Goal: Task Accomplishment & Management: Manage account settings

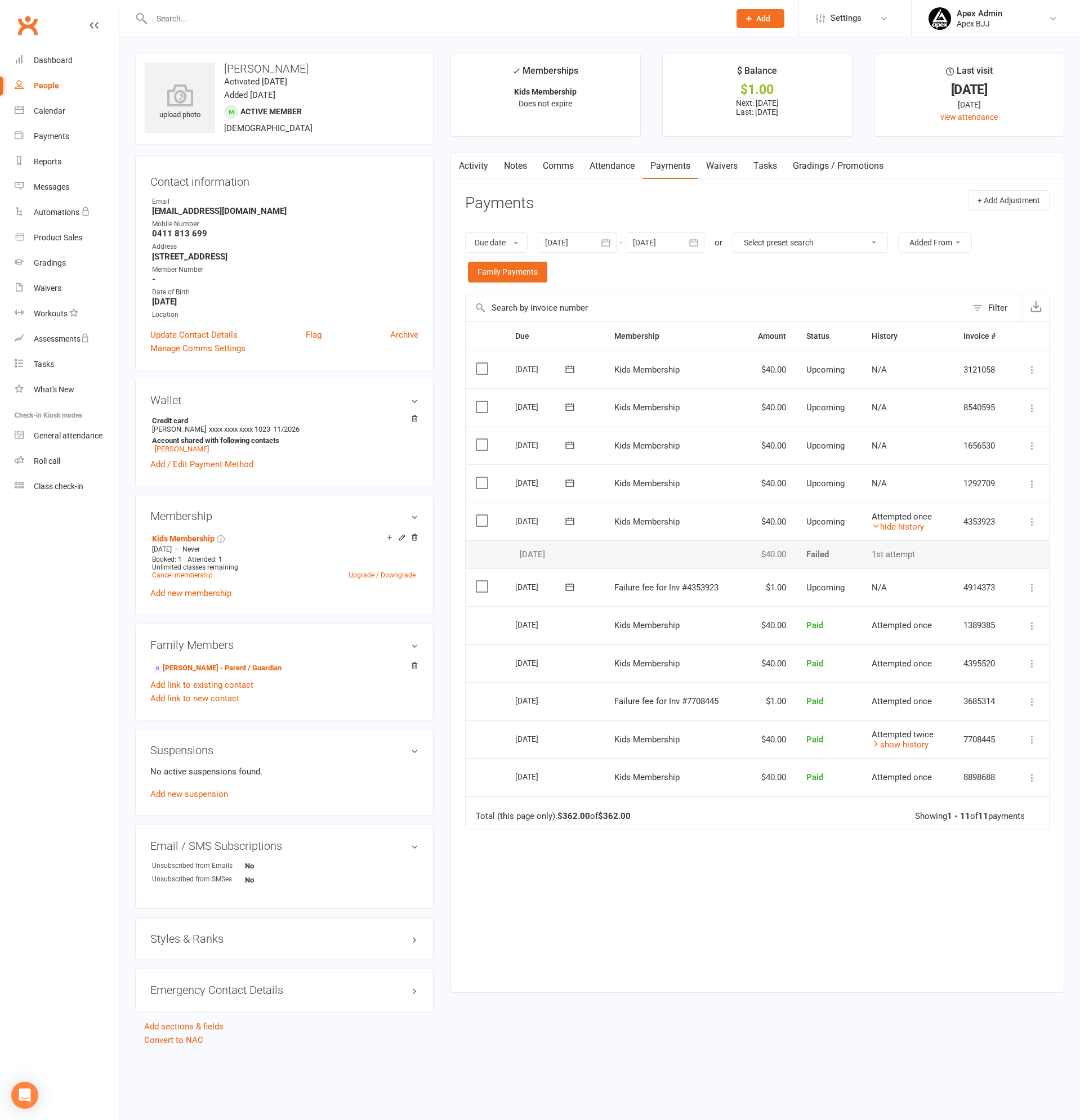
click at [456, 153] on div "Activity Notes Comms Attendance Payments Waivers Tasks Gradings / Promotions Pa…" at bounding box center [757, 573] width 614 height 840
click at [467, 163] on link "Activity" at bounding box center [473, 166] width 45 height 26
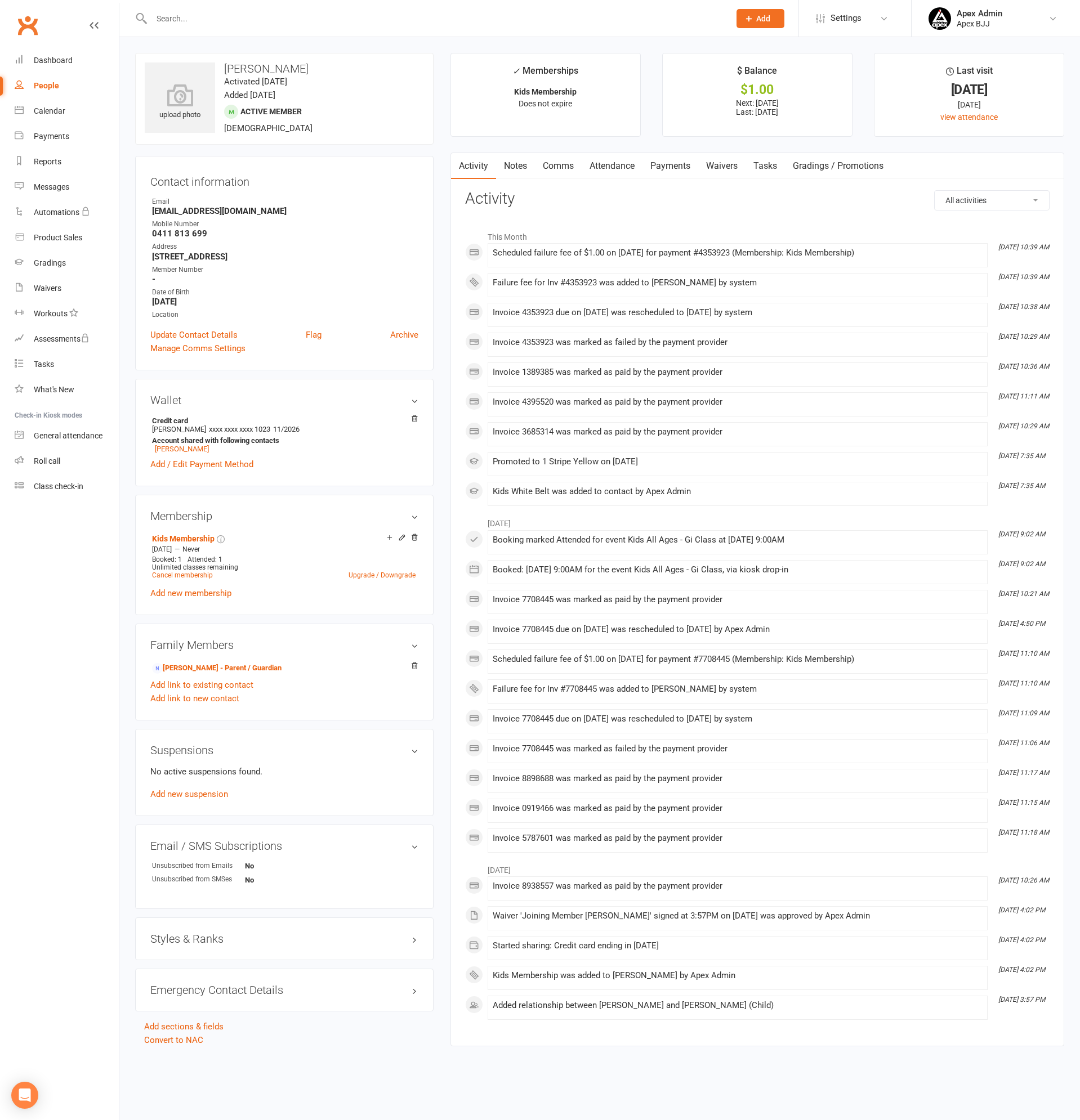
click at [678, 165] on link "Payments" at bounding box center [670, 166] width 56 height 26
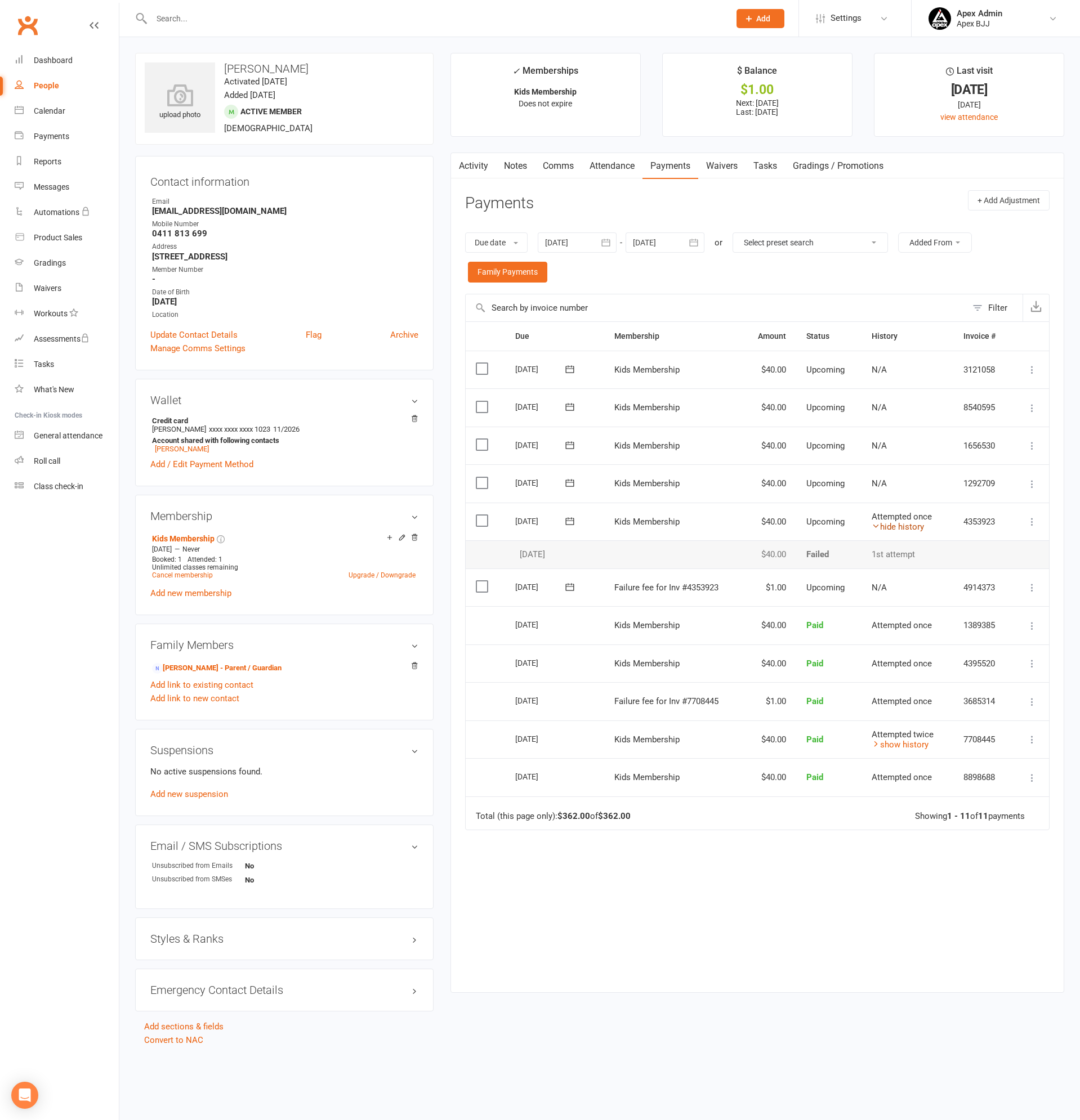
click at [905, 528] on link "hide history" at bounding box center [898, 527] width 52 height 10
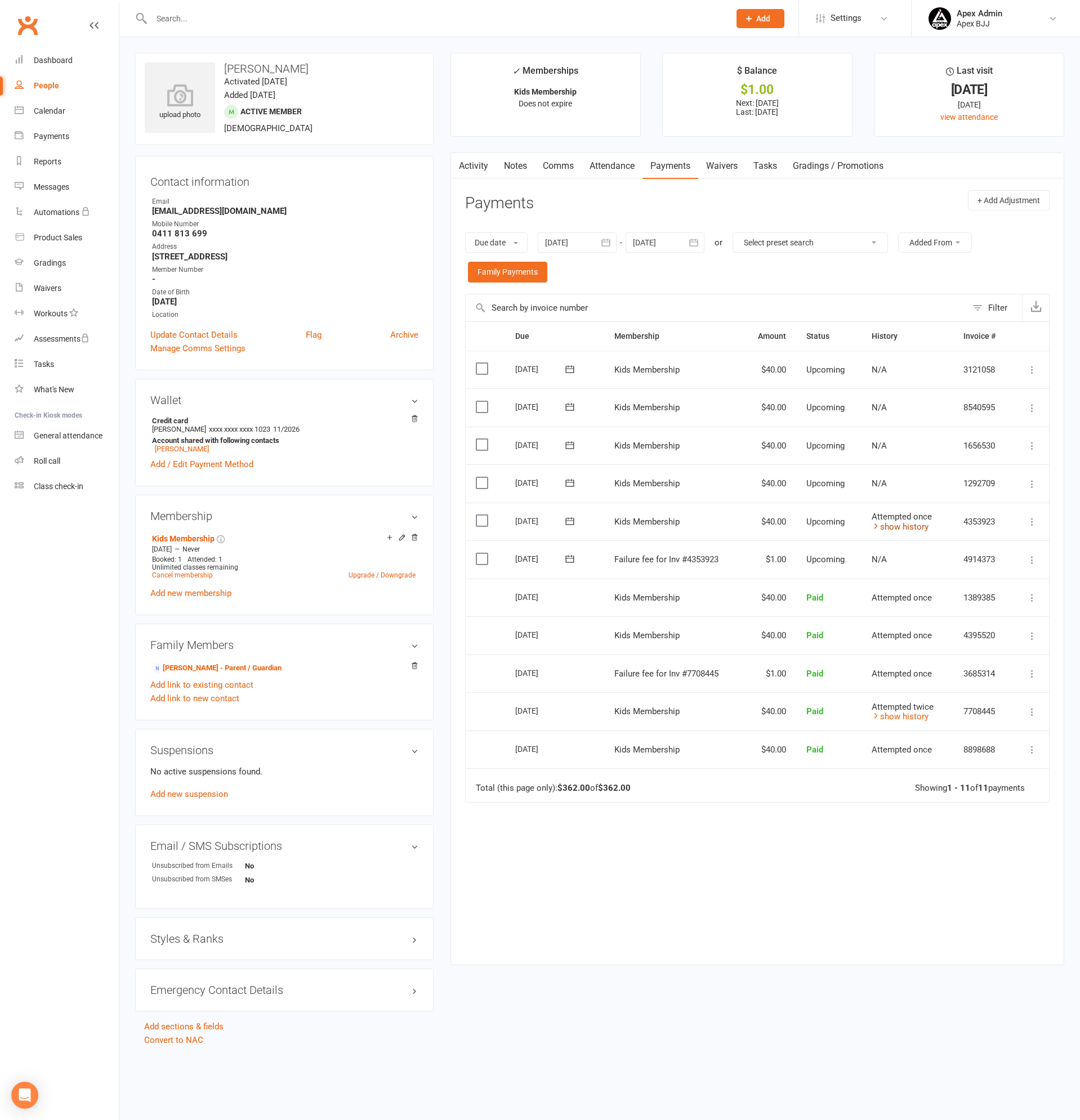
click at [905, 528] on link "show history" at bounding box center [900, 527] width 57 height 10
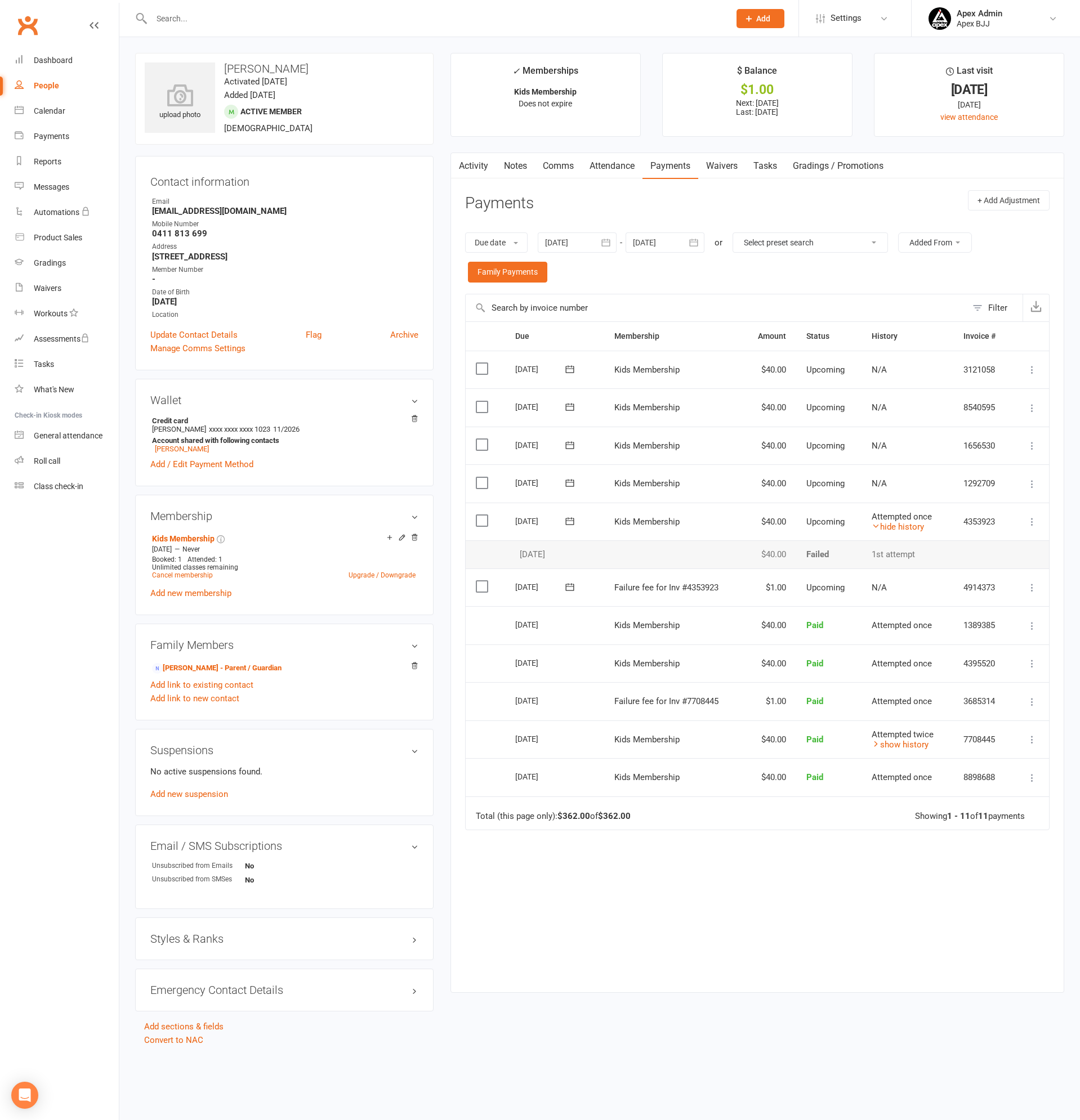
click at [1033, 522] on icon at bounding box center [1031, 521] width 11 height 11
click at [941, 680] on link "Process now" at bounding box center [972, 679] width 133 height 23
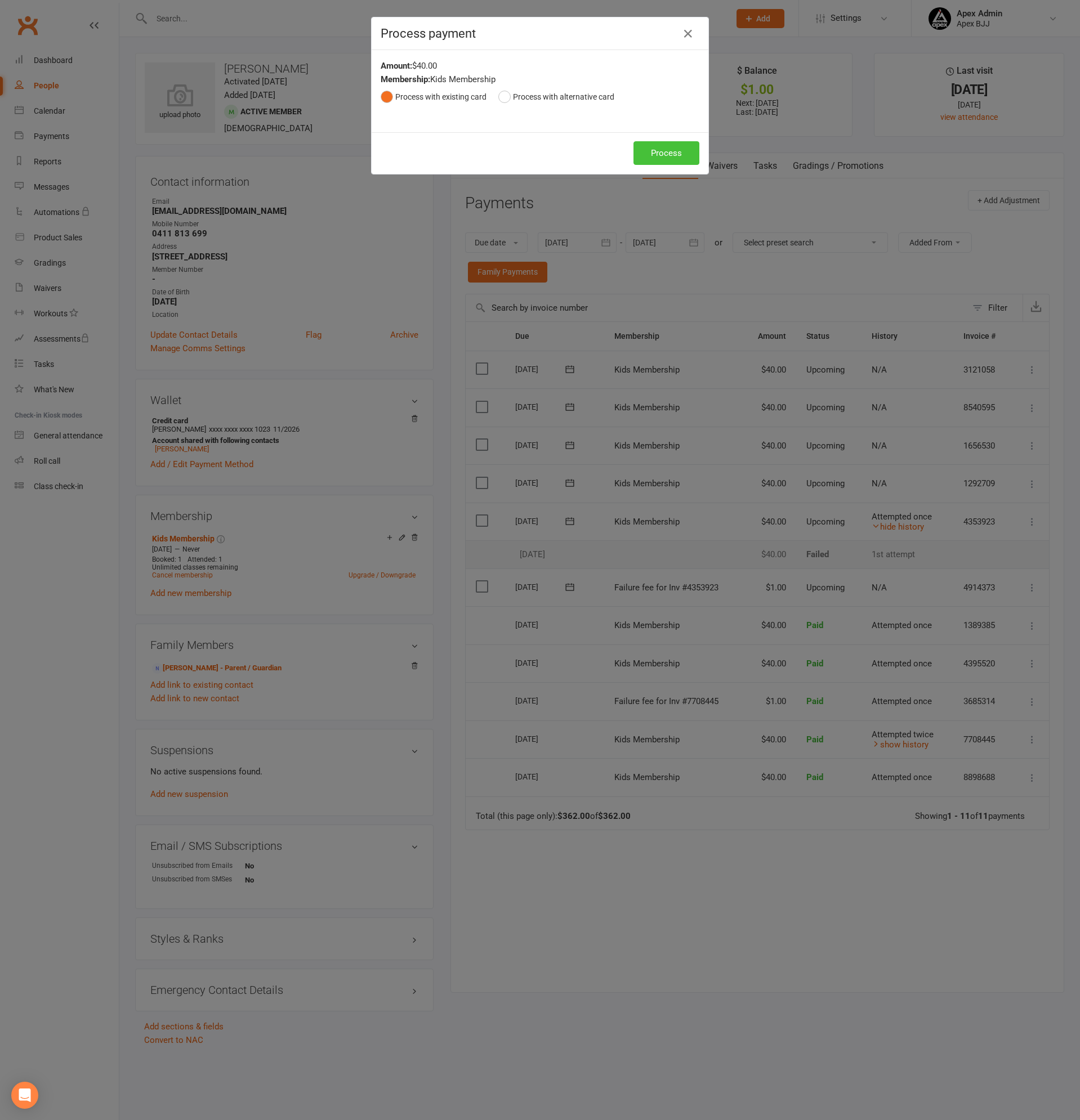
click at [658, 148] on button "Process" at bounding box center [666, 153] width 66 height 24
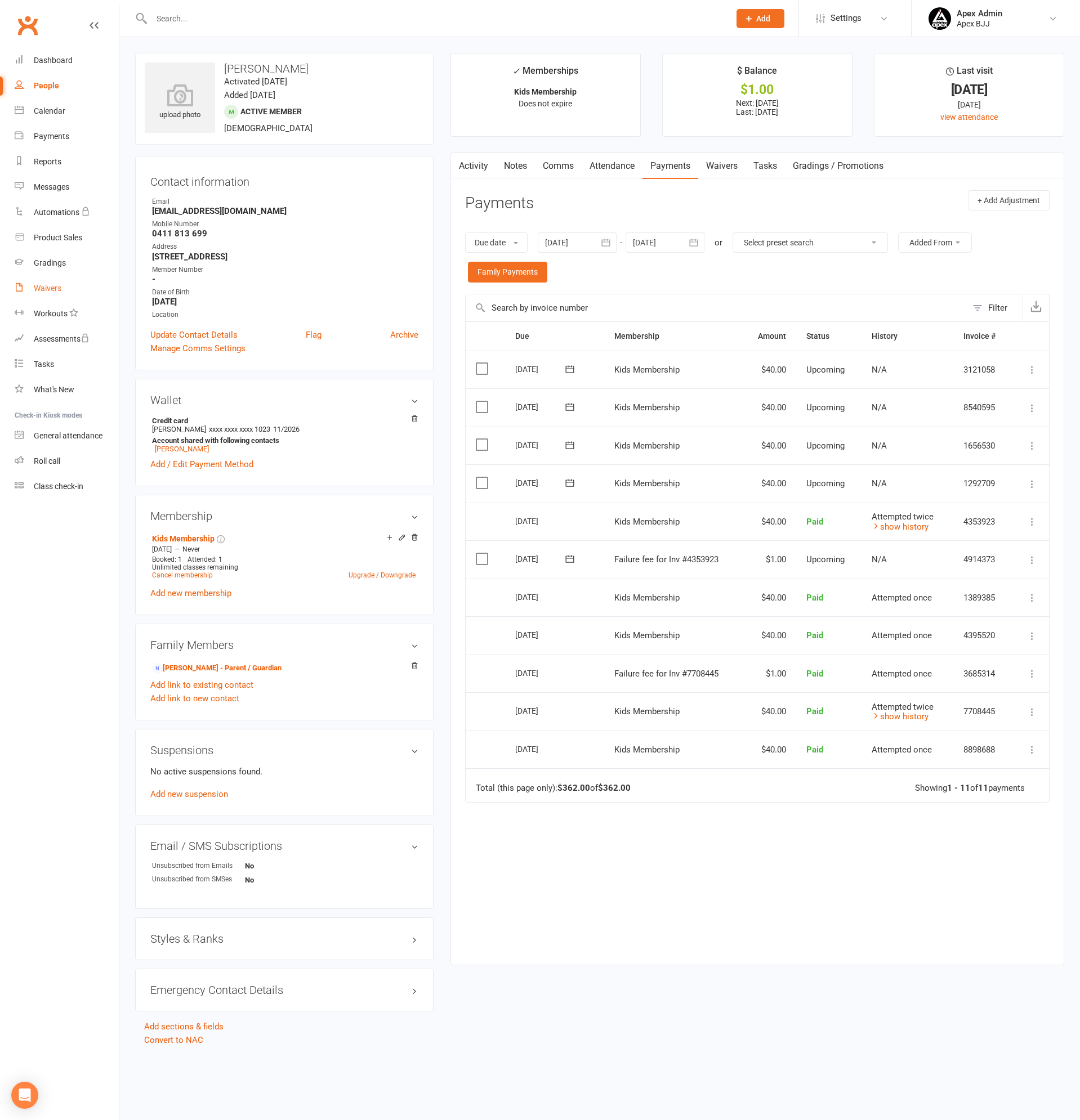
click at [56, 289] on div "Waivers" at bounding box center [47, 288] width 28 height 9
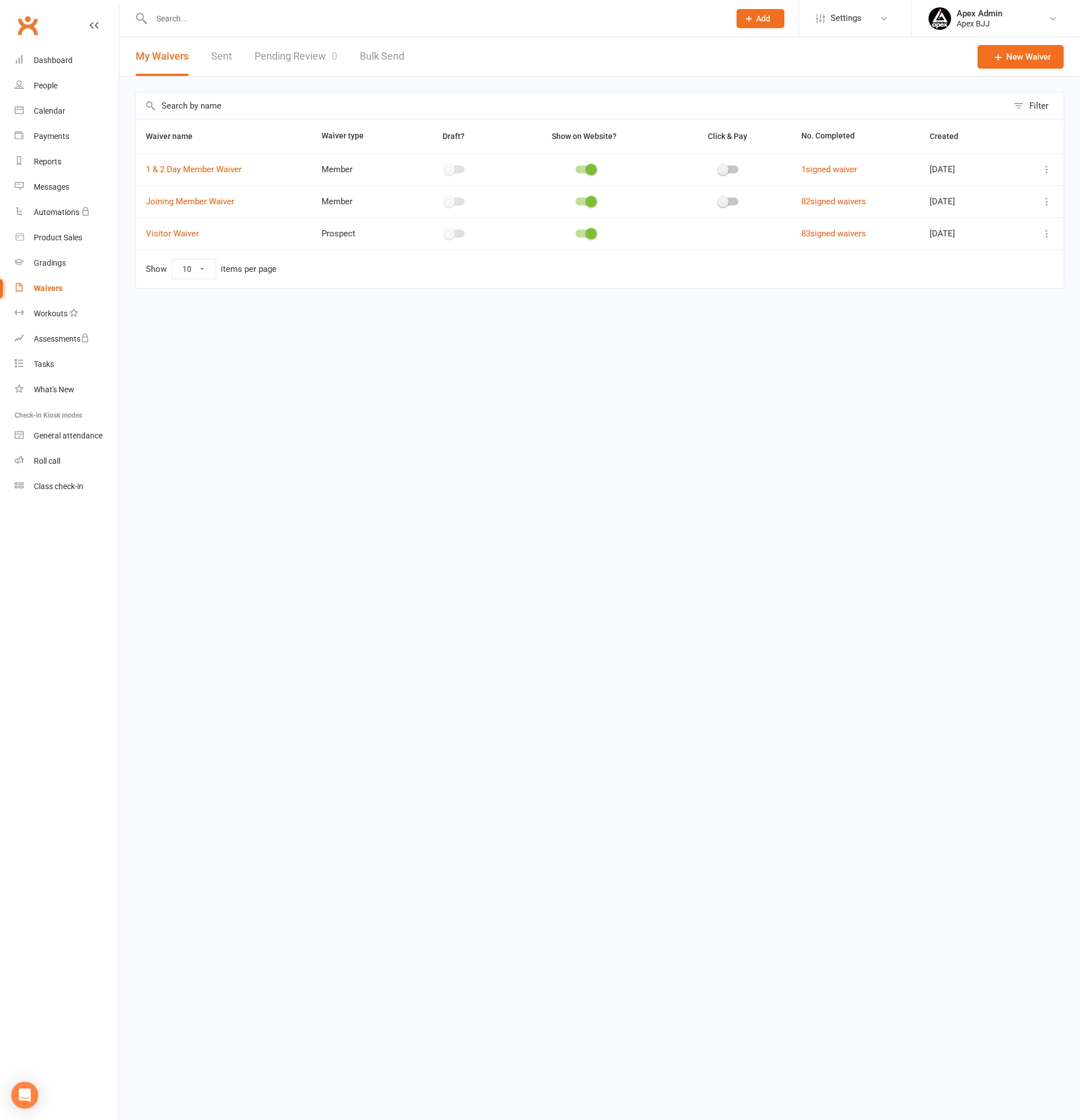
click at [226, 19] on input "text" at bounding box center [435, 18] width 574 height 16
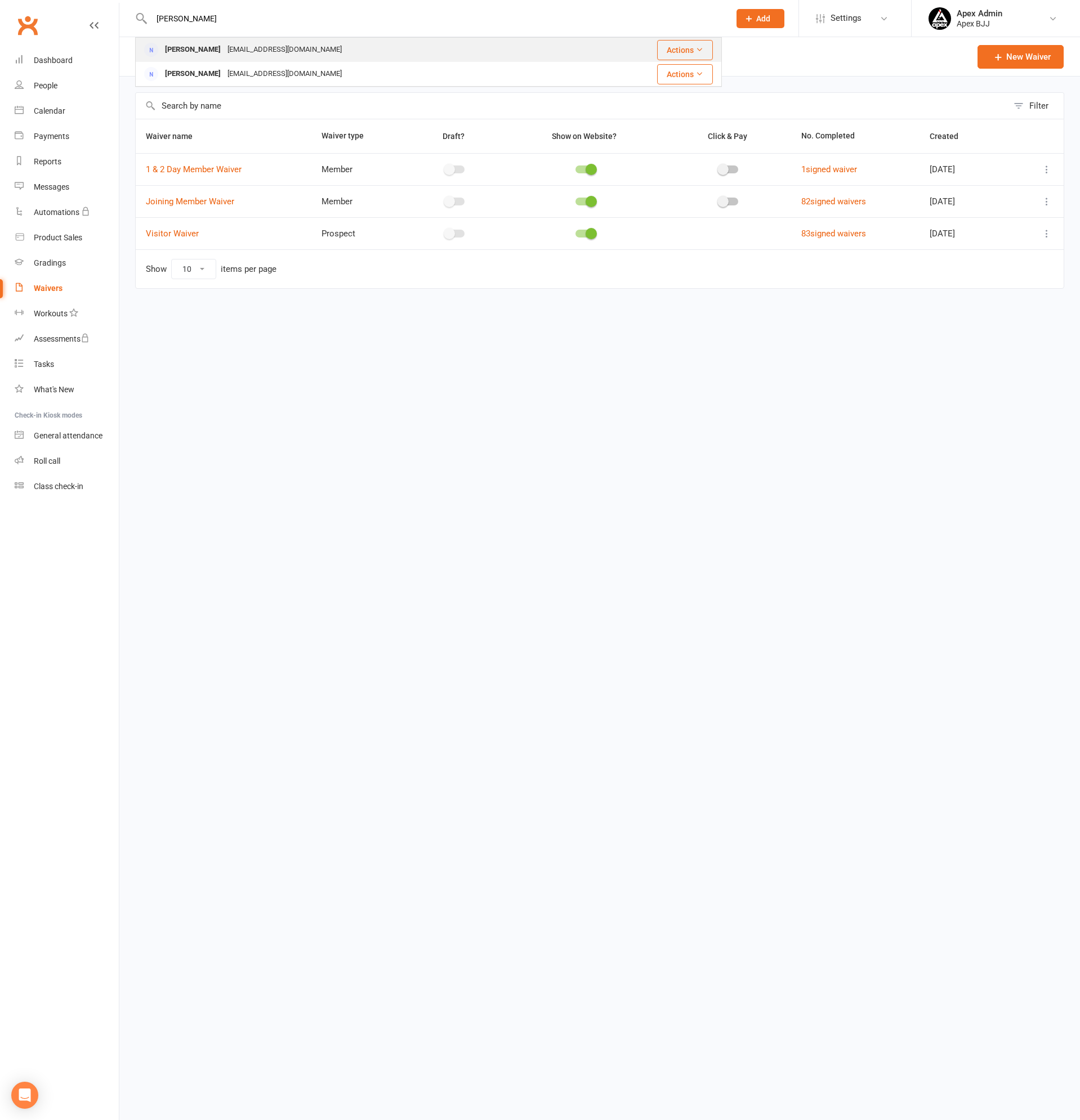
type input "tamara"
click at [269, 50] on div "trsanders91@gmail.com" at bounding box center [284, 50] width 121 height 16
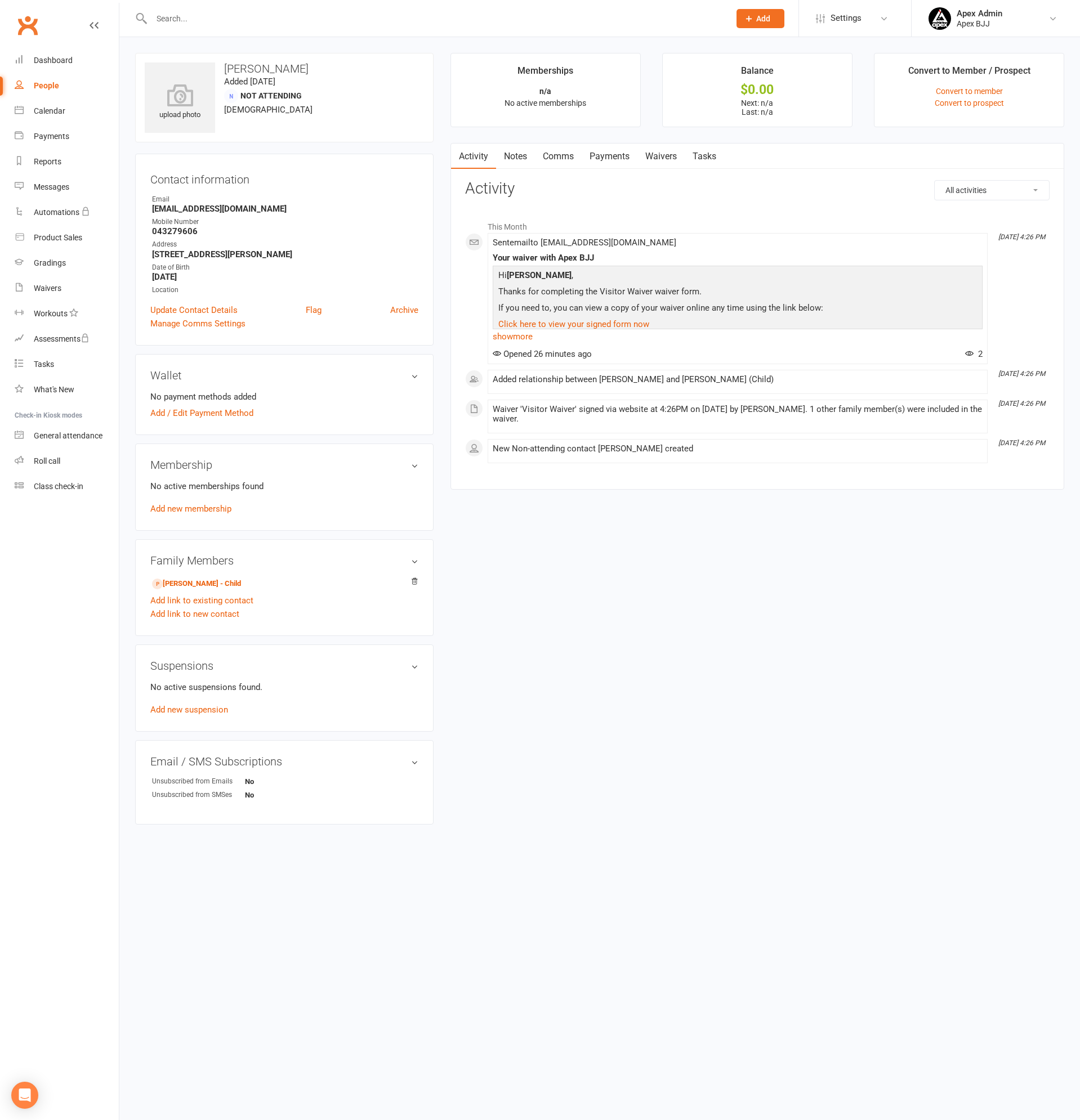
click at [205, 14] on input "text" at bounding box center [435, 18] width 574 height 16
type input "tamara"
click at [251, 72] on div "Trsanders91@gmail.com" at bounding box center [284, 74] width 121 height 16
click at [620, 154] on link "Payments" at bounding box center [609, 156] width 56 height 26
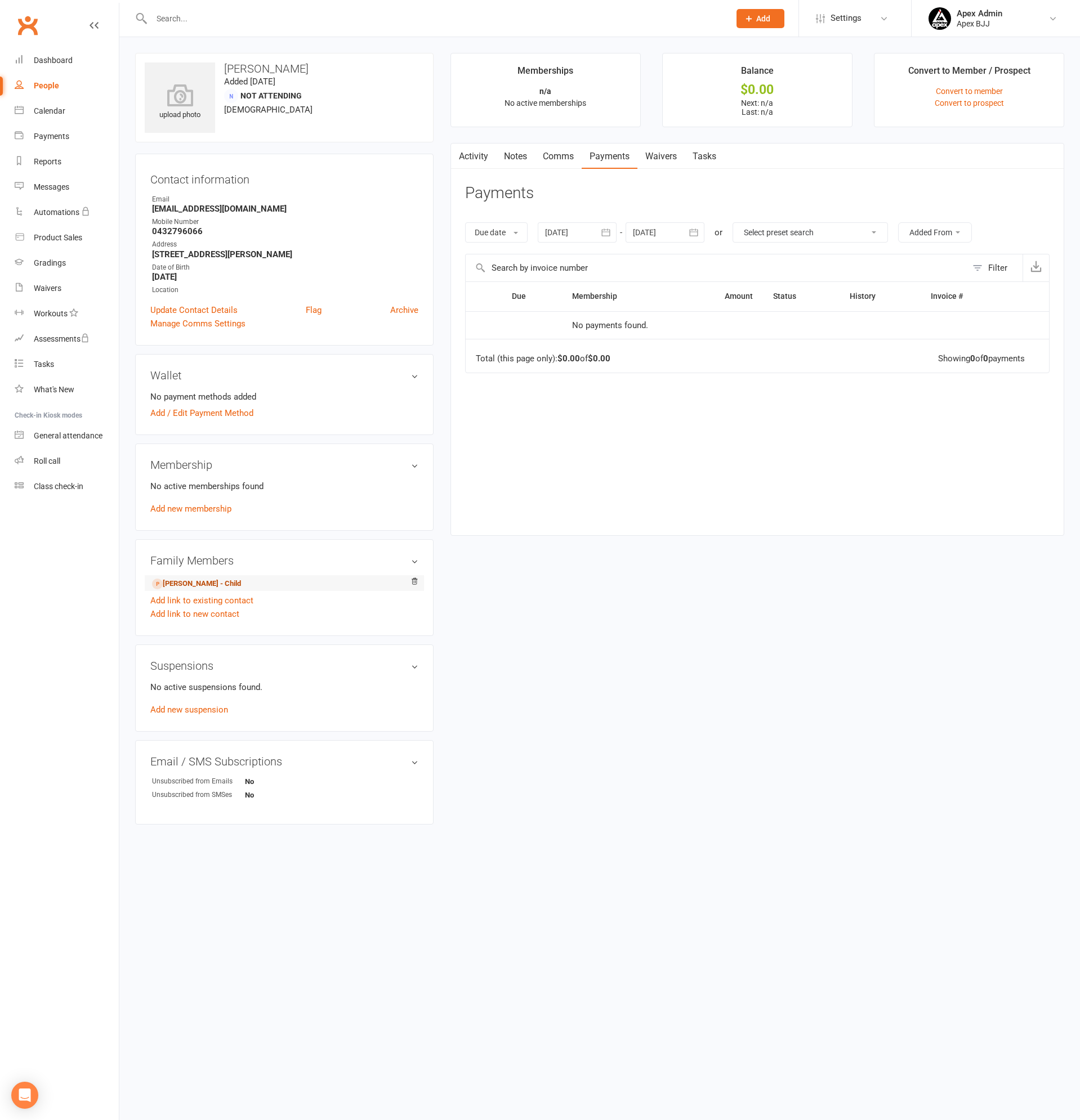
click at [185, 582] on link "Isaiah Kordi - Child" at bounding box center [197, 584] width 89 height 12
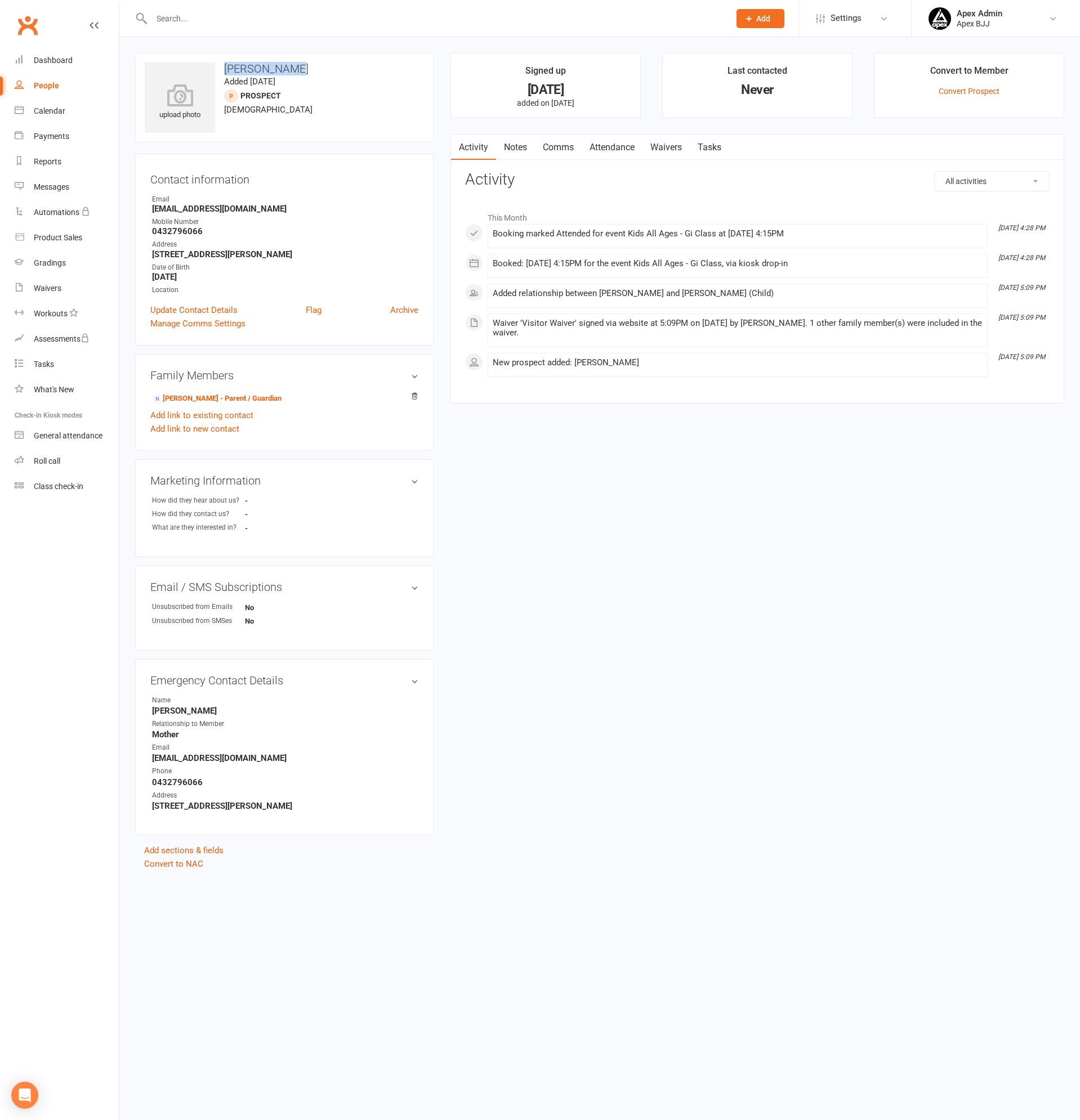
drag, startPoint x: 224, startPoint y: 64, endPoint x: 289, endPoint y: 68, distance: 65.1
click at [289, 68] on h3 "Isaiah Kordi" at bounding box center [284, 68] width 279 height 12
copy h3 "Isaiah Kordi"
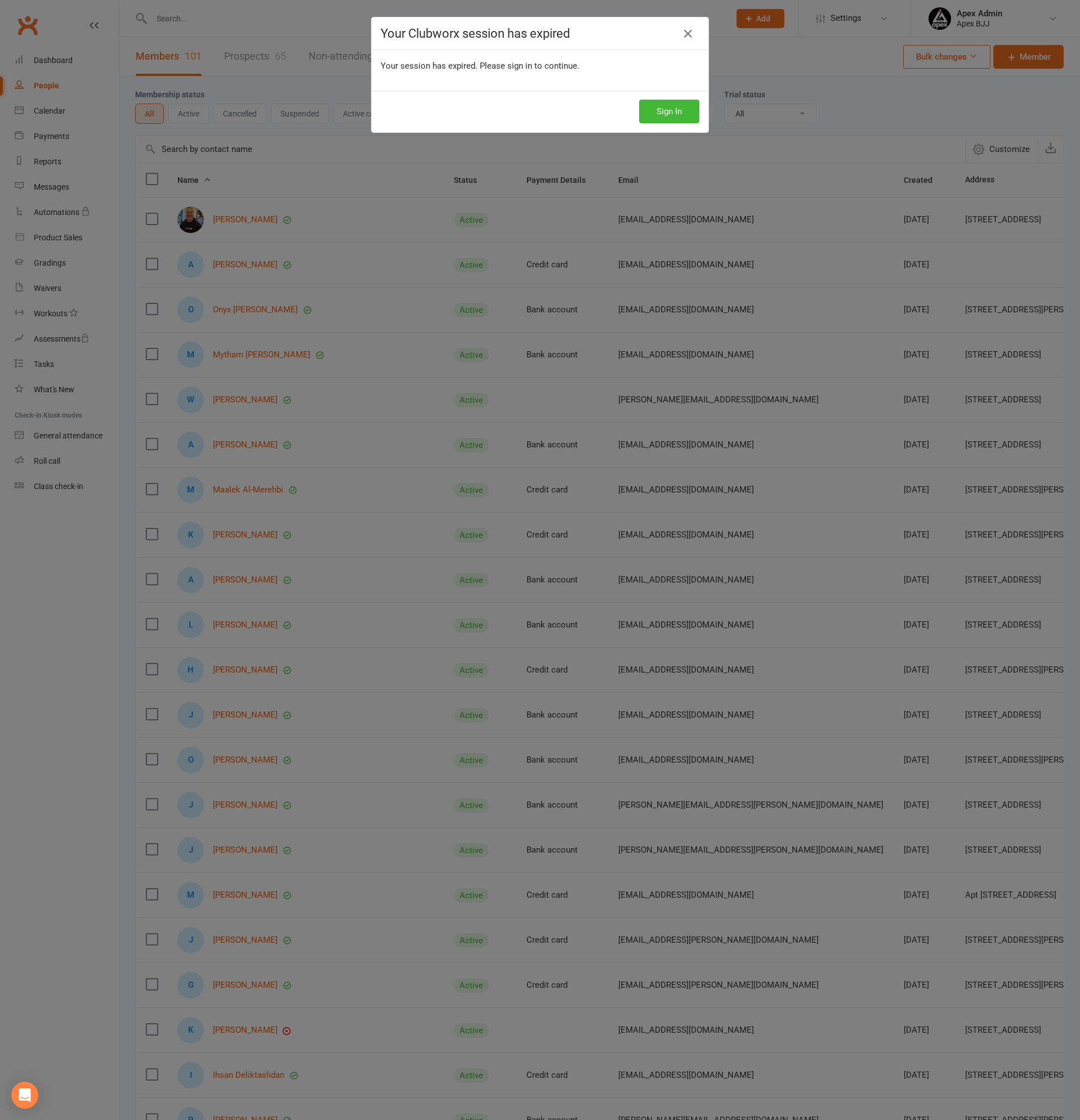
select select "100"
click at [663, 108] on button "Sign In" at bounding box center [669, 111] width 60 height 24
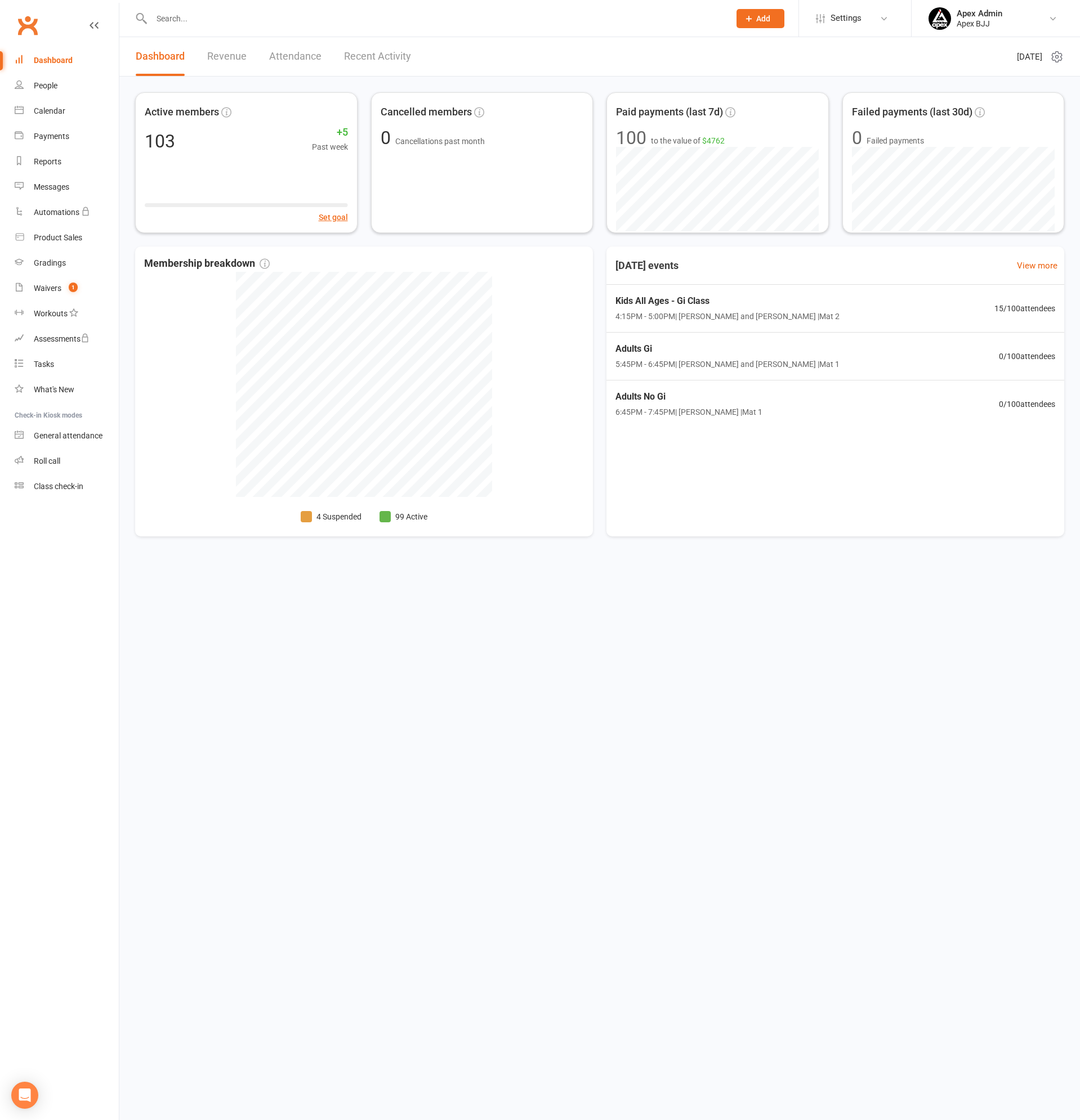
click at [196, 20] on input "text" at bounding box center [435, 18] width 574 height 16
click at [51, 291] on div "Waivers" at bounding box center [47, 288] width 28 height 9
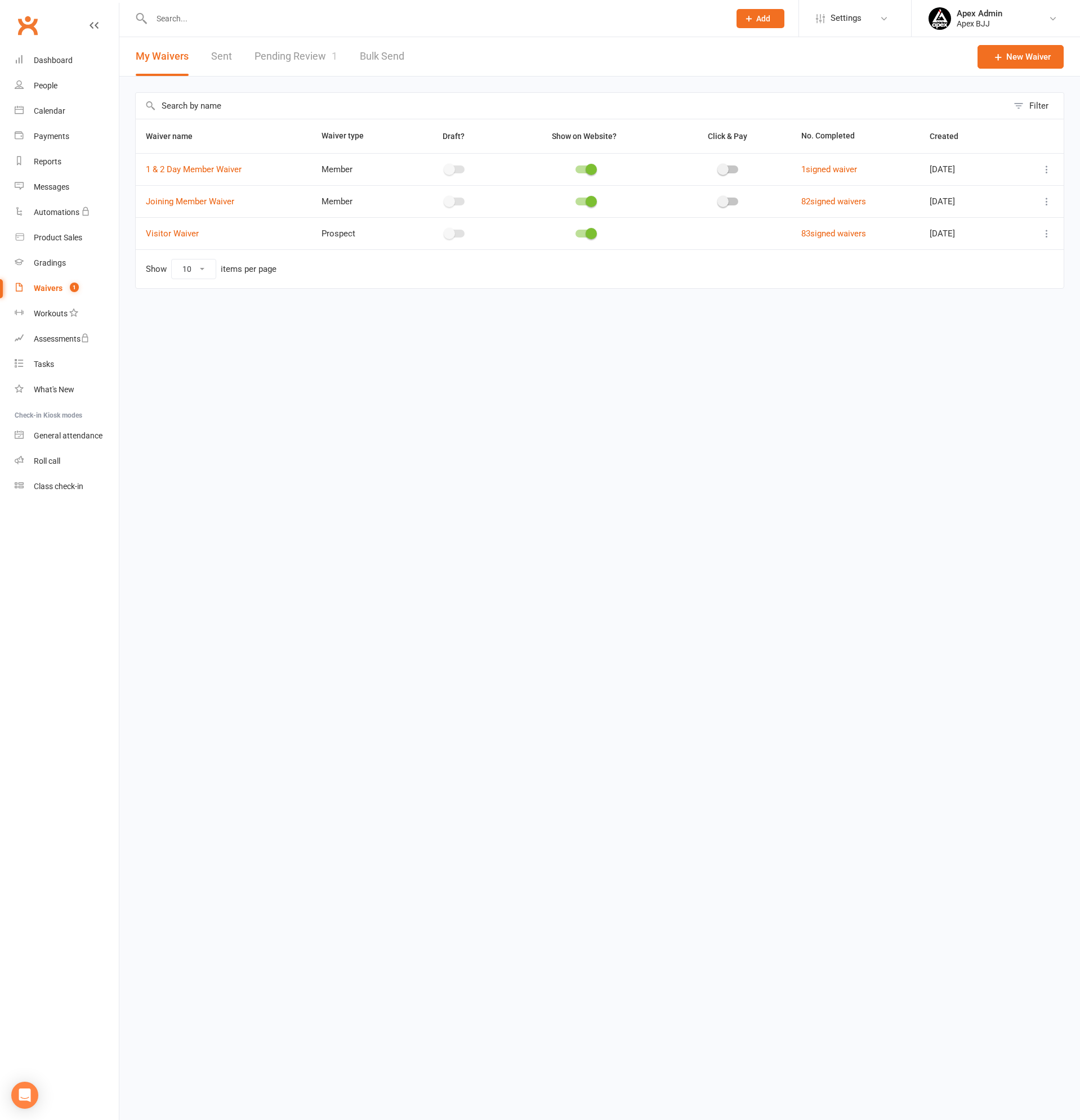
click at [316, 57] on link "Pending Review 1" at bounding box center [296, 56] width 83 height 39
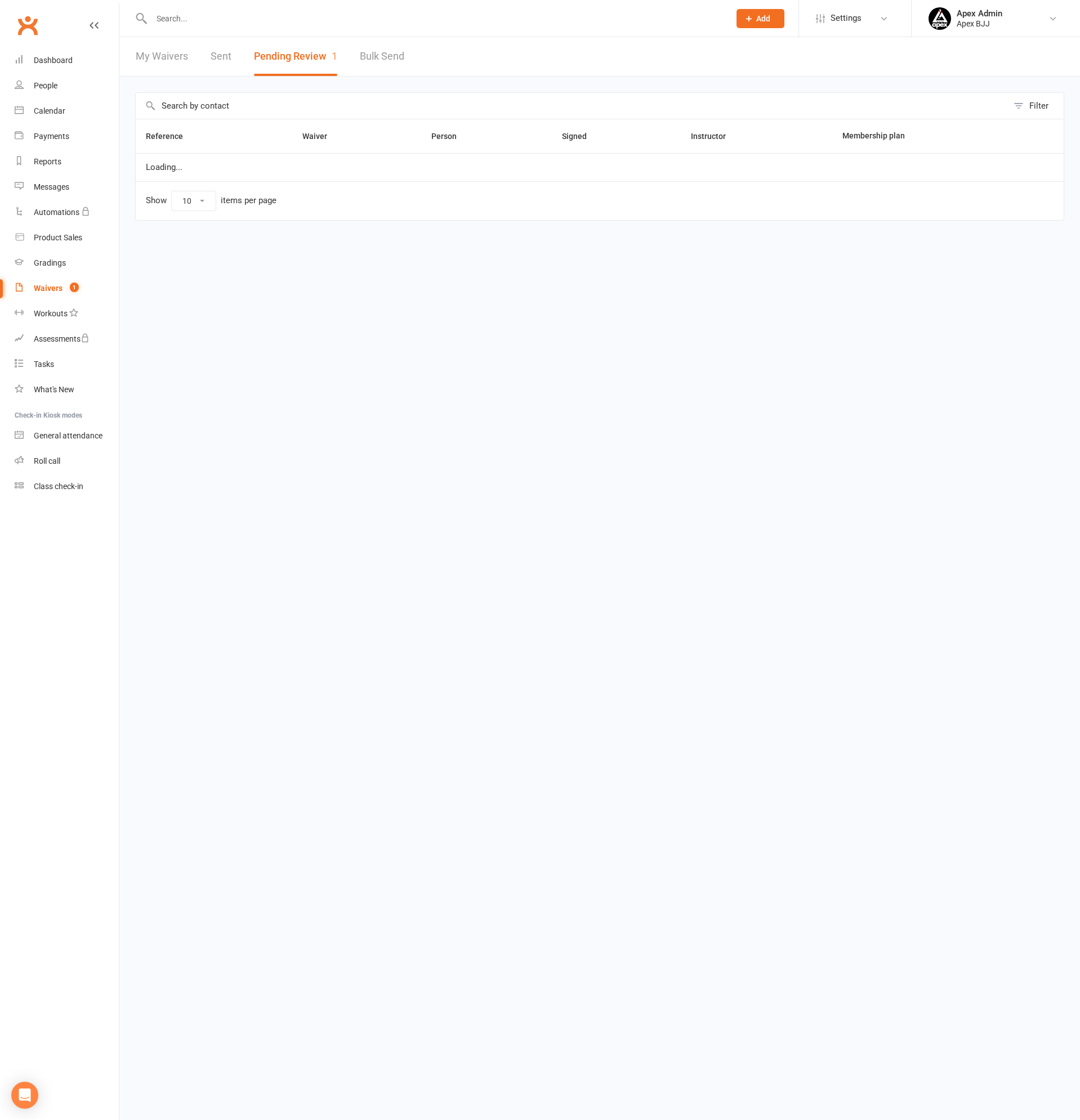
select select "100"
click at [1035, 169] on link "Review" at bounding box center [1031, 174] width 44 height 20
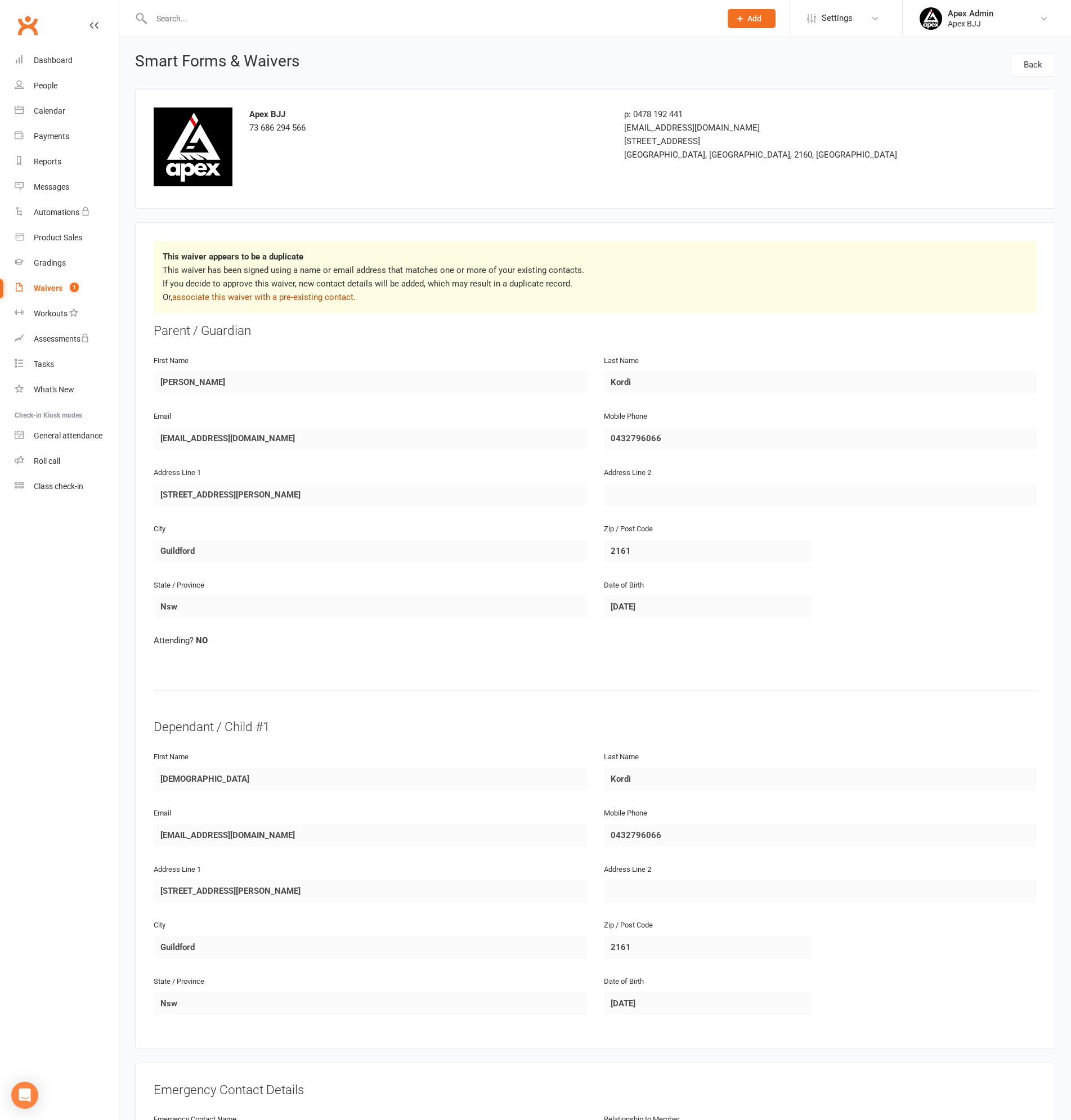
click at [244, 296] on link "associate this waiver with a pre-existing contact" at bounding box center [263, 297] width 181 height 10
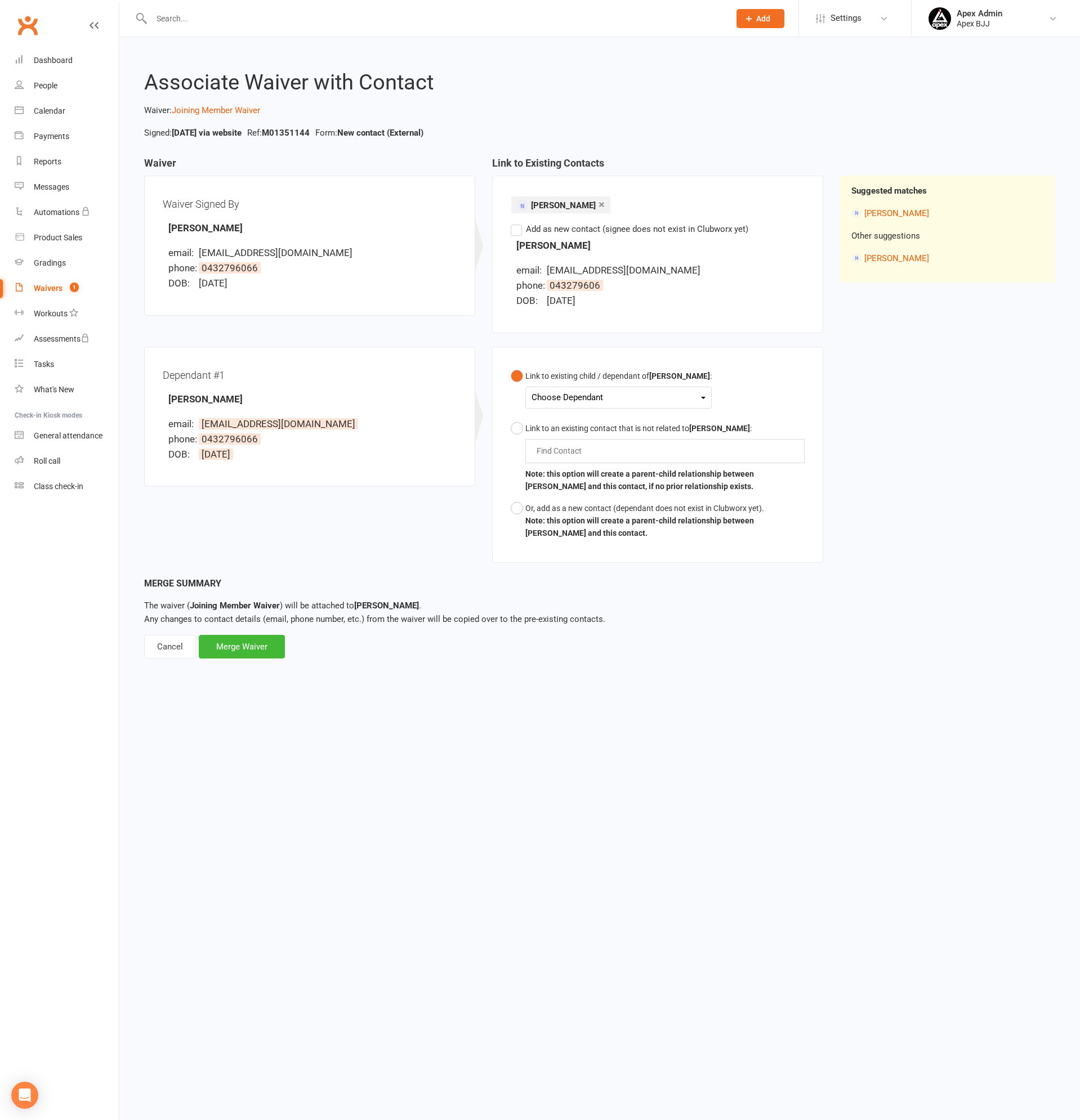
click at [515, 229] on label "Add as new contact (signee does not exist in Clubworx yet)" at bounding box center [629, 229] width 237 height 13
click at [515, 222] on input "Add as new contact (signee does not exist in Clubworx yet)" at bounding box center [514, 222] width 8 height 0
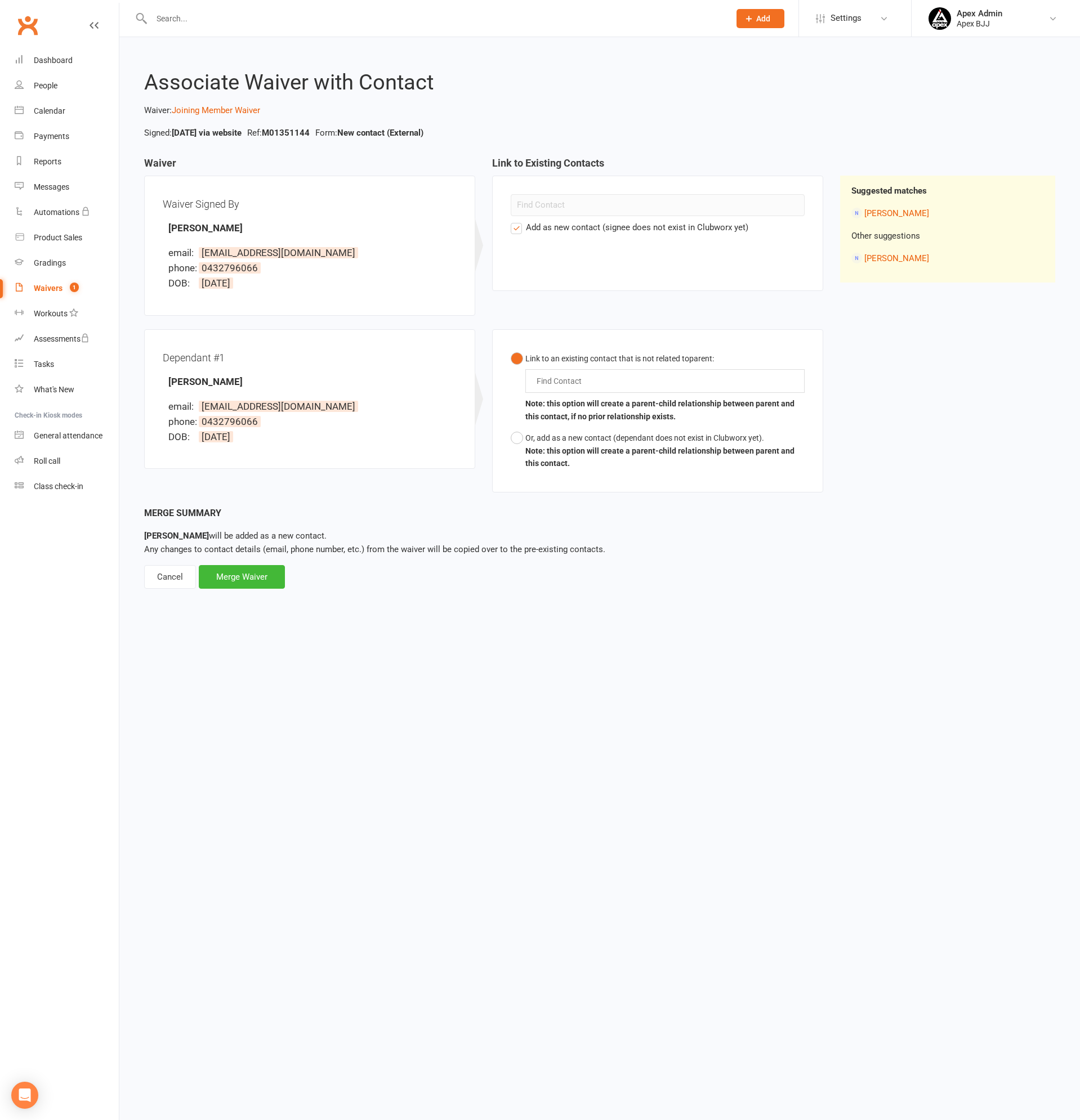
click at [515, 229] on label "Add as new contact (signee does not exist in Clubworx yet)" at bounding box center [629, 227] width 237 height 13
click at [515, 220] on input "Add as new contact (signee does not exist in Clubworx yet)" at bounding box center [514, 220] width 8 height 0
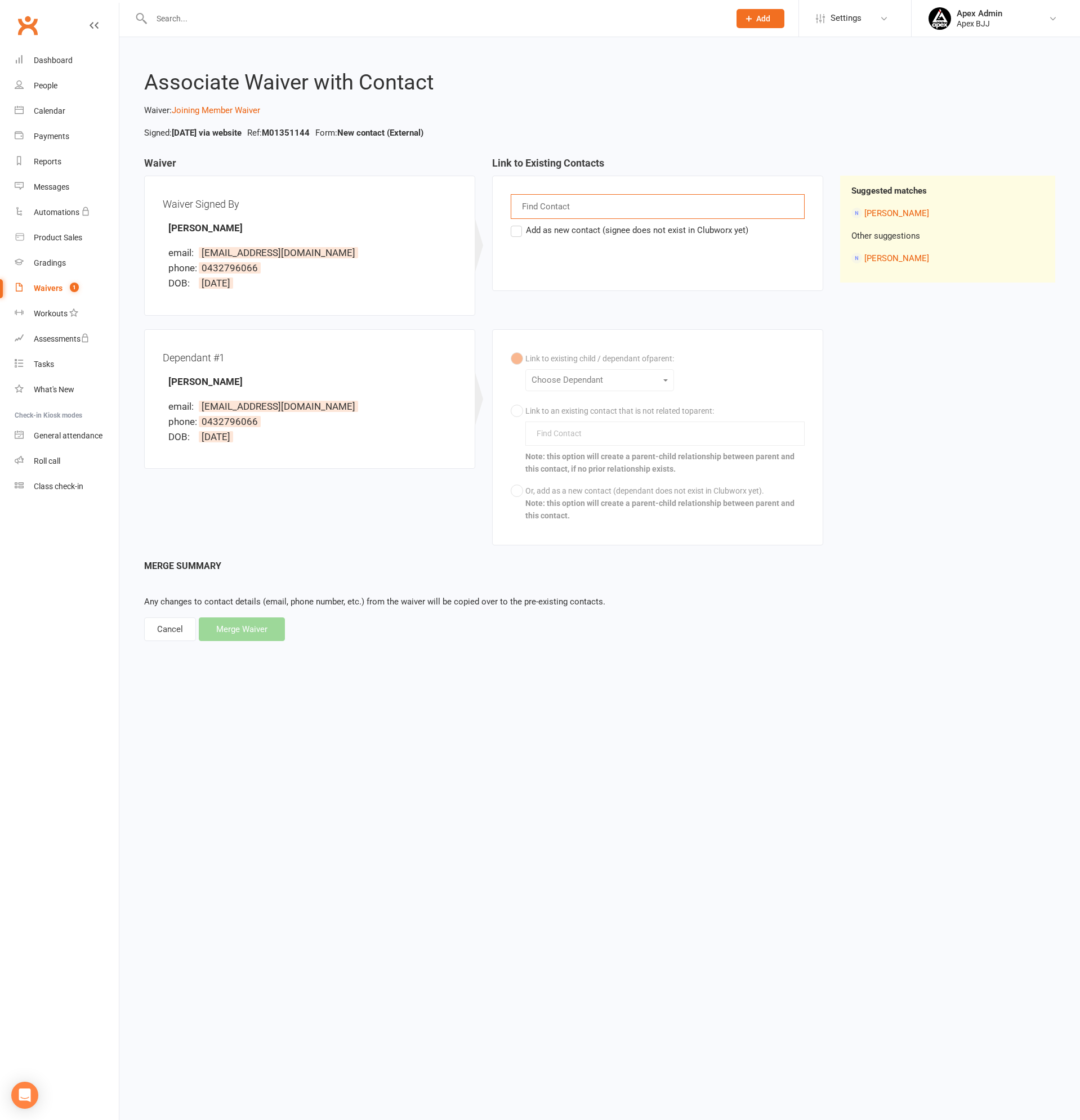
click at [537, 209] on input "text" at bounding box center [547, 206] width 52 height 14
click at [859, 208] on li "Tamara Kordi" at bounding box center [947, 213] width 193 height 14
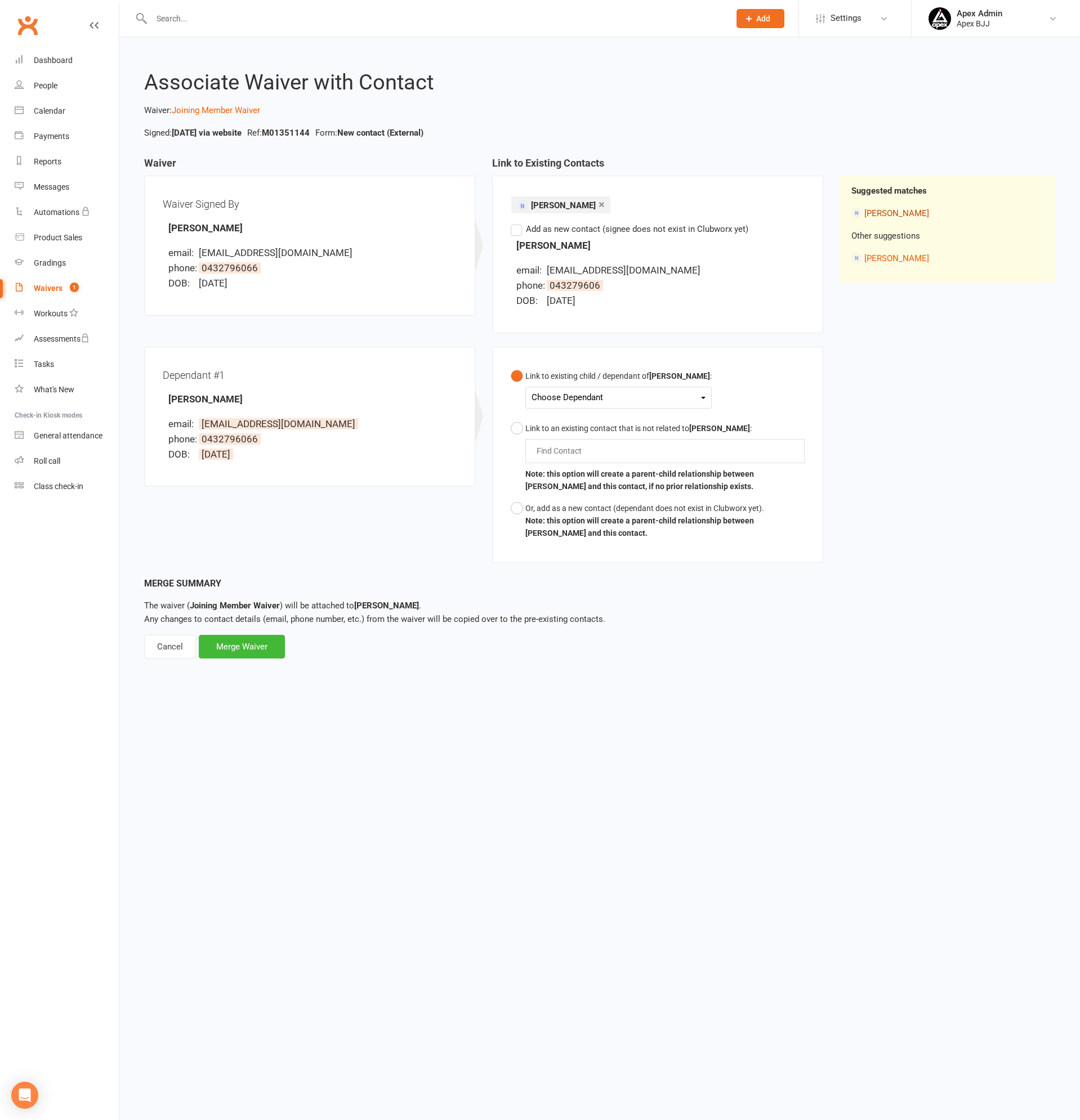
click at [902, 216] on link "Tamara Kordi" at bounding box center [897, 213] width 65 height 10
click at [47, 283] on div "Waivers" at bounding box center [48, 288] width 29 height 9
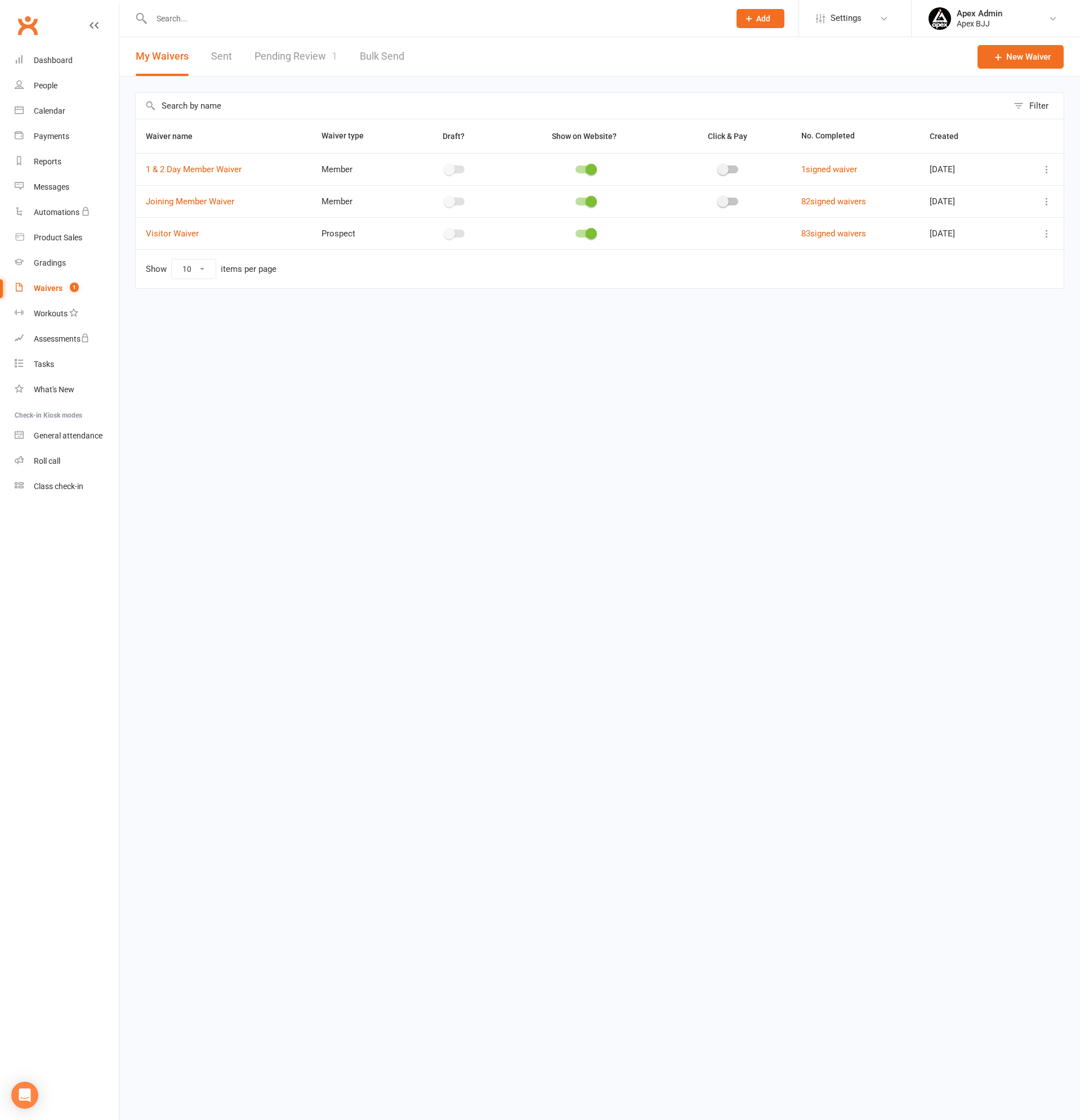
click at [294, 54] on link "Pending Review 1" at bounding box center [296, 56] width 83 height 39
select select "100"
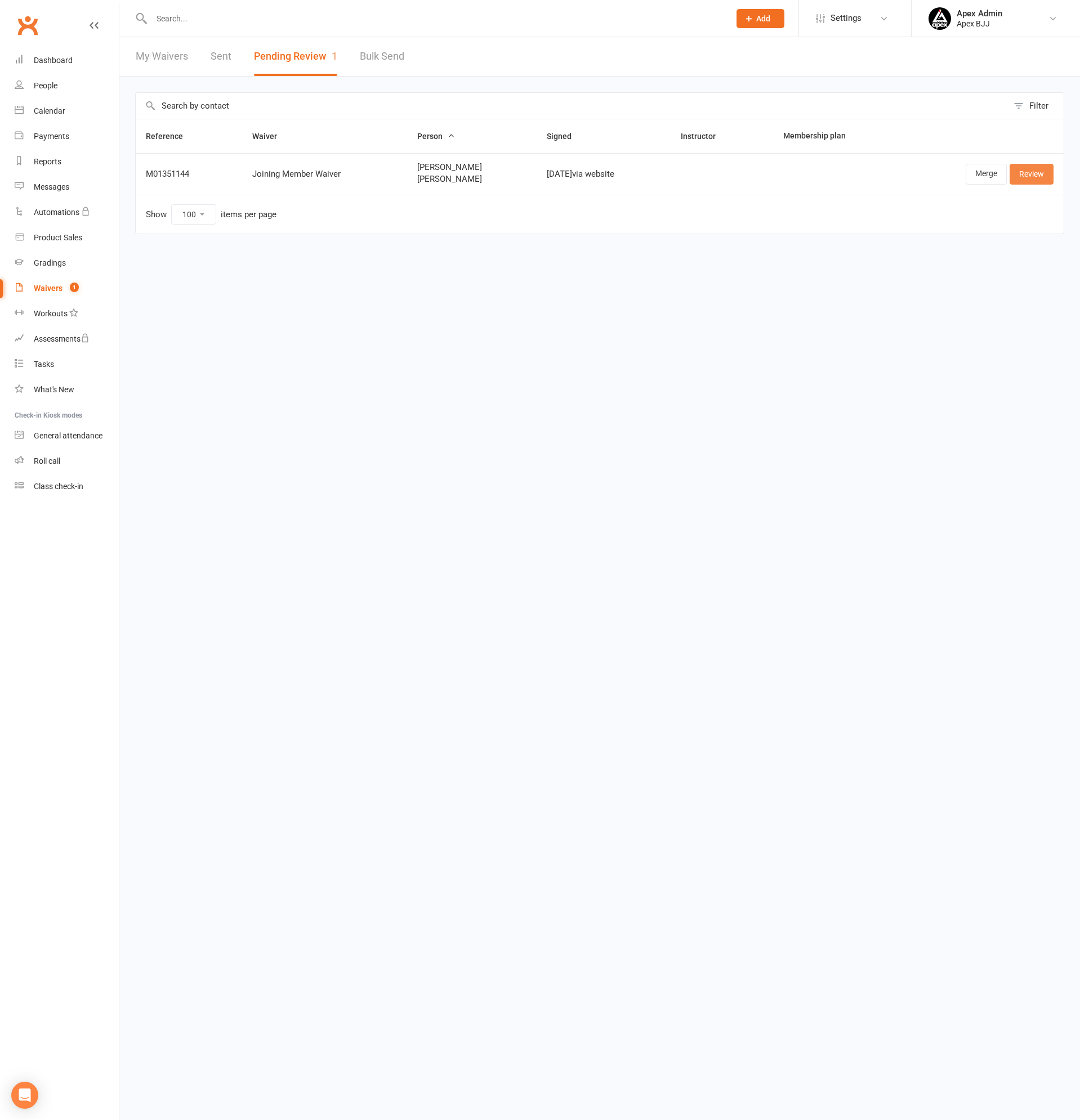
click at [1039, 179] on link "Review" at bounding box center [1031, 174] width 44 height 20
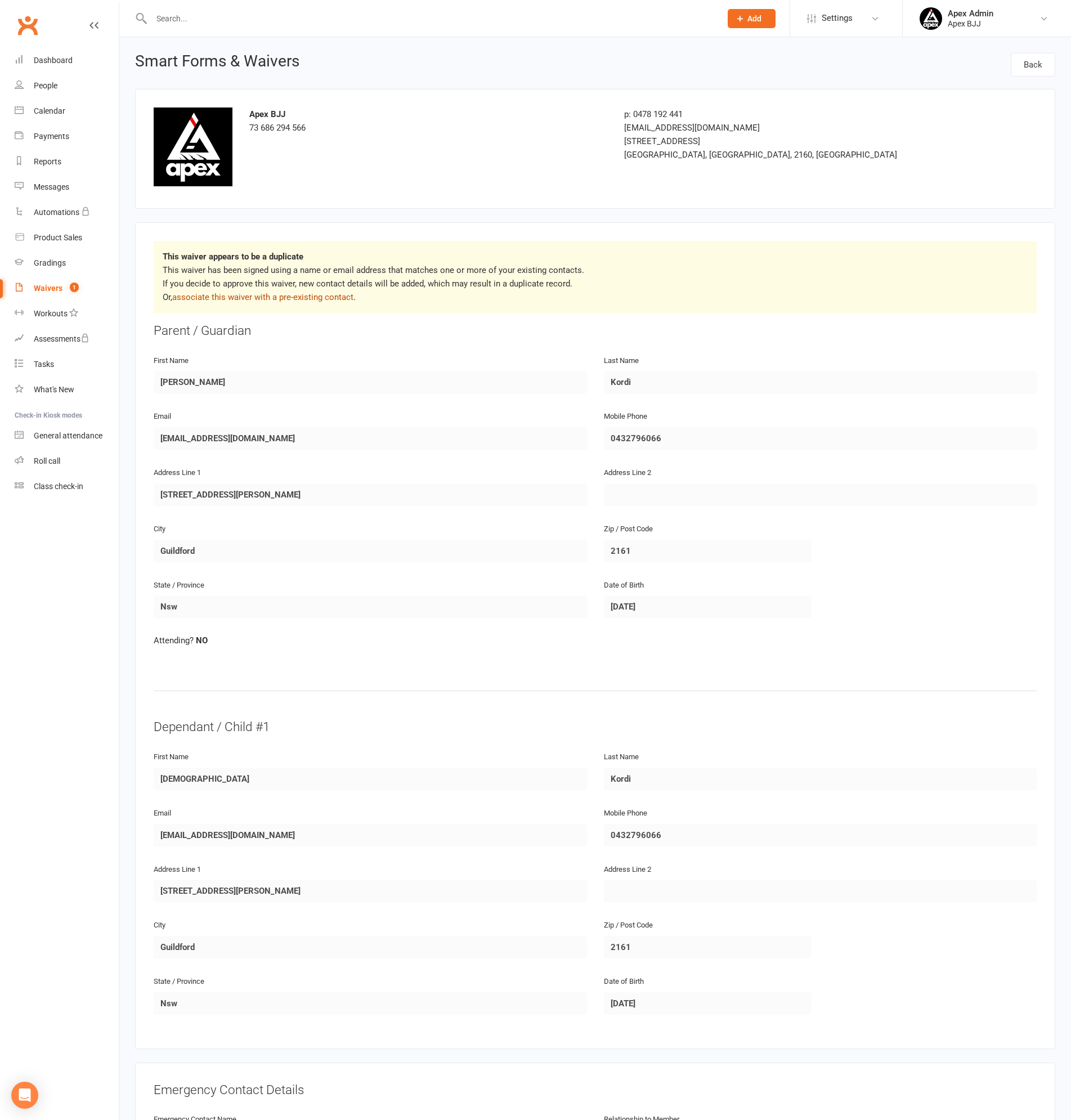
click at [284, 295] on link "associate this waiver with a pre-existing contact" at bounding box center [263, 297] width 181 height 10
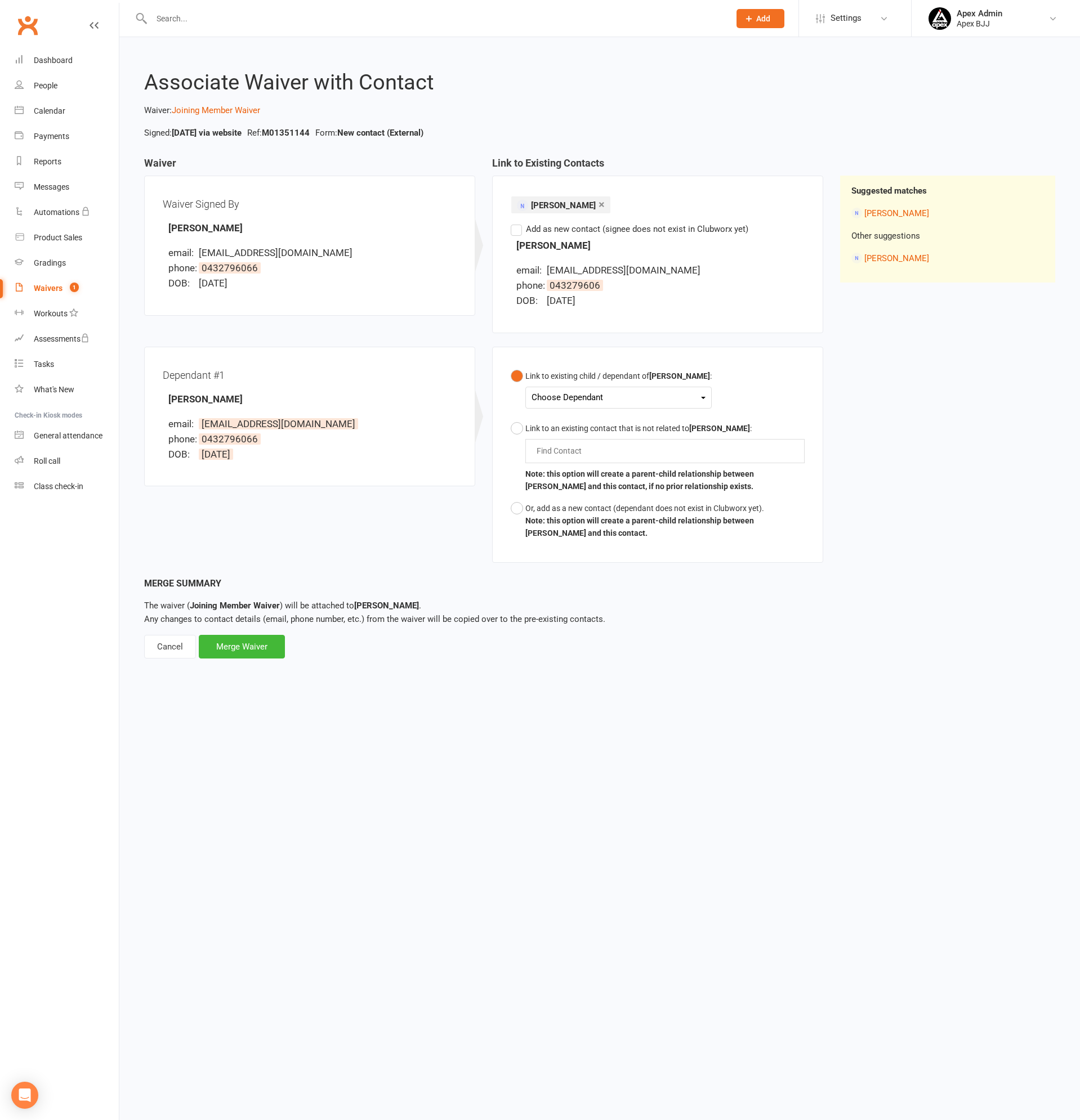
click at [610, 400] on div "Choose Dependant" at bounding box center [618, 397] width 174 height 15
click at [455, 361] on div "Dependant #1 Isaiah Kordi email: trsanders91@gmail.com phone: 0432796066 DOB: 2…" at bounding box center [310, 417] width 331 height 140
click at [609, 397] on div "Choose Dependant" at bounding box center [618, 397] width 174 height 15
click at [677, 446] on div "Find Contact" at bounding box center [664, 451] width 279 height 24
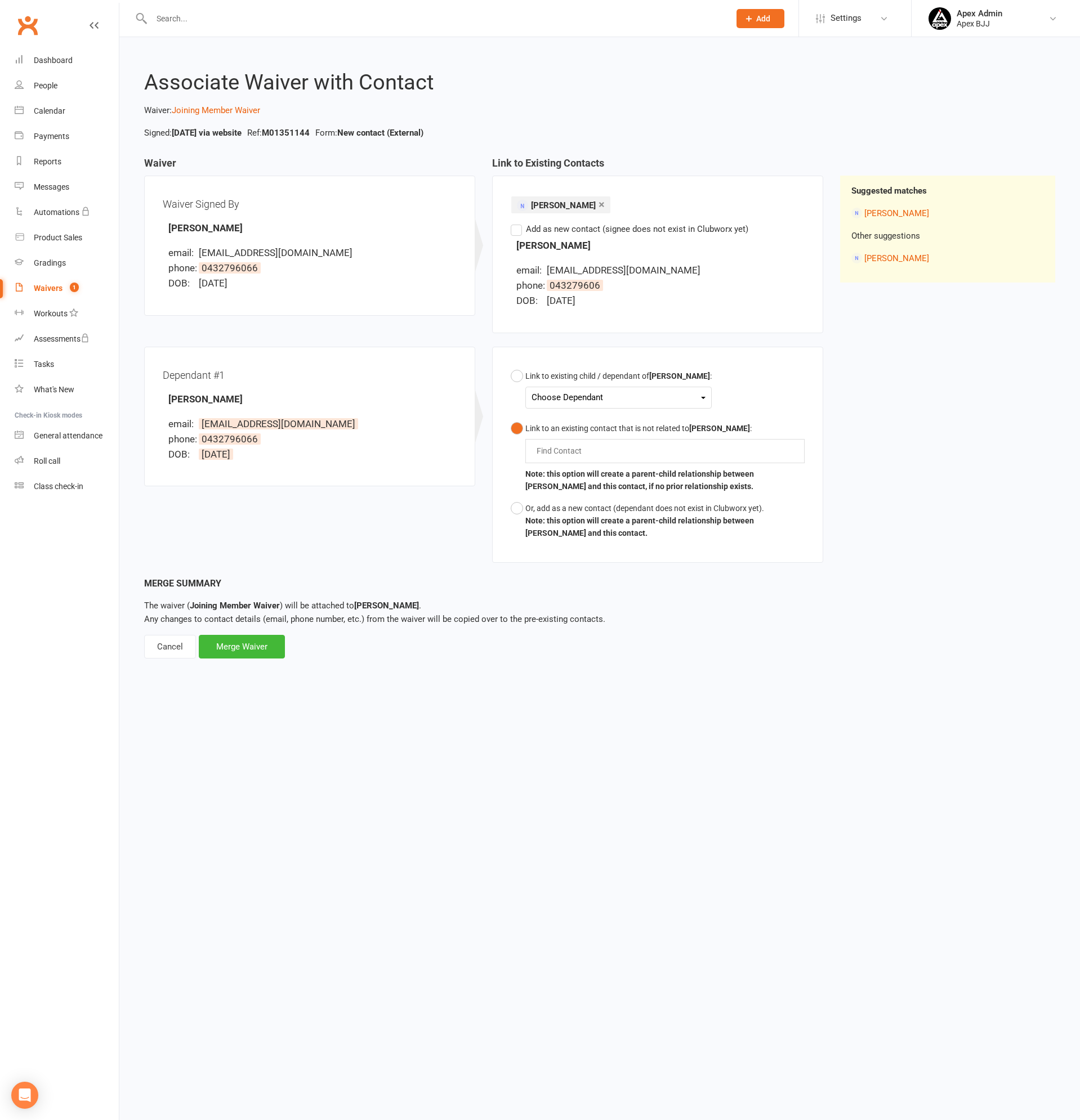
click at [41, 283] on div "Waivers" at bounding box center [48, 288] width 29 height 9
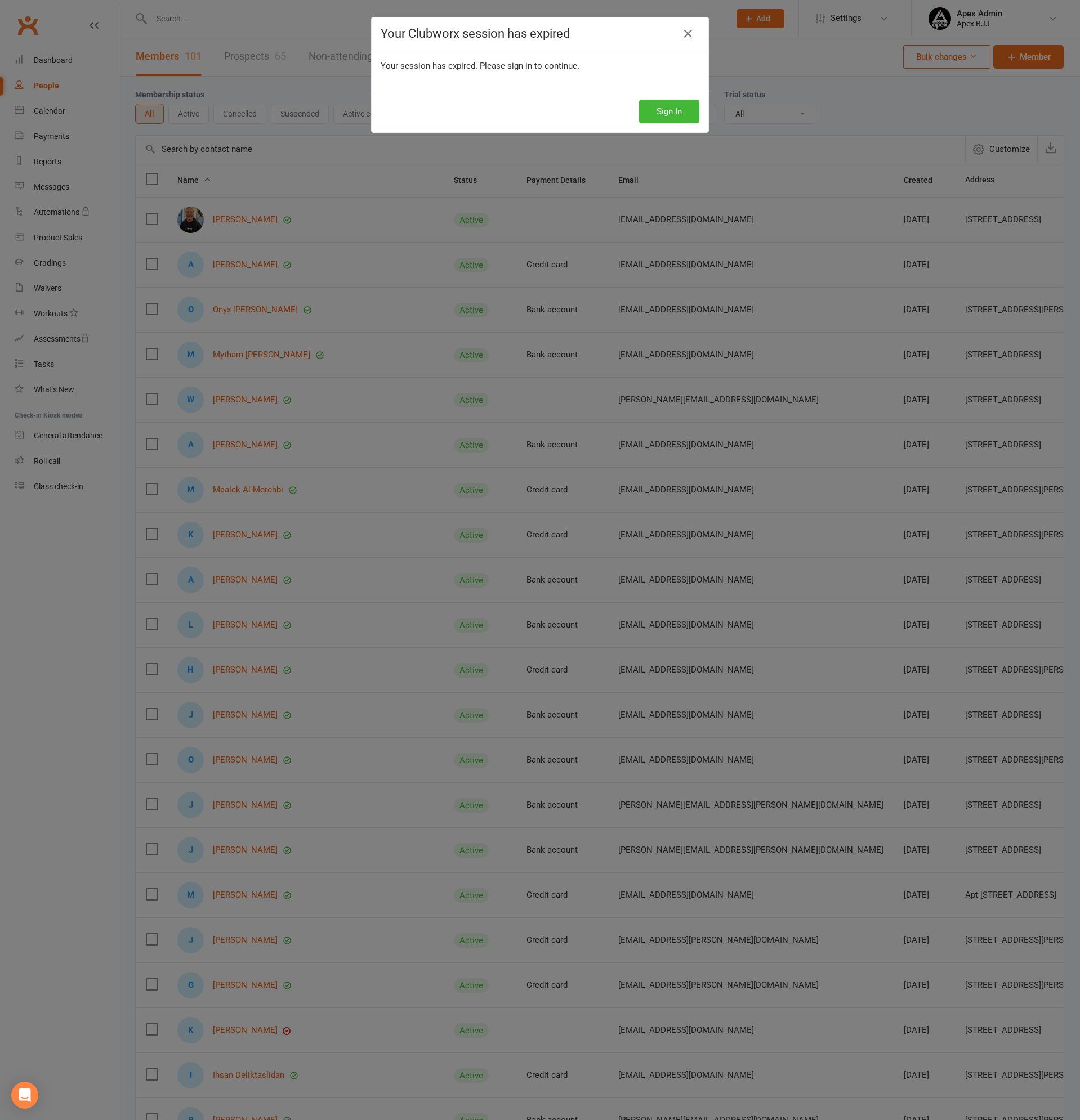
select select "100"
click at [652, 113] on button "Sign In" at bounding box center [669, 111] width 60 height 24
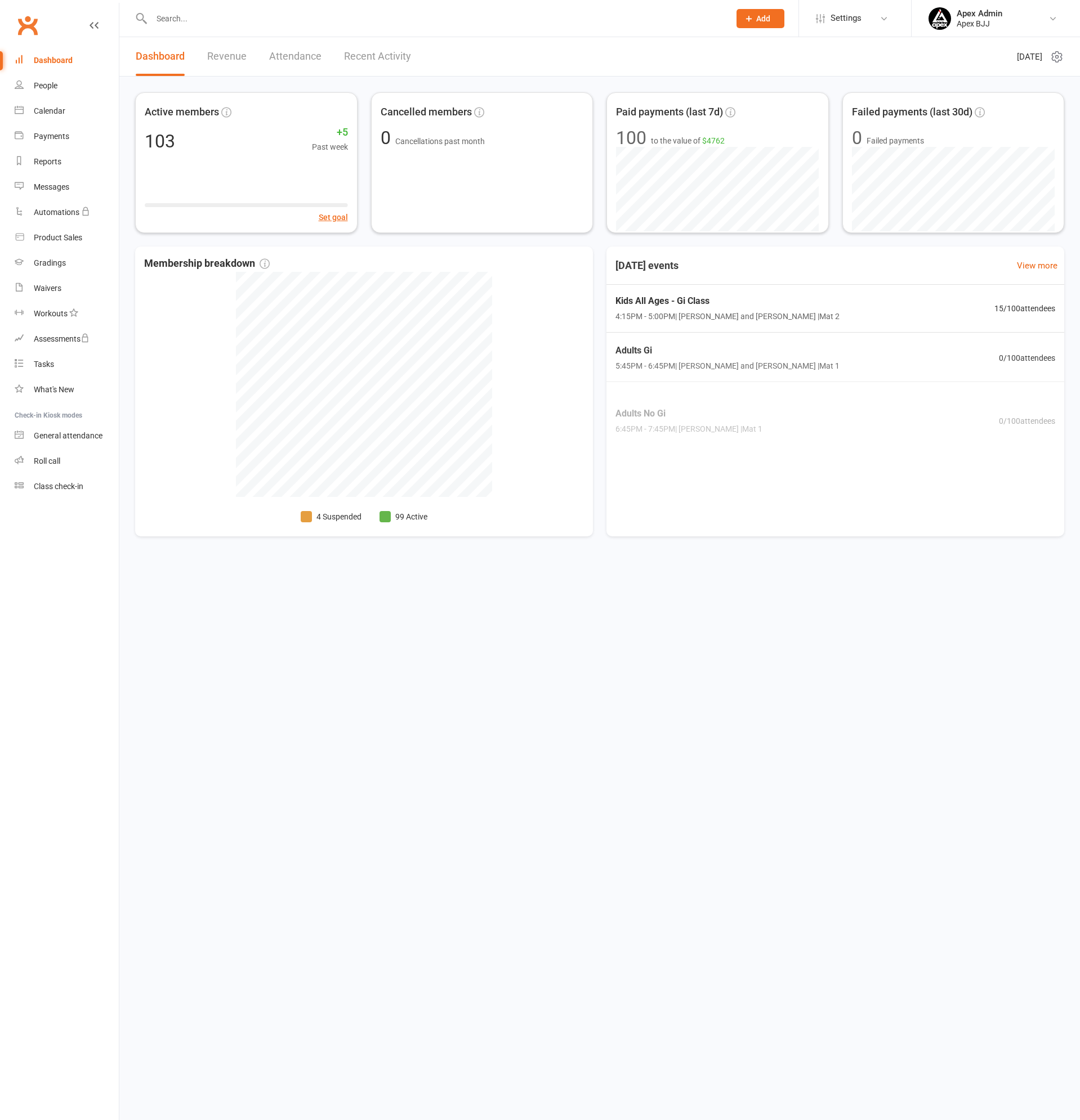
drag, startPoint x: 205, startPoint y: 14, endPoint x: 207, endPoint y: 26, distance: 12.2
click at [205, 14] on input "text" at bounding box center [435, 18] width 574 height 16
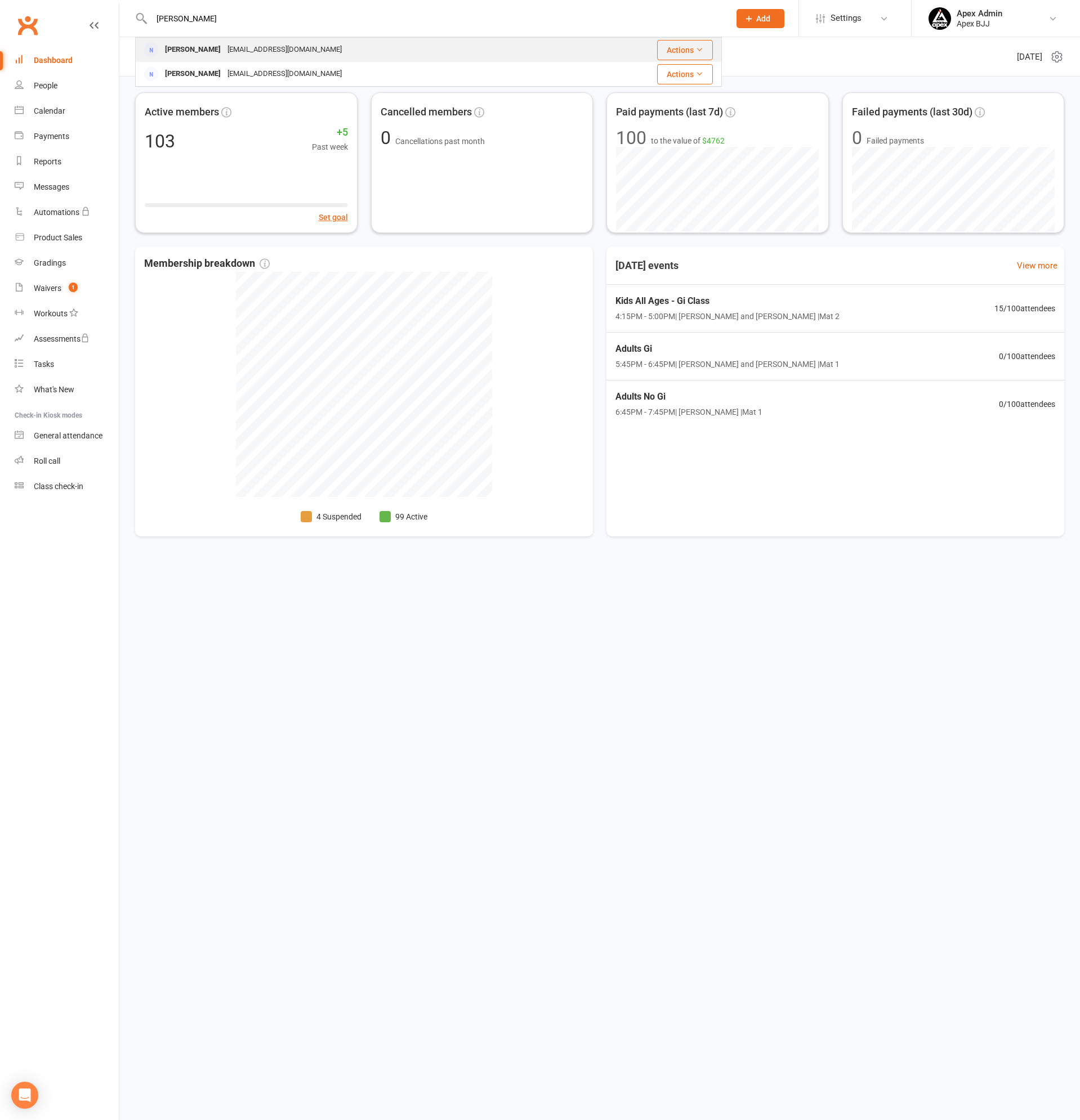
type input "[PERSON_NAME]"
click at [231, 50] on div "[EMAIL_ADDRESS][DOMAIN_NAME]" at bounding box center [284, 50] width 121 height 16
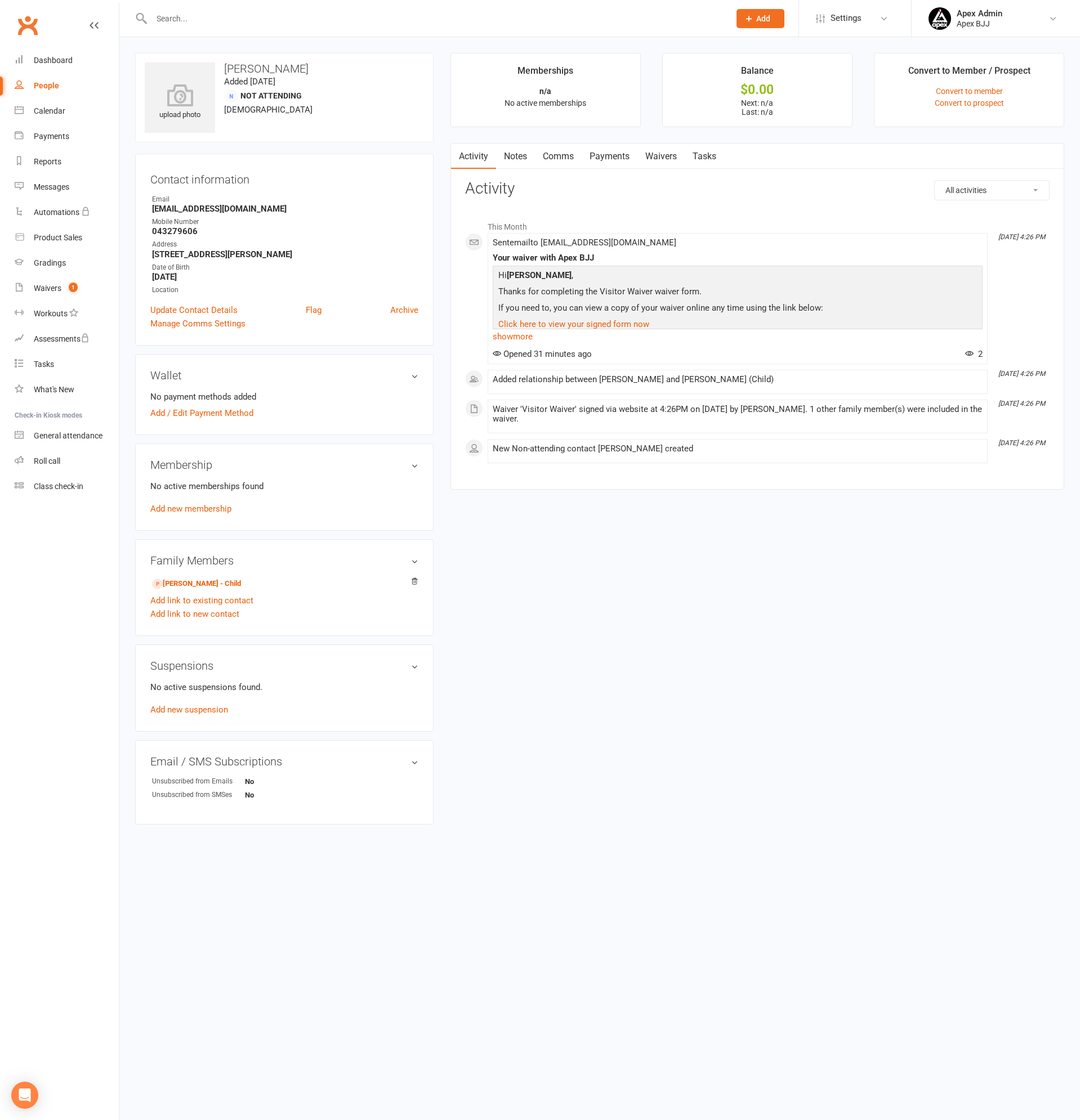
click at [208, 29] on div at bounding box center [428, 18] width 586 height 36
click at [208, 24] on input "text" at bounding box center [435, 18] width 574 height 16
type input "[PERSON_NAME]"
click at [227, 75] on div "[EMAIL_ADDRESS][DOMAIN_NAME]" at bounding box center [284, 74] width 121 height 16
click at [53, 289] on div "Waivers" at bounding box center [47, 288] width 28 height 9
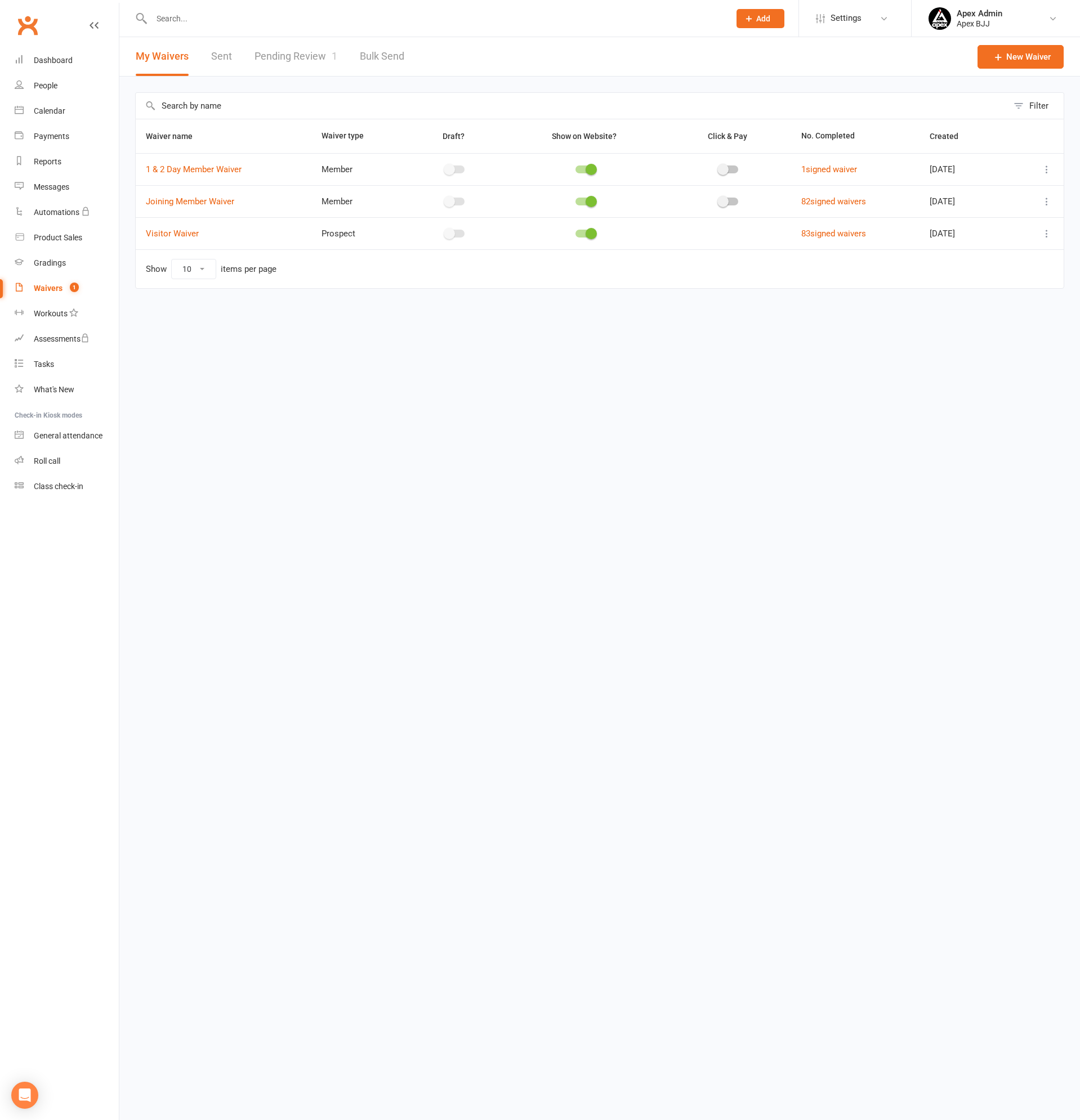
click at [288, 54] on link "Pending Review 1" at bounding box center [296, 56] width 83 height 39
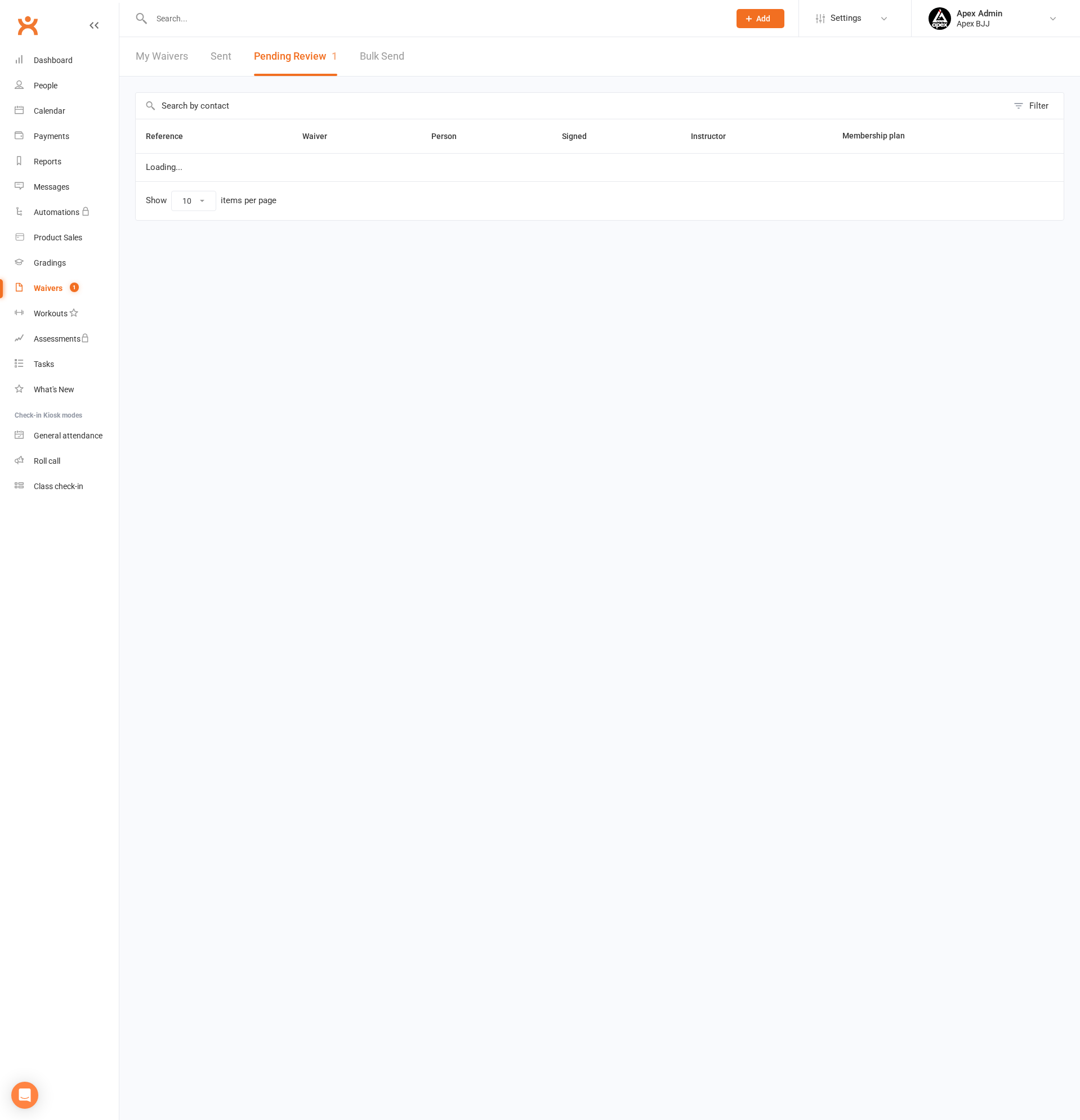
select select "100"
click at [1044, 172] on link "Review" at bounding box center [1031, 174] width 44 height 20
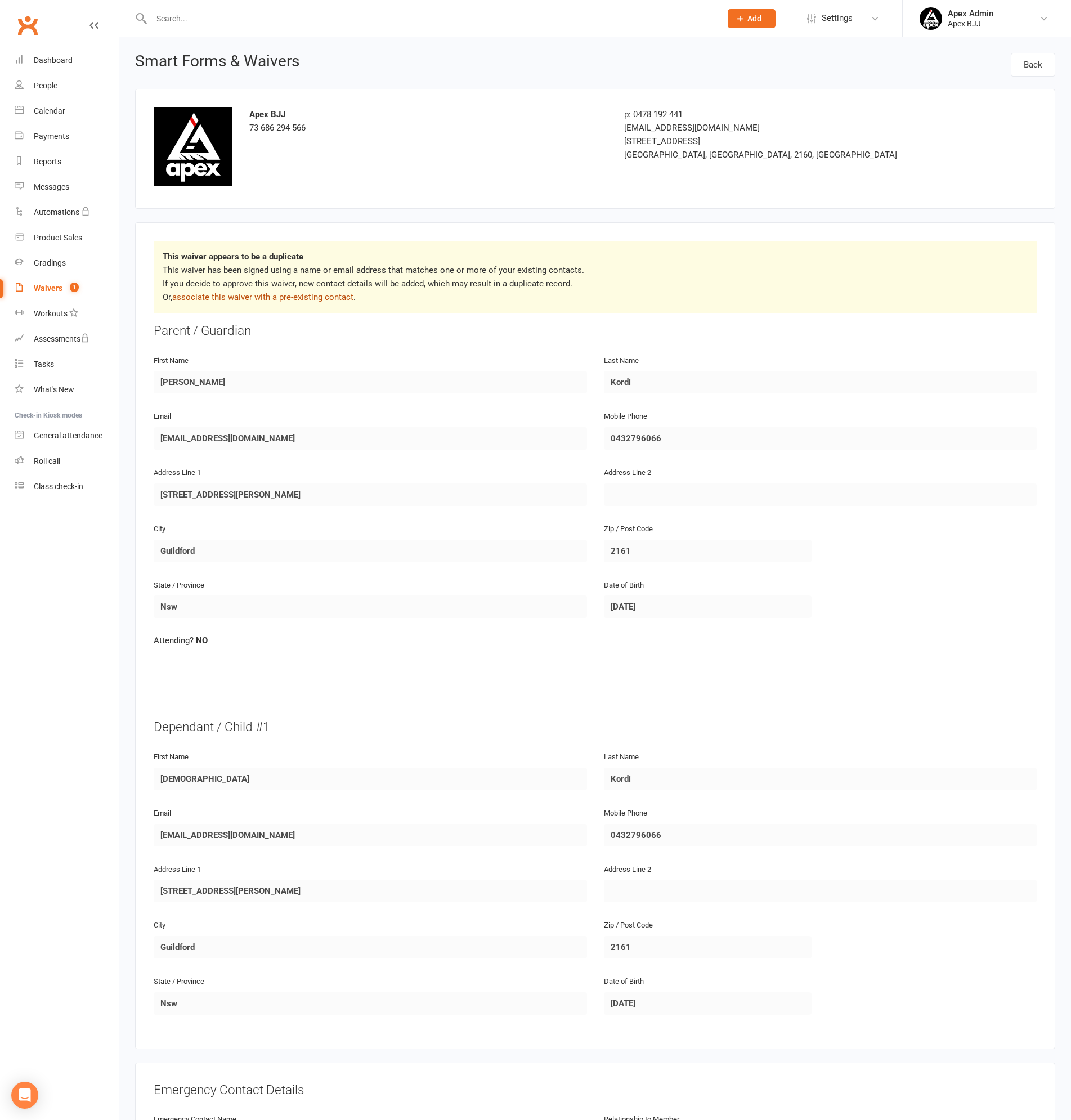
click at [231, 299] on link "associate this waiver with a pre-existing contact" at bounding box center [263, 297] width 181 height 10
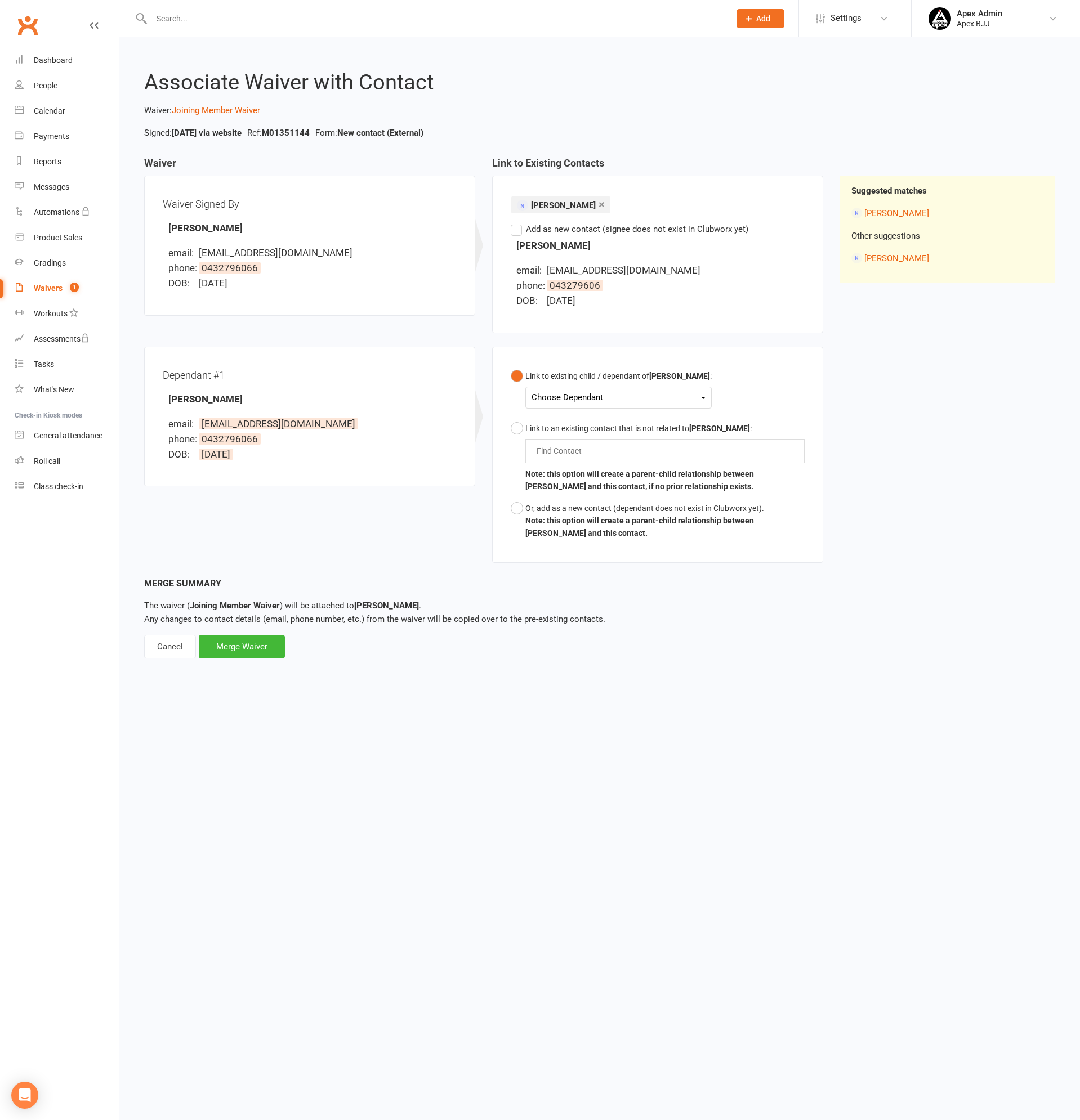
click at [608, 403] on div "Choose Dependant" at bounding box center [618, 397] width 174 height 15
click at [583, 426] on link "Noah Kordi" at bounding box center [587, 424] width 112 height 24
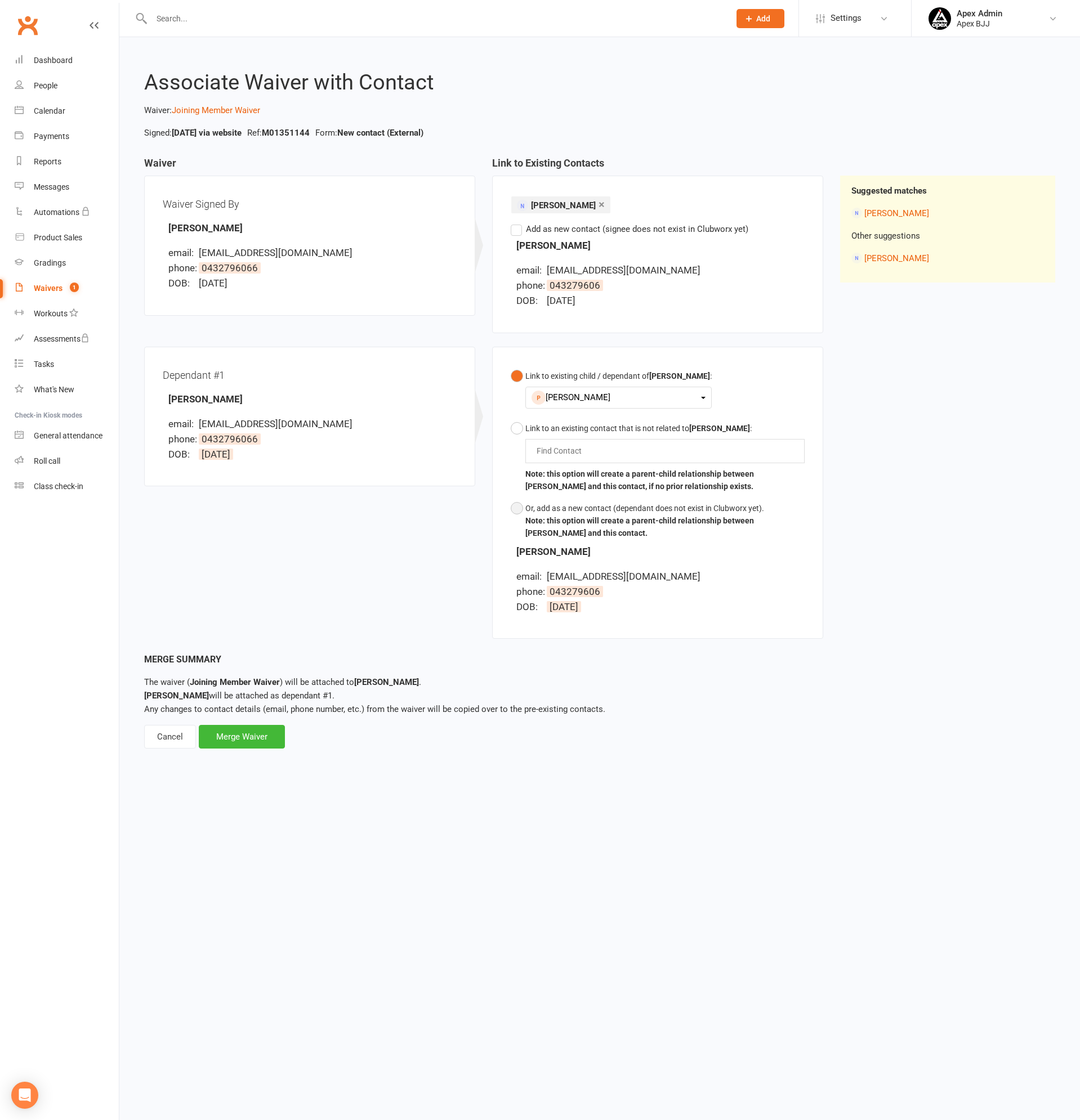
click at [516, 506] on button "Or, add as a new contact (dependant does not exist in Clubworx yet). Note: this…" at bounding box center [657, 521] width 294 height 47
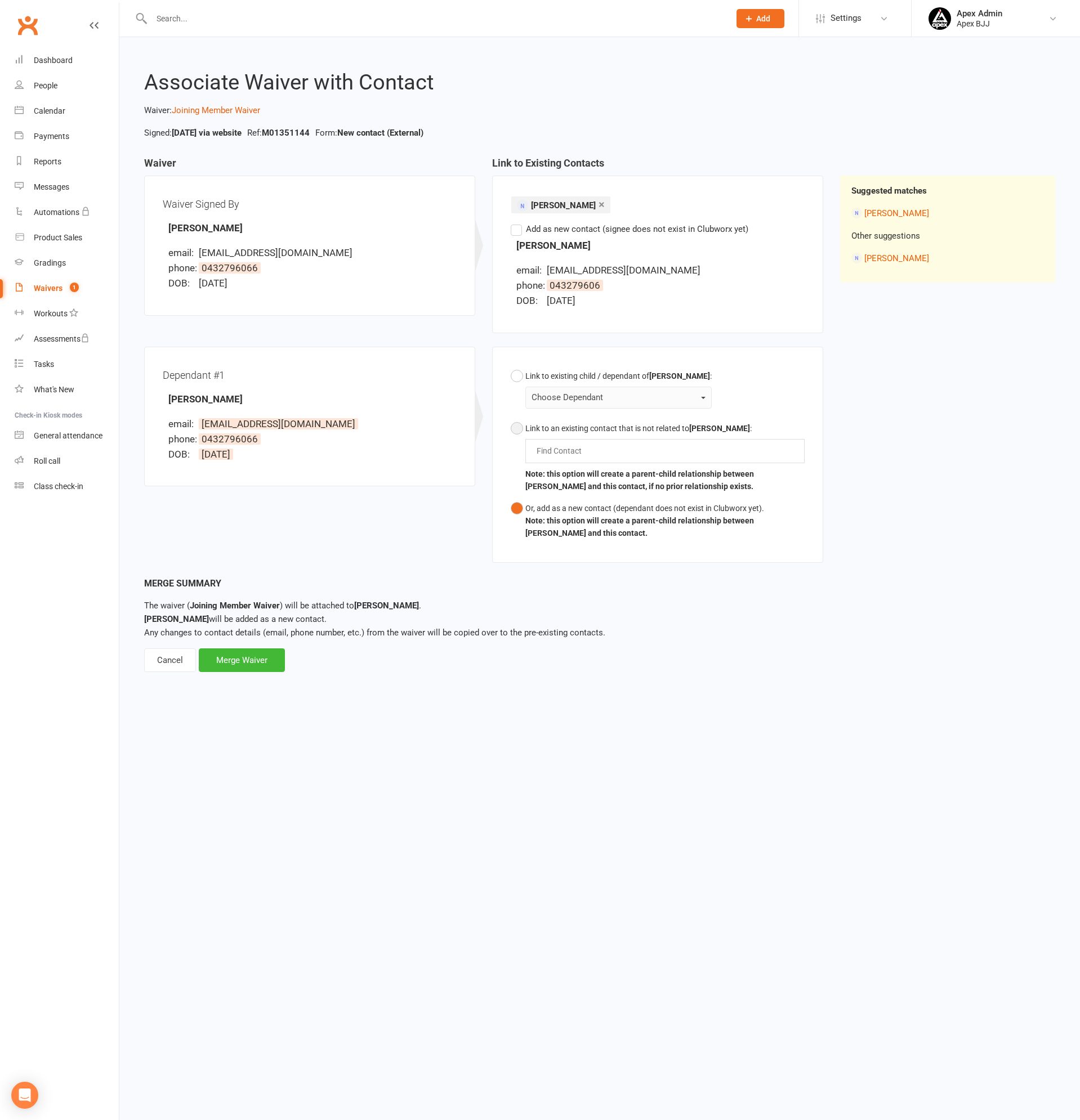
click at [516, 430] on button "Link to an existing contact that is not related to Tamara Kordi : Find Contact …" at bounding box center [657, 458] width 294 height 80
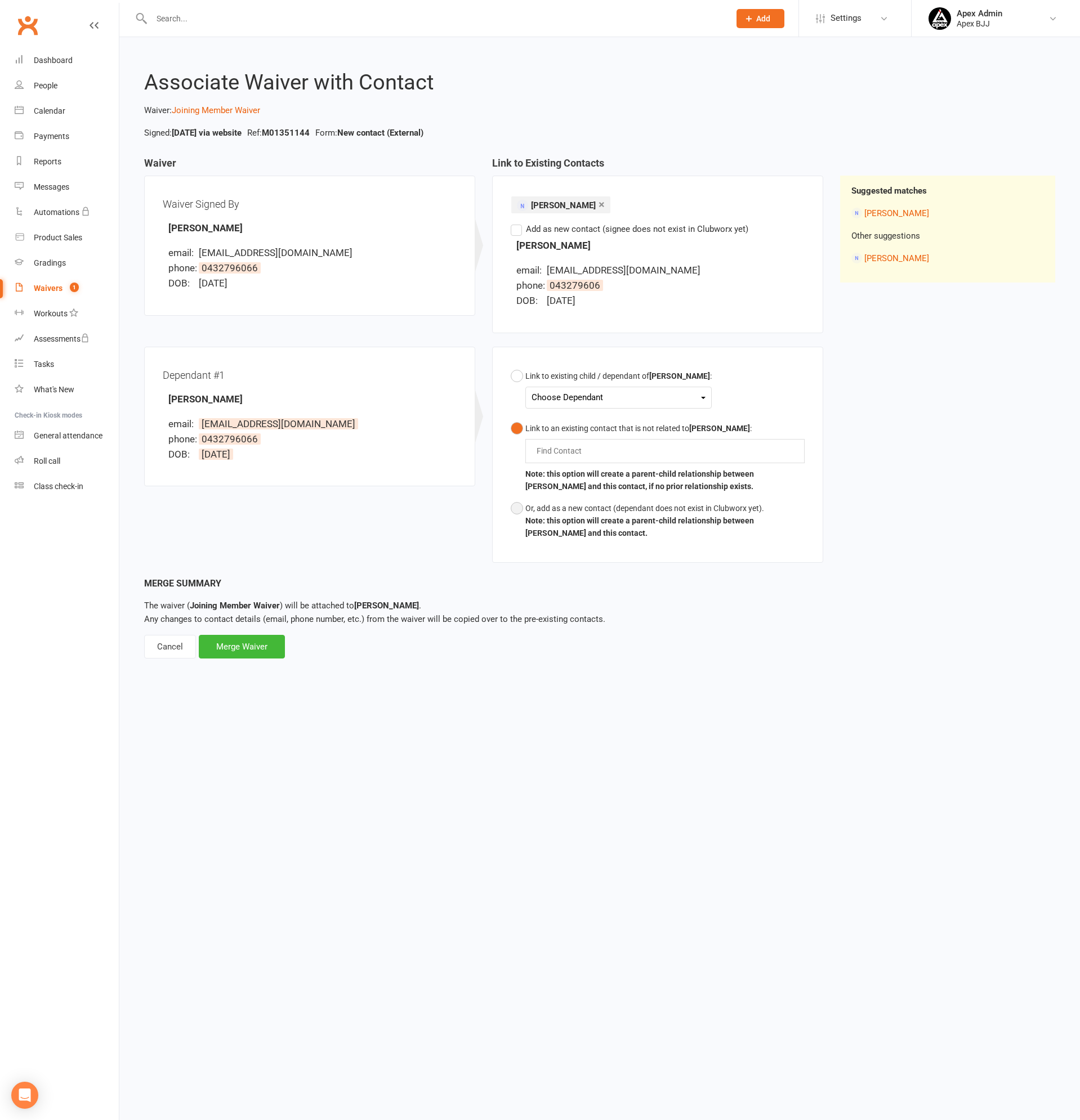
click at [514, 503] on button "Or, add as a new contact (dependant does not exist in Clubworx yet). Note: this…" at bounding box center [657, 521] width 294 height 47
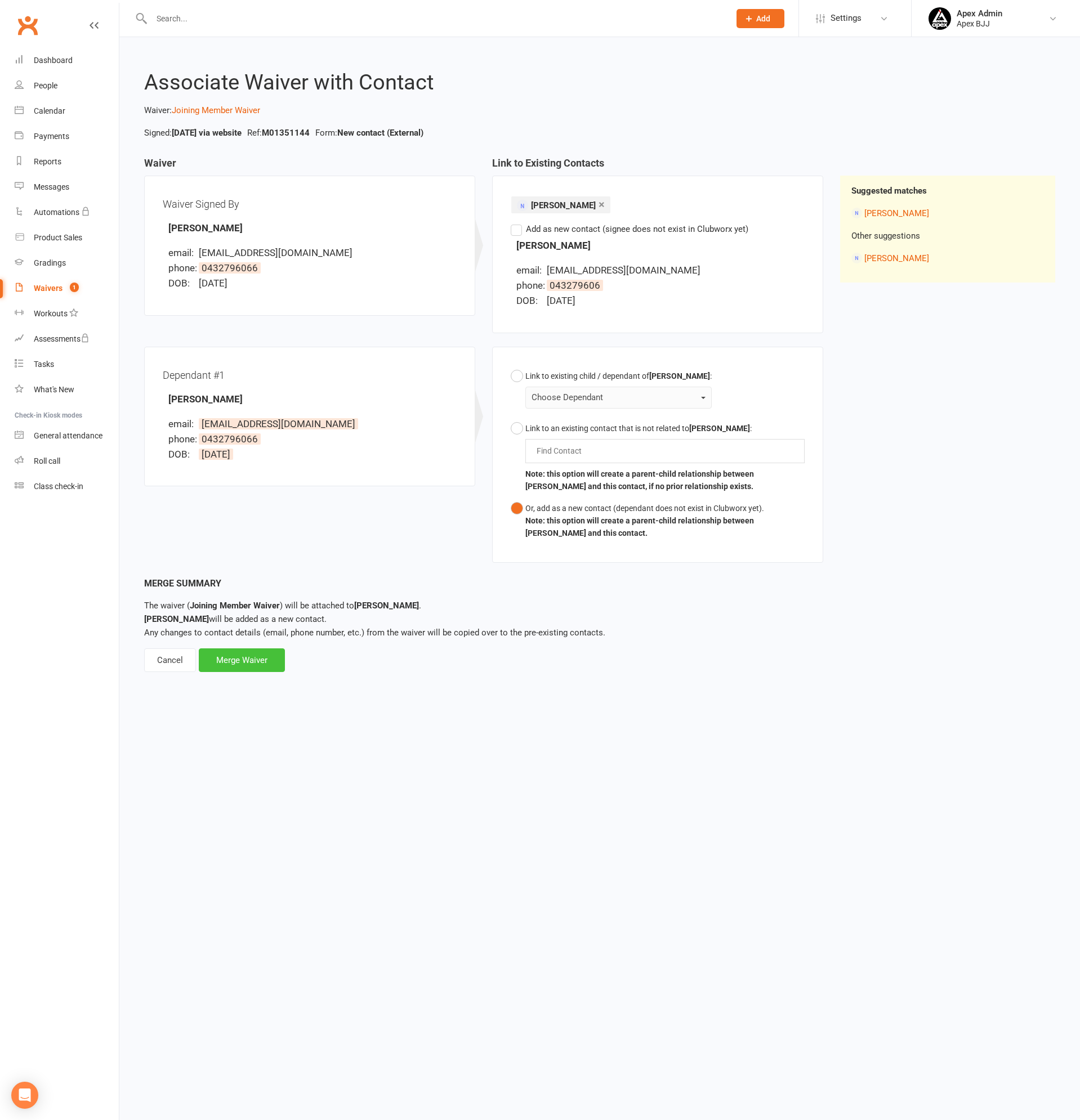
click at [247, 655] on div "Merge Waiver" at bounding box center [241, 660] width 86 height 24
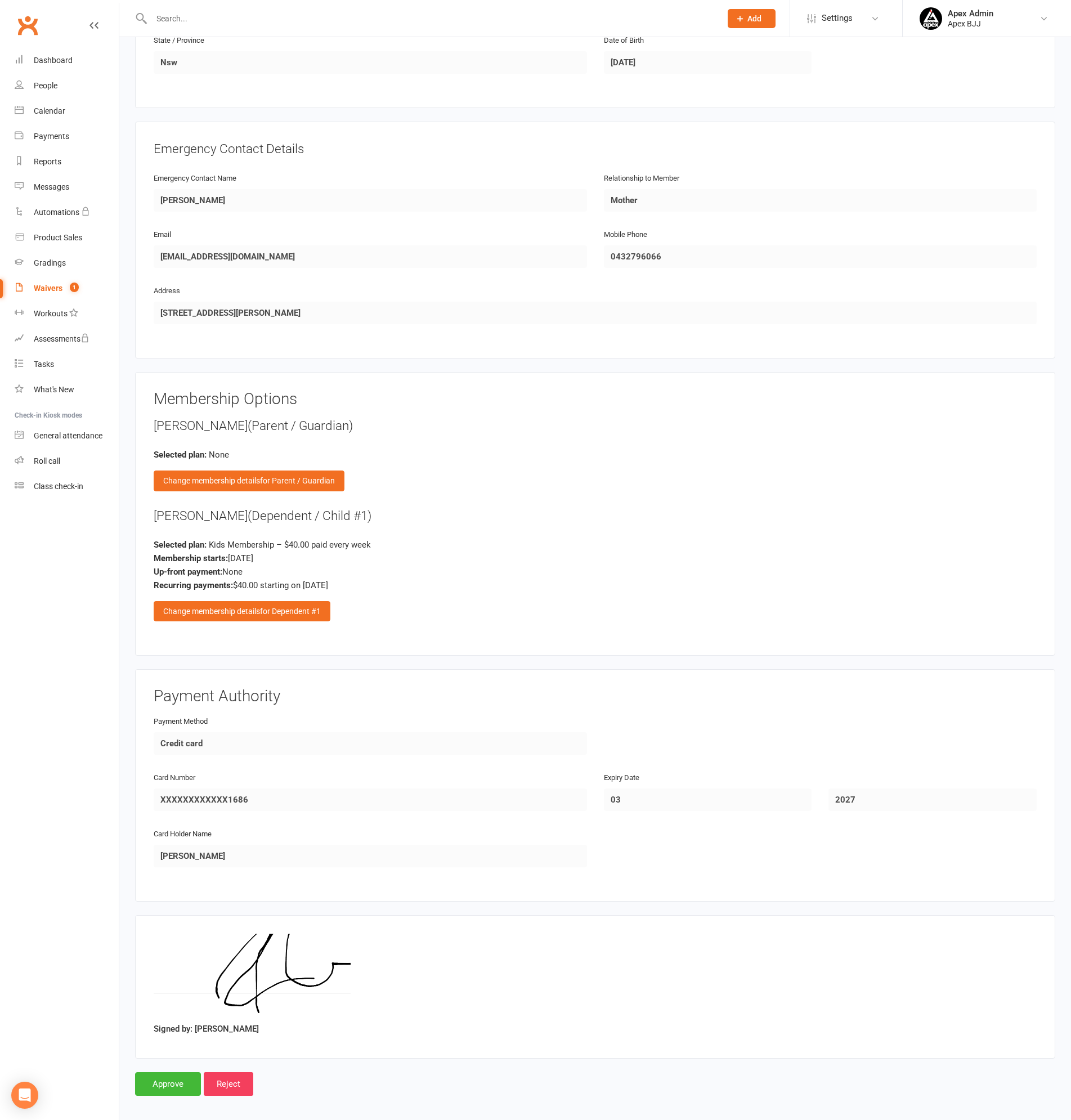
scroll to position [868, 0]
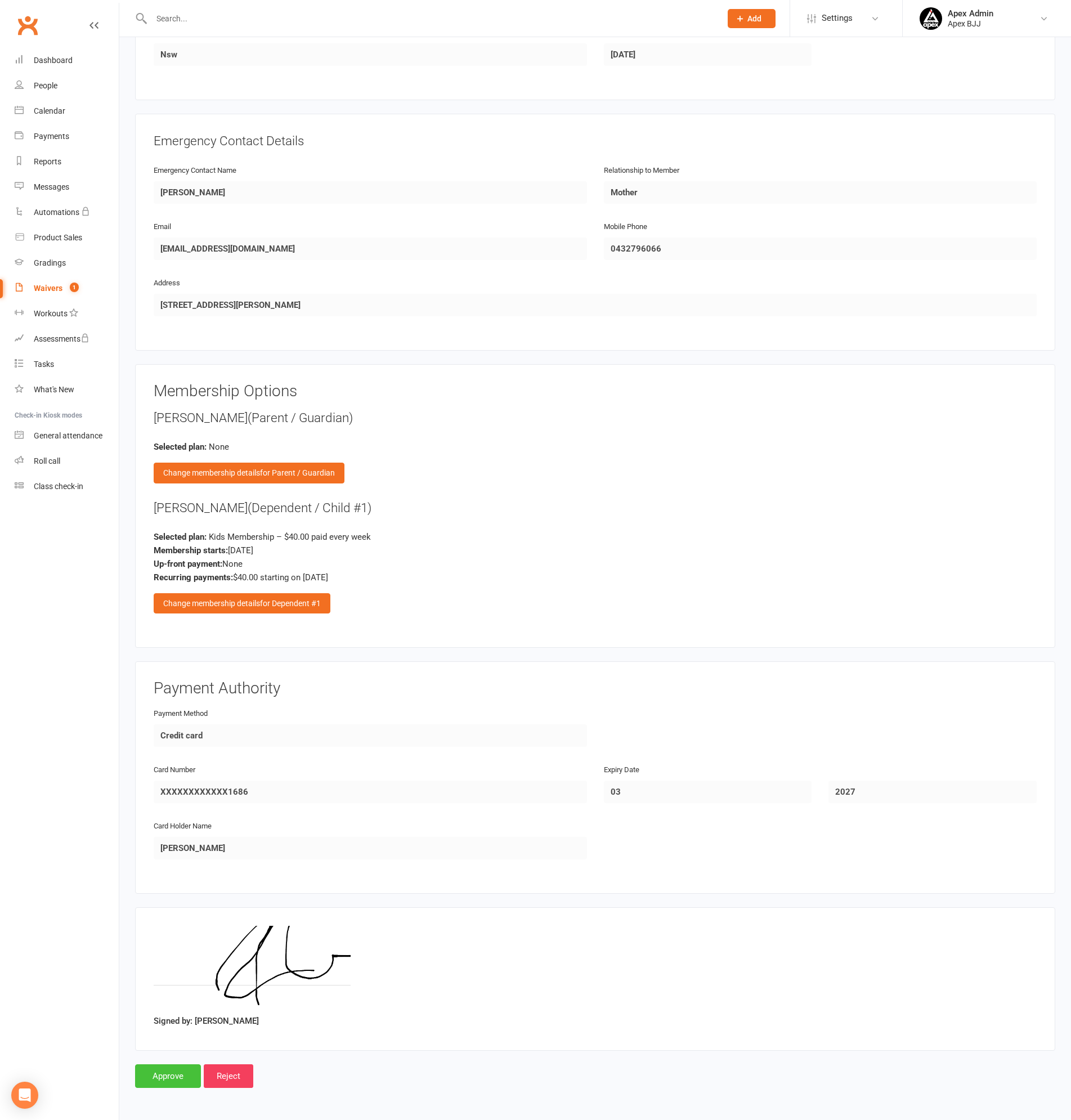
click at [171, 1074] on input "Approve" at bounding box center [168, 1075] width 66 height 24
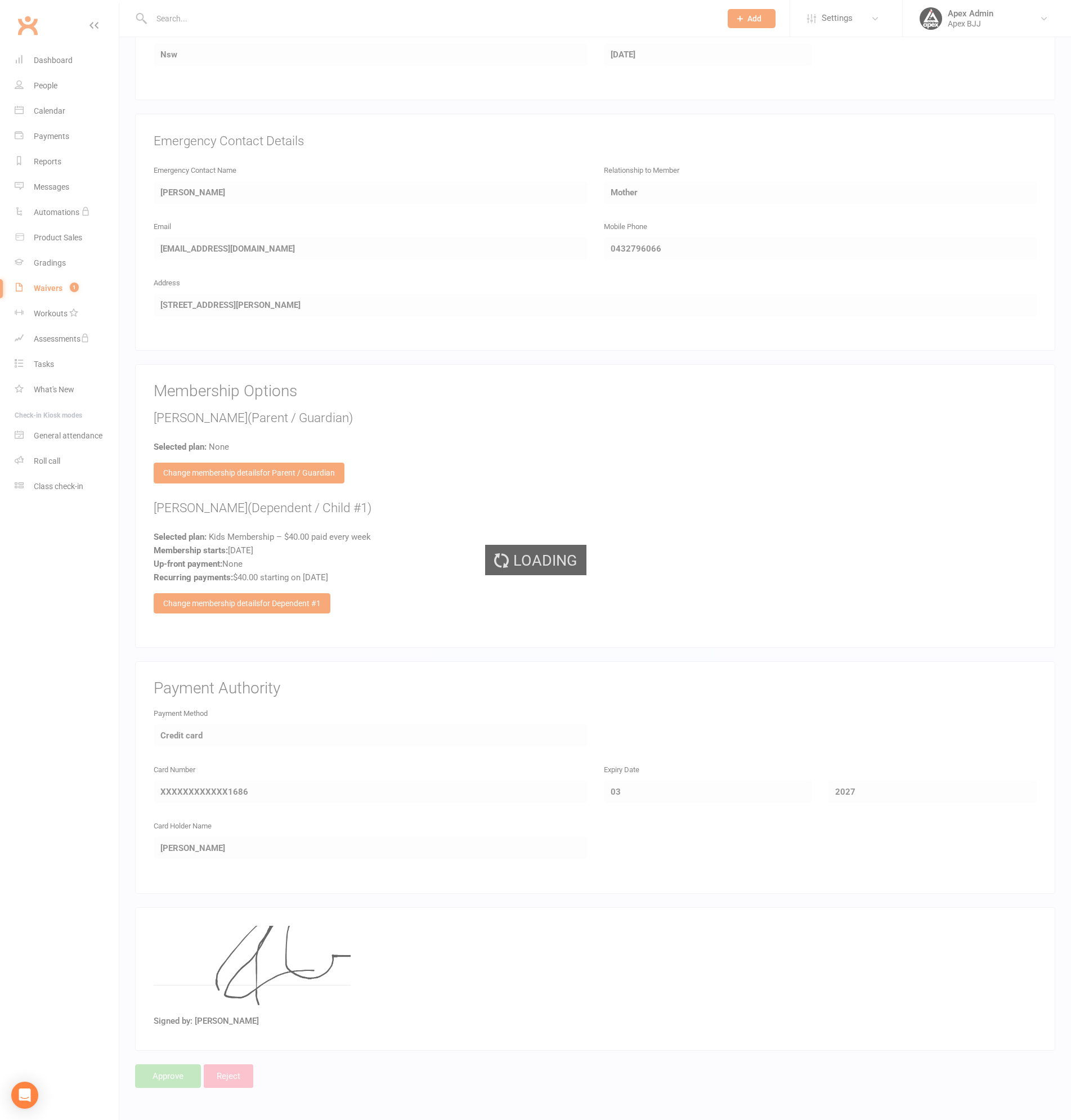
select select "100"
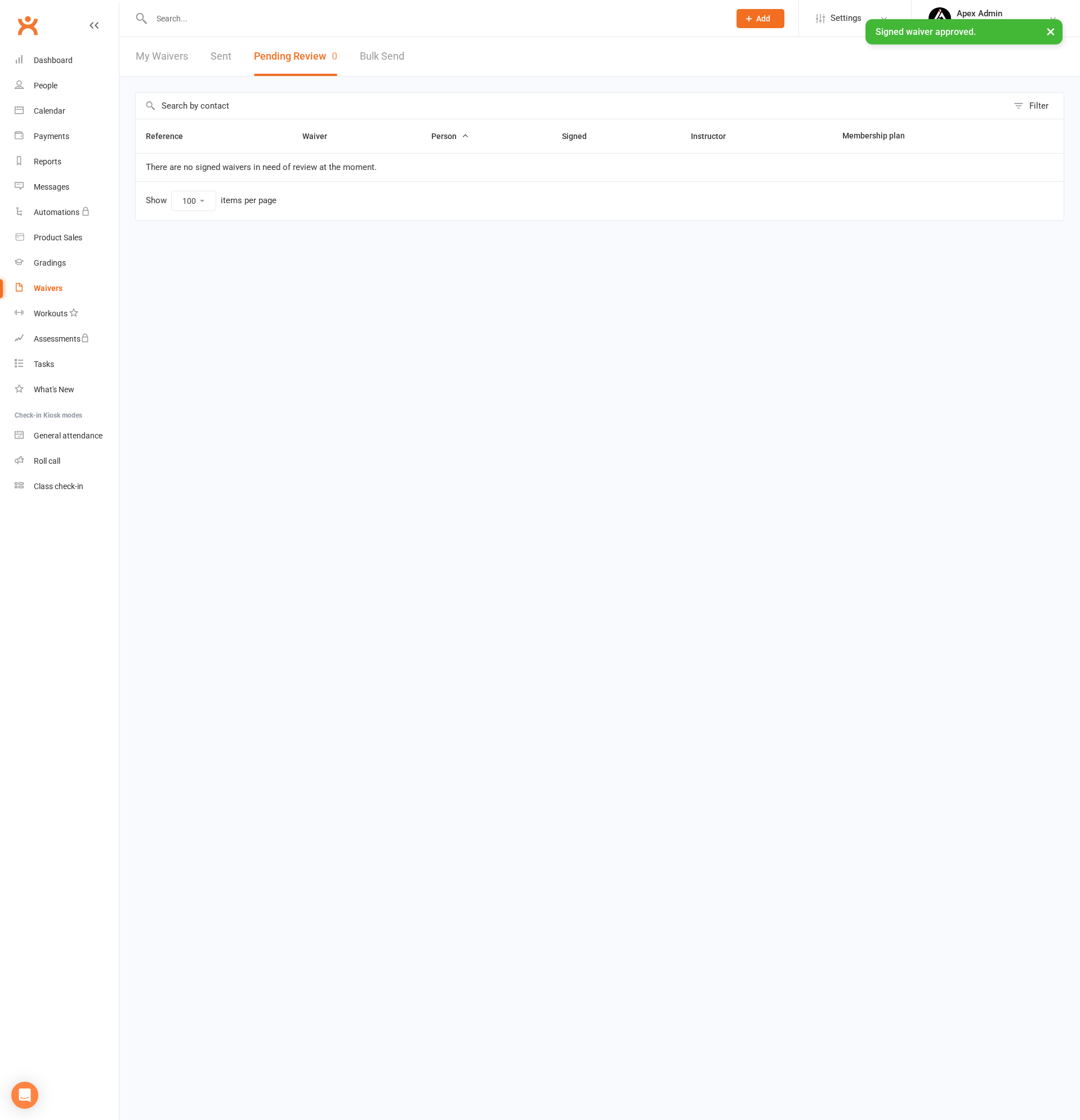
click at [185, 17] on input "text" at bounding box center [435, 18] width 574 height 16
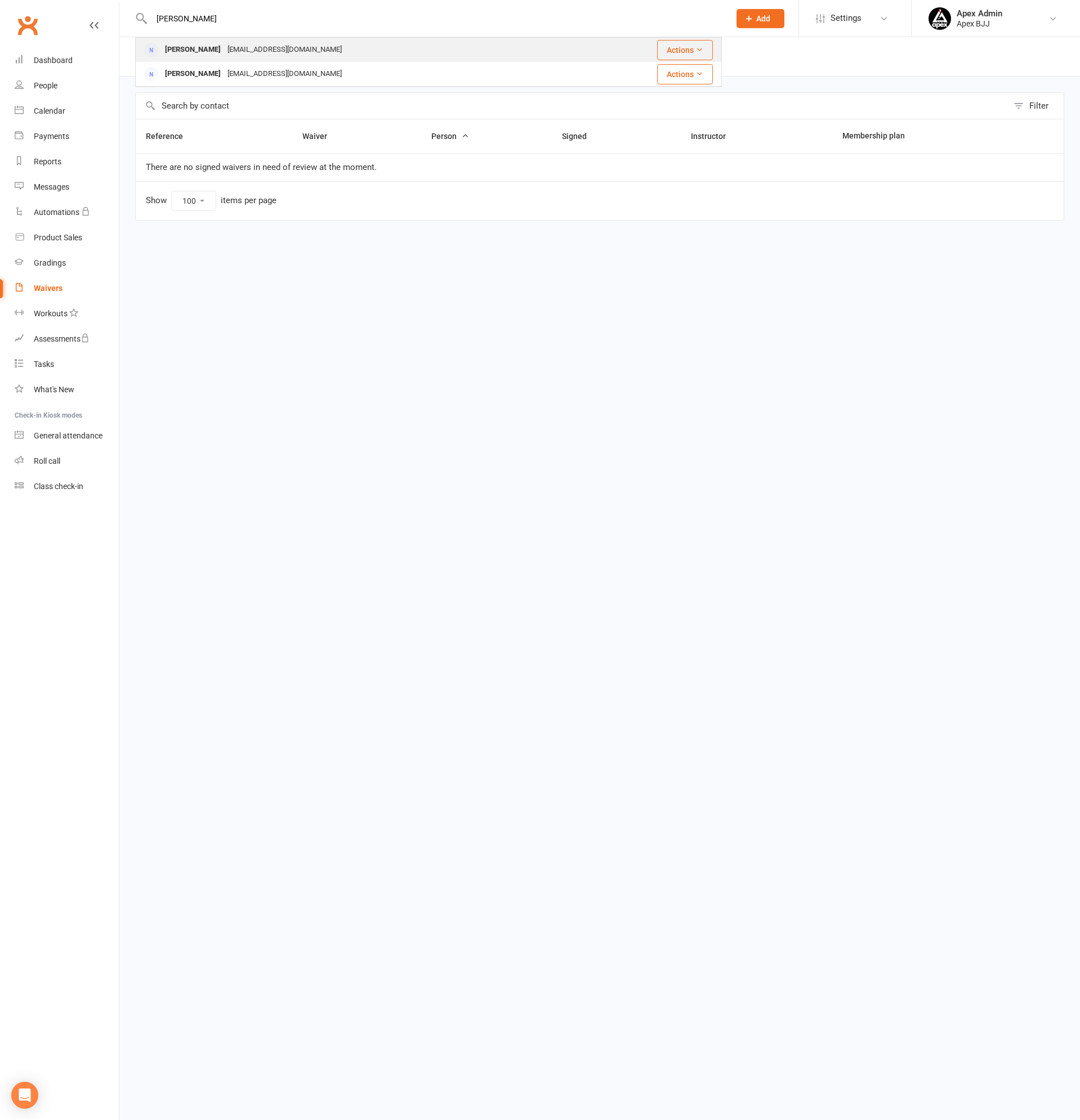
type input "tamara"
click at [240, 48] on div "Trsanders91@gmail.com" at bounding box center [284, 50] width 121 height 16
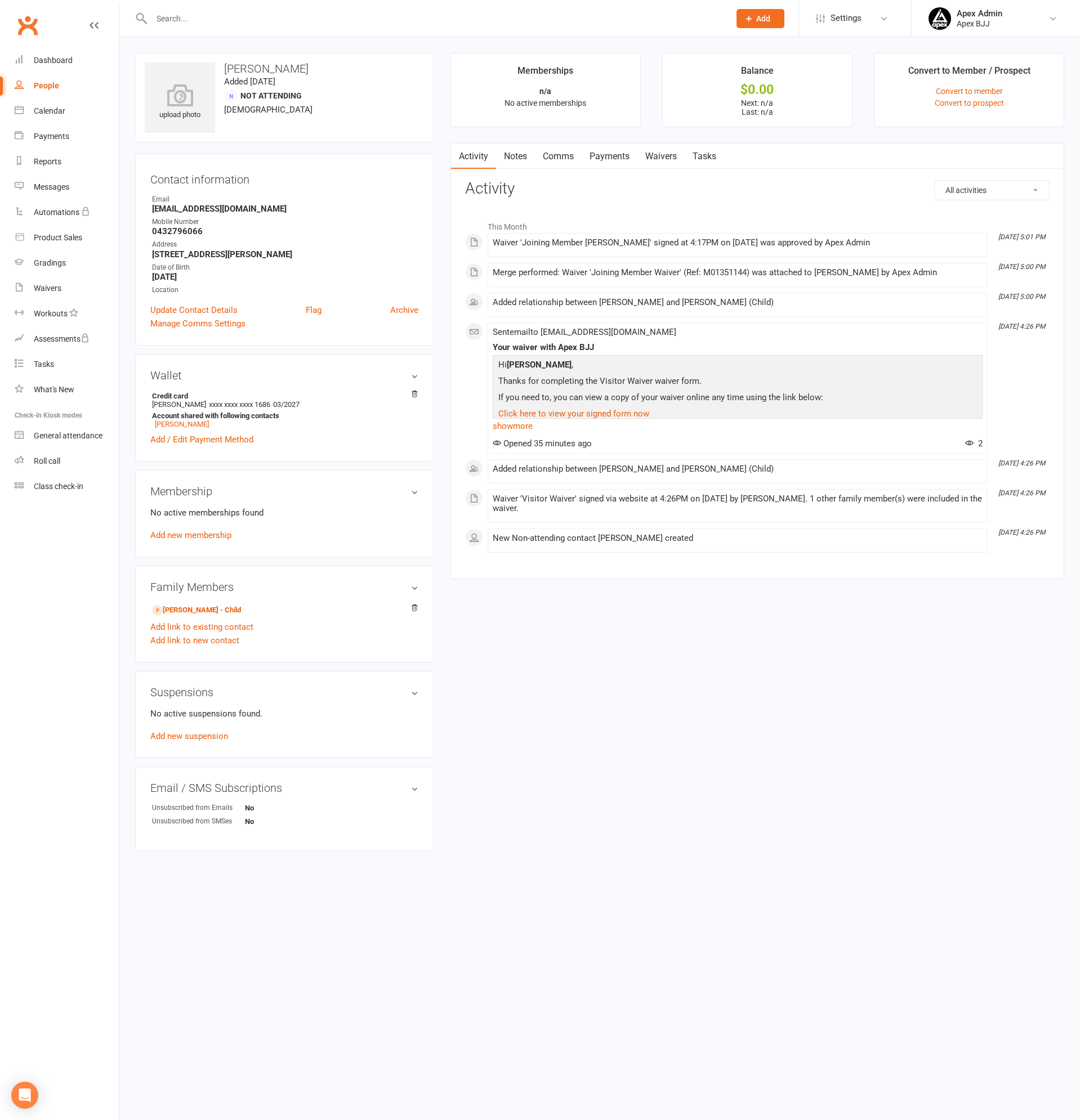
click at [205, 14] on input "text" at bounding box center [435, 18] width 574 height 16
type input "tamara"
click at [233, 72] on div "Trsanders91@gmail.com" at bounding box center [284, 74] width 121 height 16
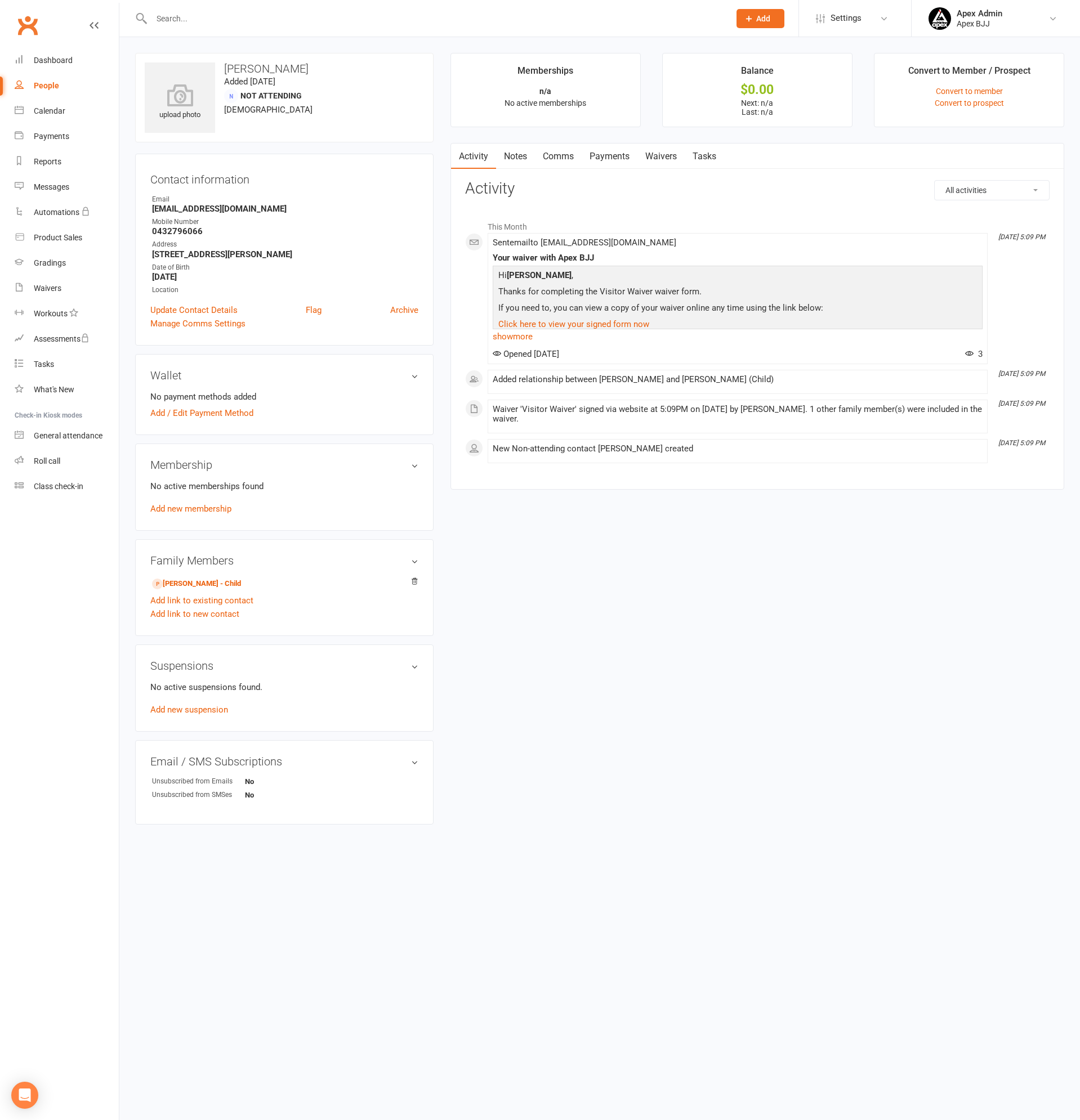
click at [622, 158] on link "Payments" at bounding box center [609, 156] width 56 height 26
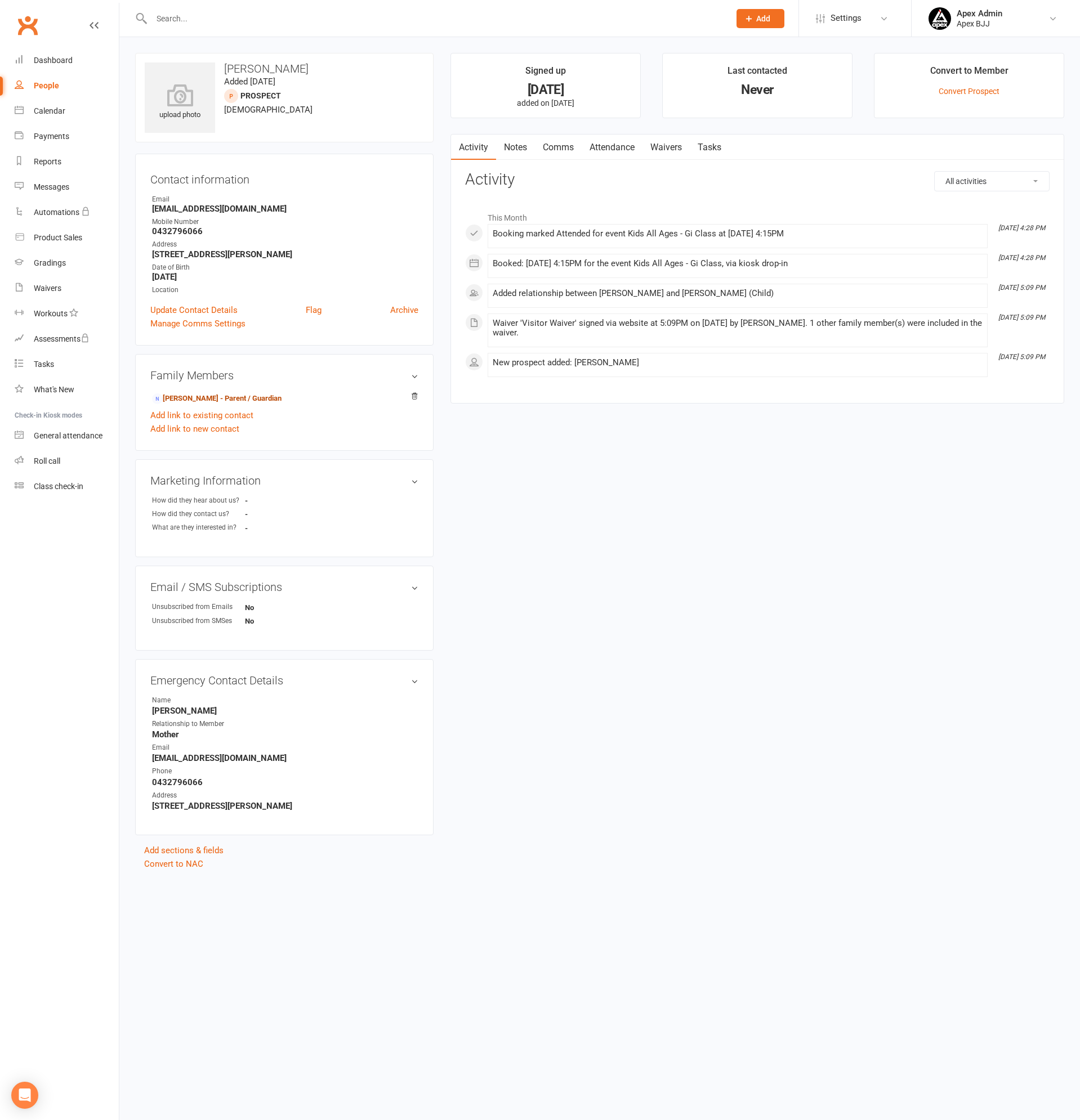
click at [186, 394] on link "Tamara Kordi - Parent / Guardian" at bounding box center [217, 399] width 130 height 12
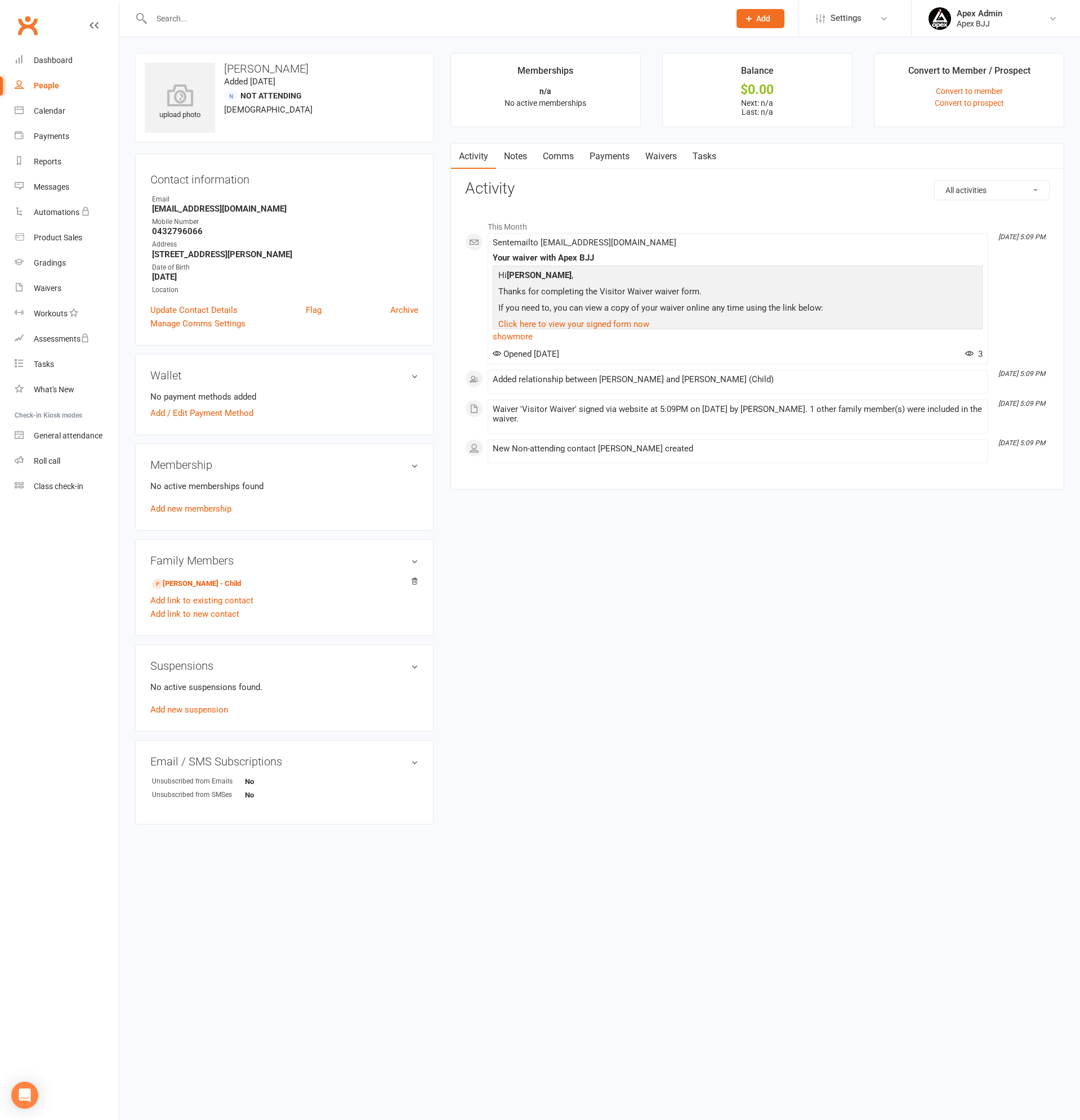
click at [616, 153] on link "Payments" at bounding box center [609, 156] width 56 height 26
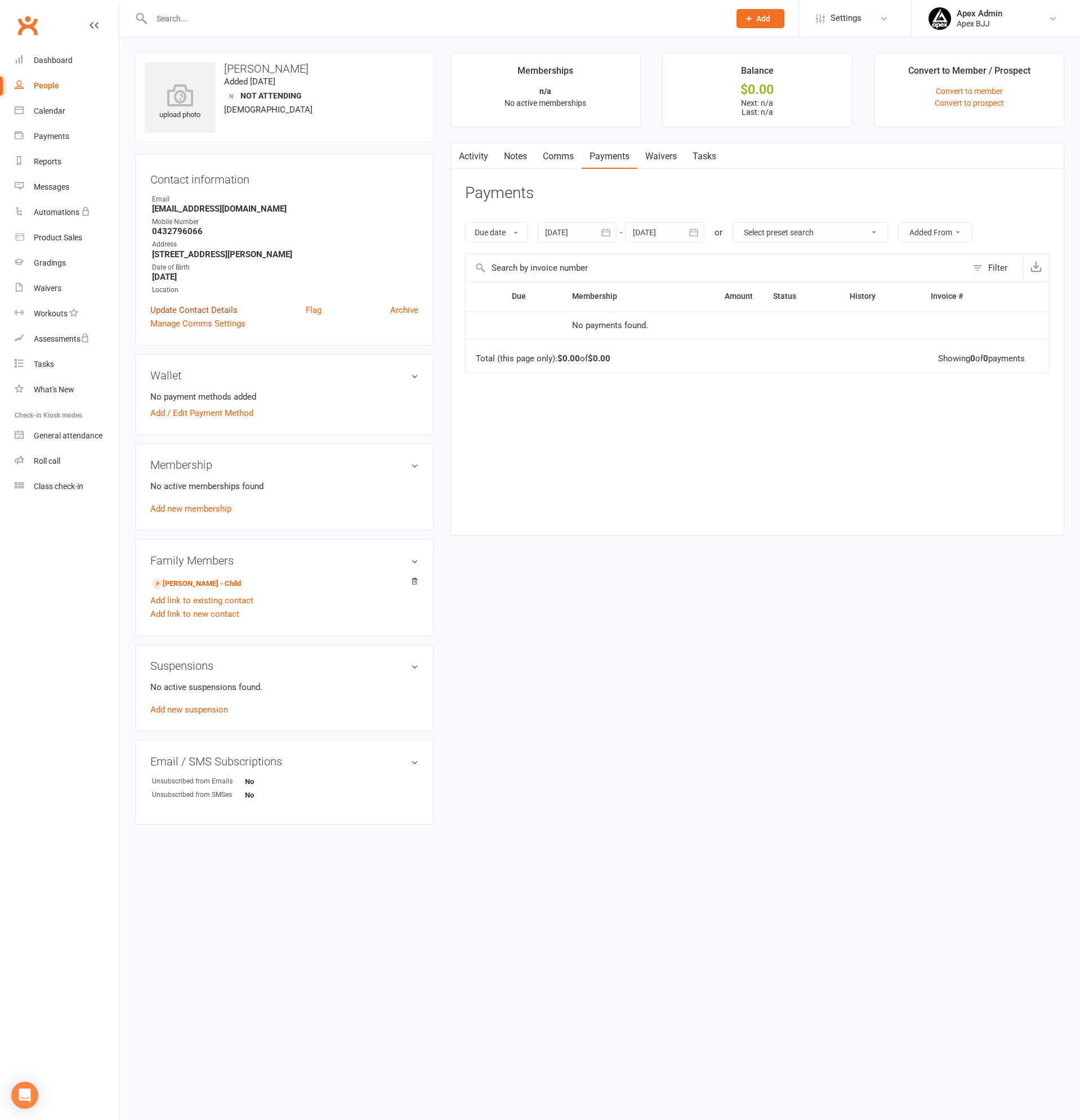
click at [216, 310] on link "Update Contact Details" at bounding box center [194, 310] width 87 height 13
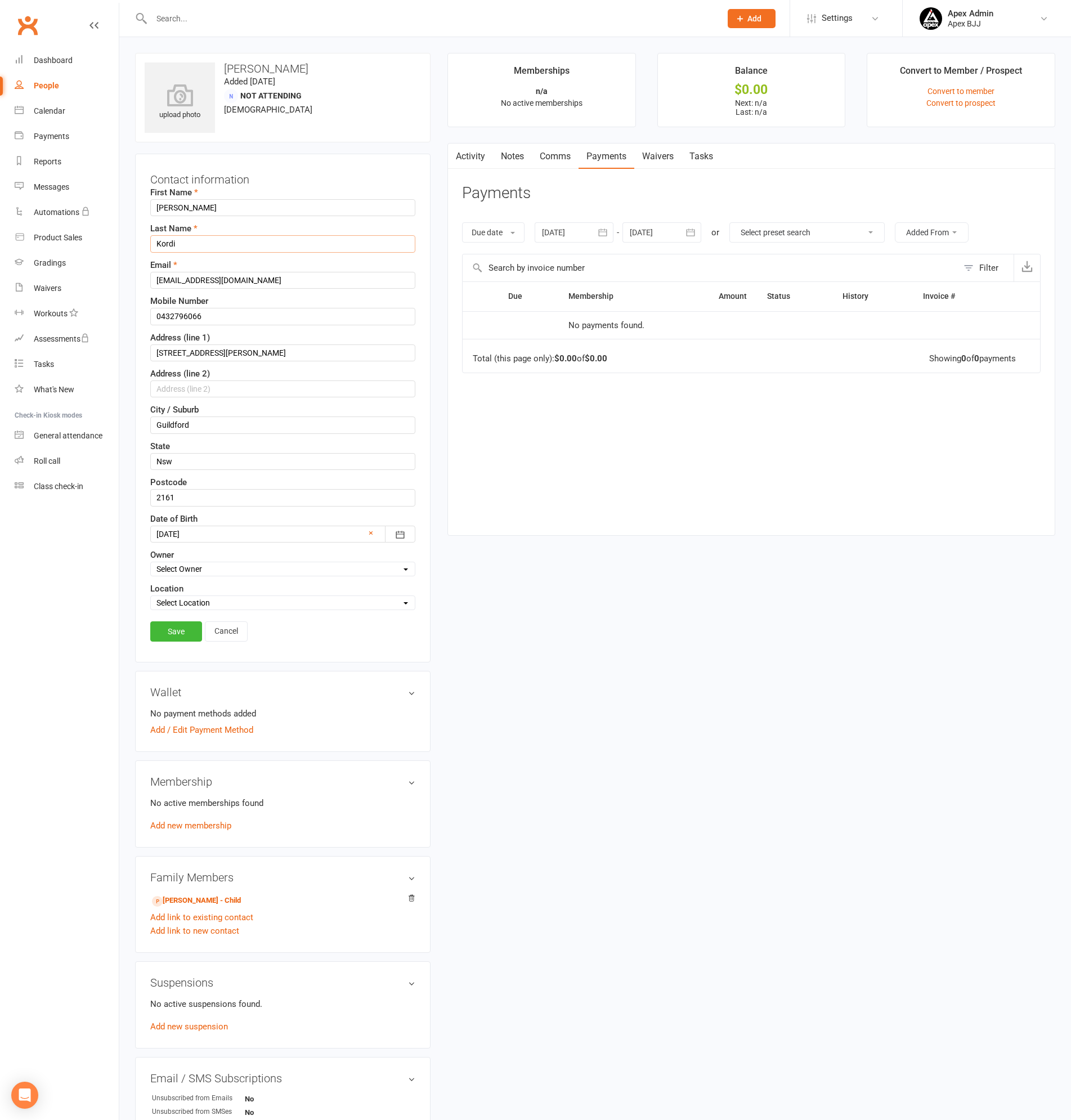
click at [214, 245] on input "Kordi" at bounding box center [283, 244] width 265 height 17
type input "Kordi !"
click at [193, 636] on link "Save" at bounding box center [176, 631] width 51 height 20
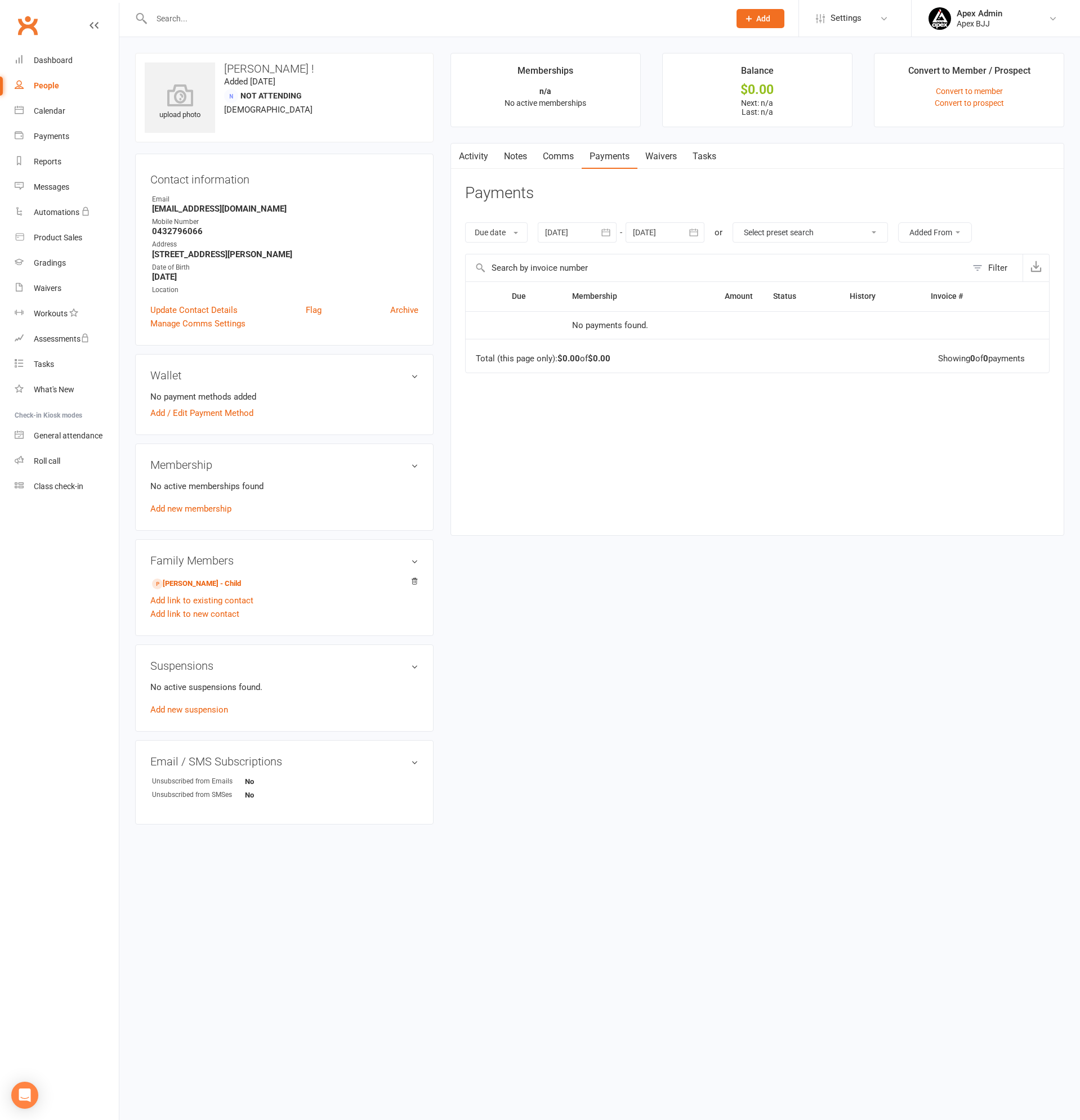
click at [205, 18] on input "text" at bounding box center [435, 18] width 574 height 16
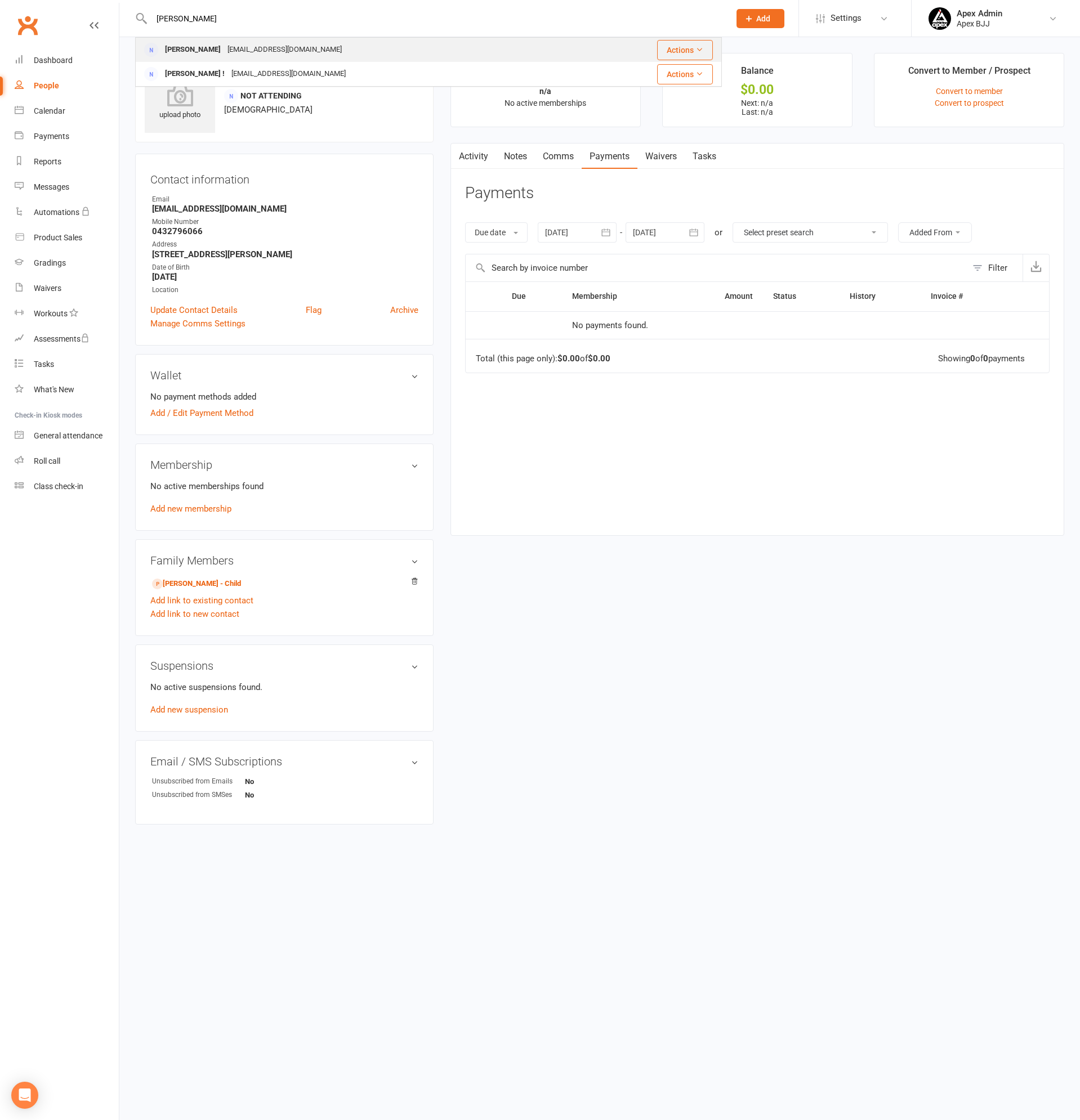
type input "[PERSON_NAME]"
click at [200, 46] on div "[PERSON_NAME]" at bounding box center [193, 50] width 63 height 16
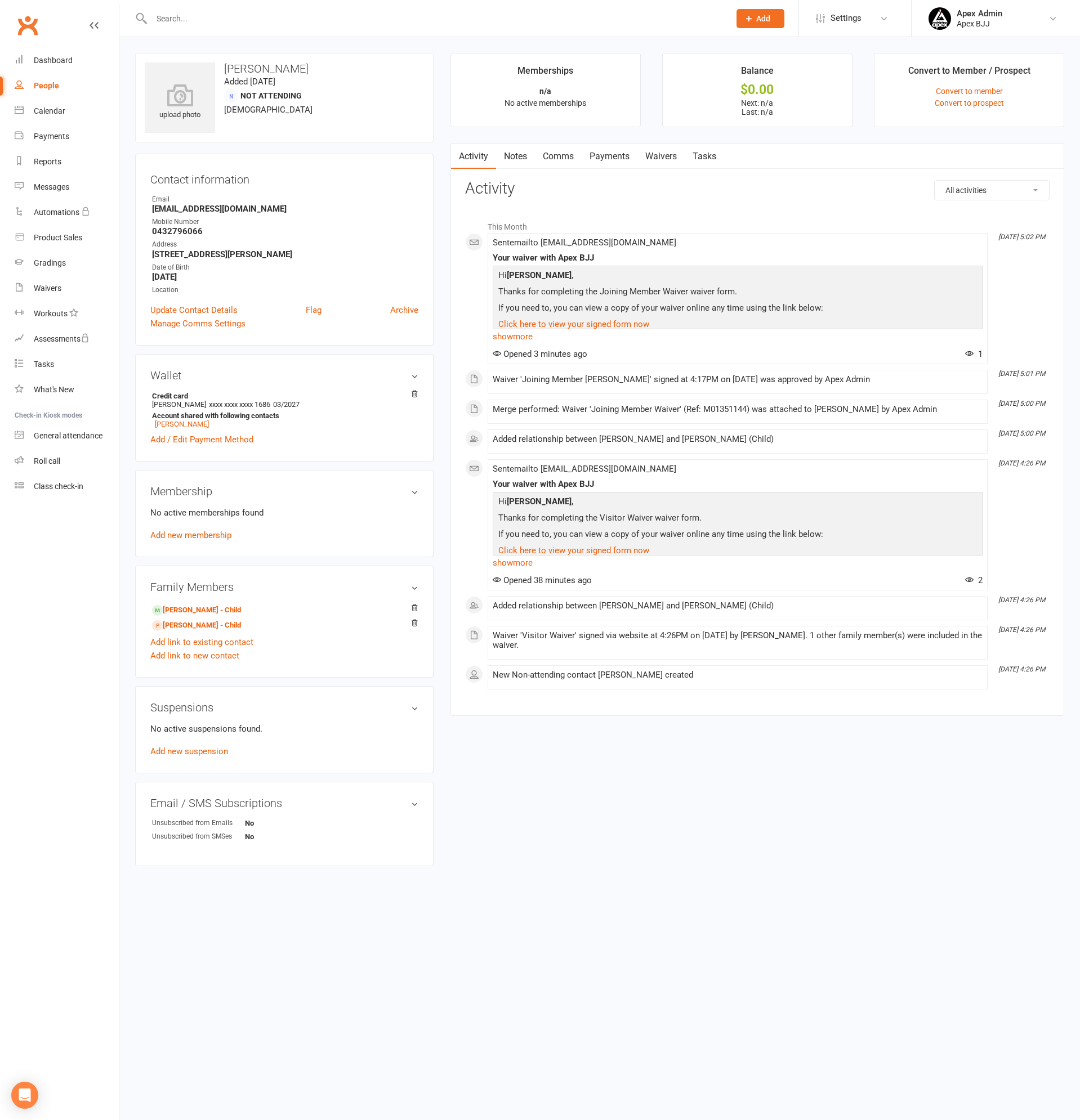
click at [613, 157] on link "Payments" at bounding box center [609, 156] width 56 height 26
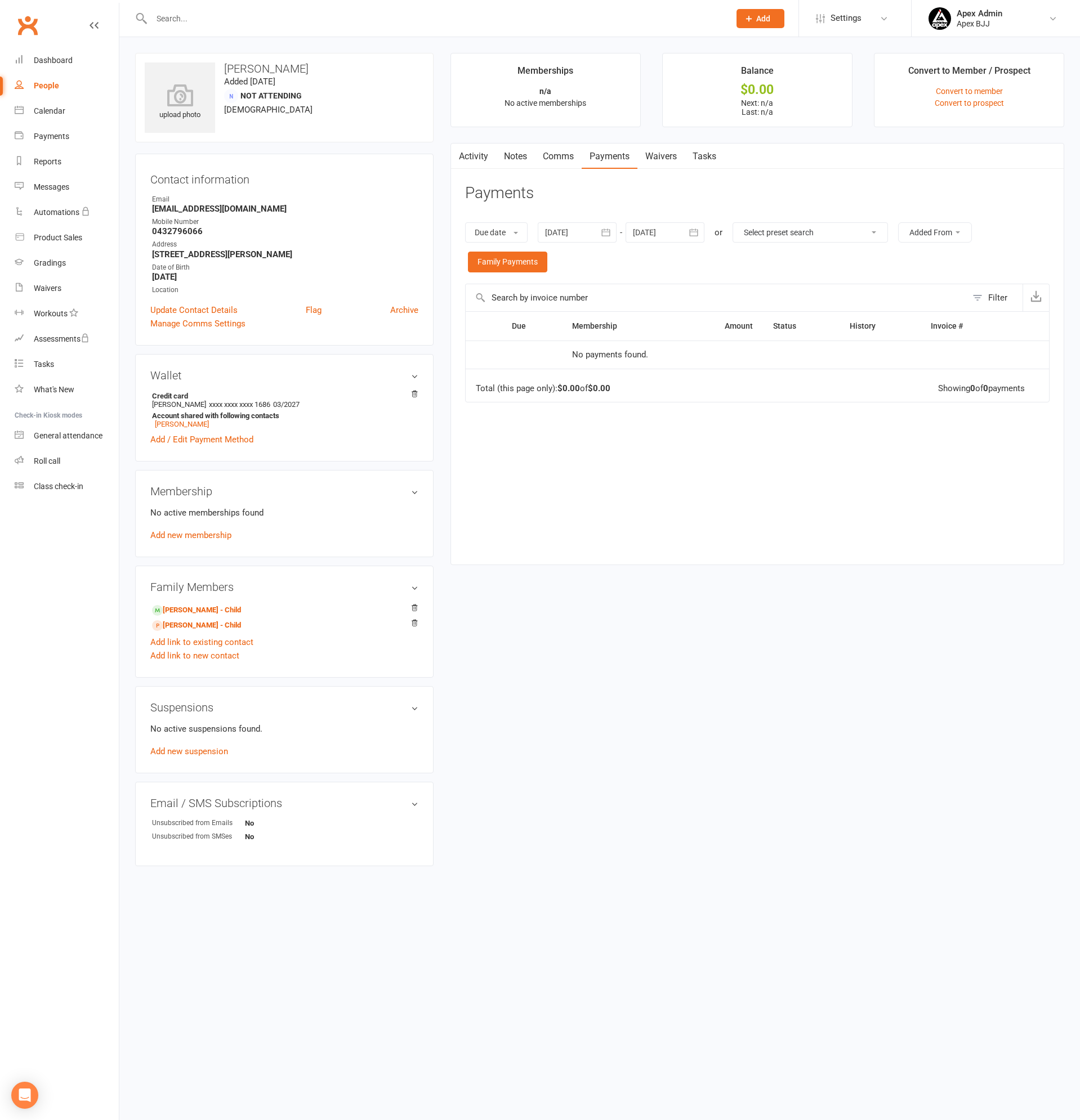
click at [480, 161] on link "Activity" at bounding box center [473, 156] width 45 height 26
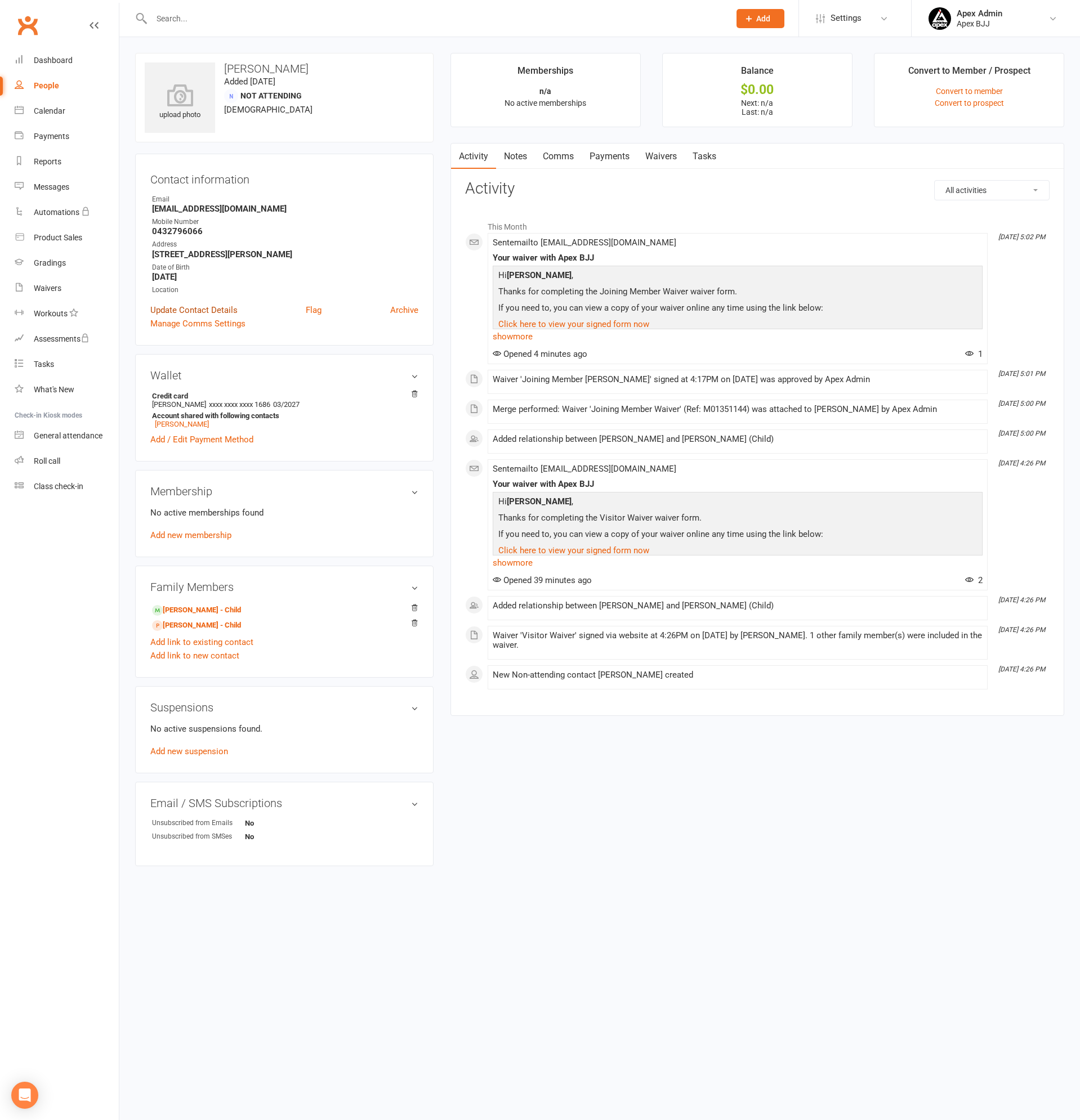
click at [188, 310] on link "Update Contact Details" at bounding box center [194, 310] width 87 height 13
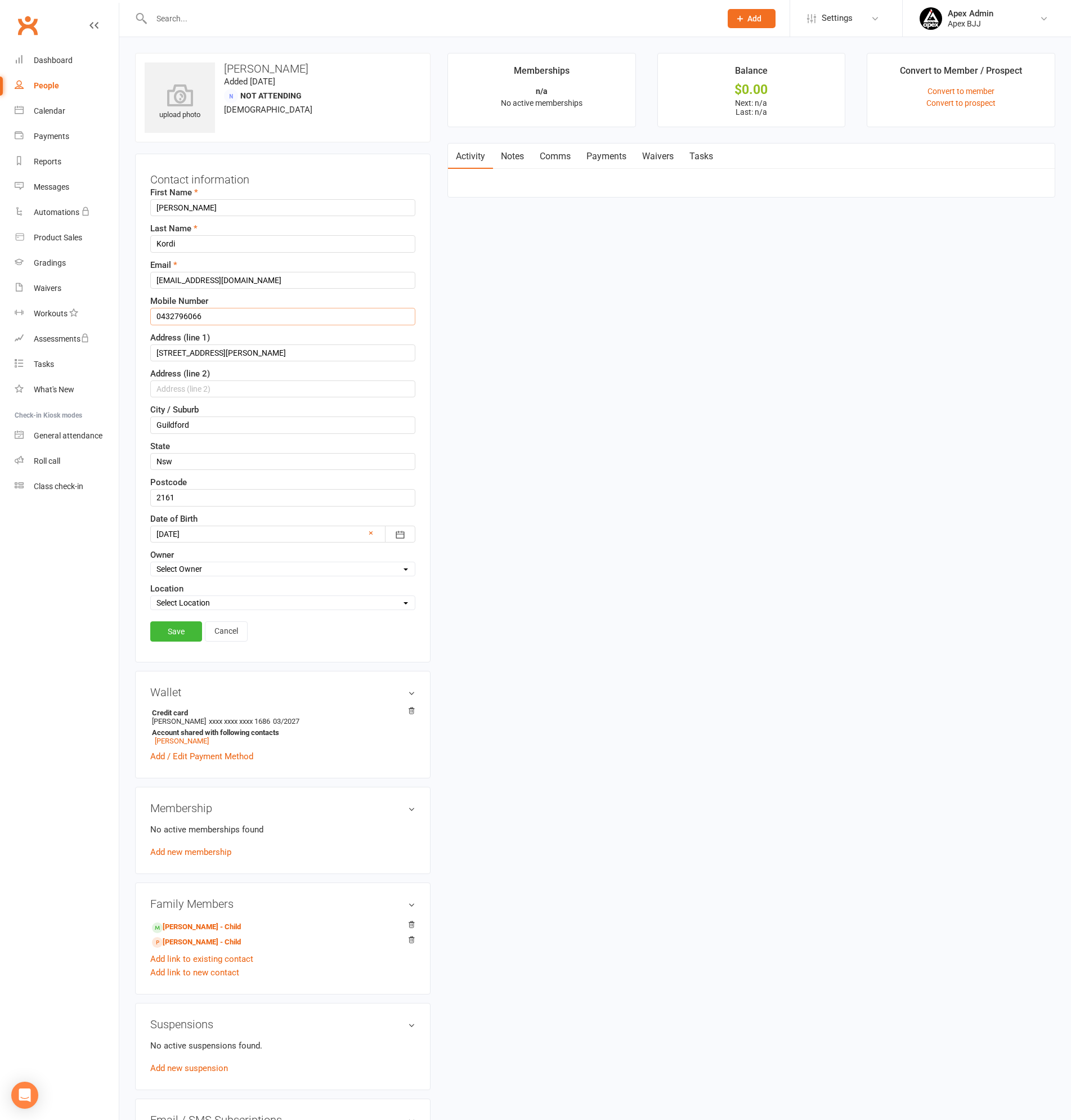
click at [210, 313] on input "0432796066" at bounding box center [283, 316] width 265 height 17
type input "0432 796 066"
click at [177, 350] on input "[STREET_ADDRESS][PERSON_NAME]" at bounding box center [283, 352] width 265 height 17
click at [215, 352] on input "[STREET_ADDRESS][PERSON_NAME]" at bounding box center [283, 352] width 265 height 17
type input "[STREET_ADDRESS][PERSON_NAME]"
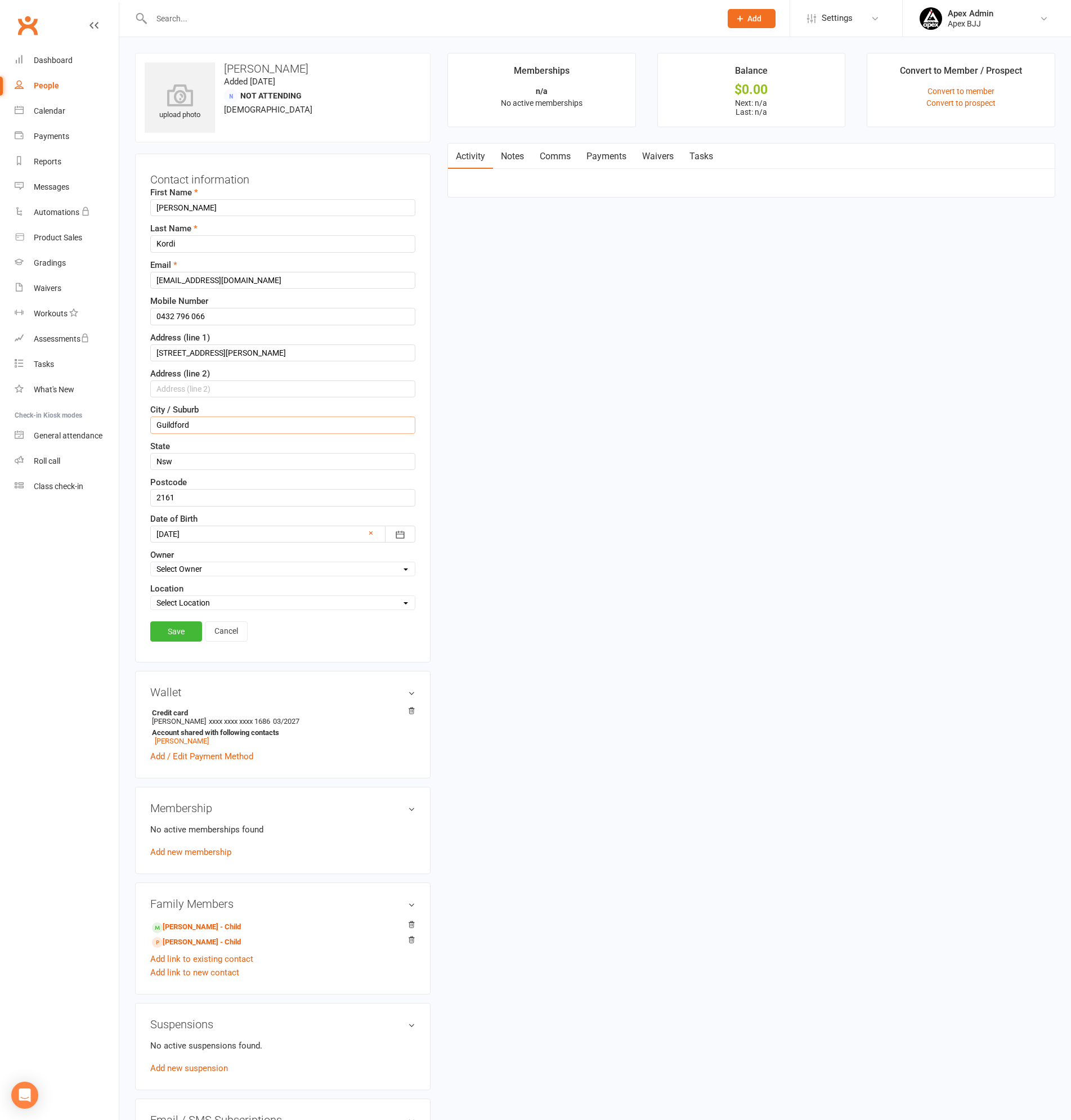
drag, startPoint x: 225, startPoint y: 426, endPoint x: 23, endPoint y: 414, distance: 202.4
click at [23, 414] on ui-view "Prospect Member Non-attending contact Class / event Appointment Grading event T…" at bounding box center [535, 618] width 1071 height 1230
type input "GUILDFORD"
click at [181, 460] on input "Nsw" at bounding box center [283, 461] width 265 height 17
type input "[GEOGRAPHIC_DATA]"
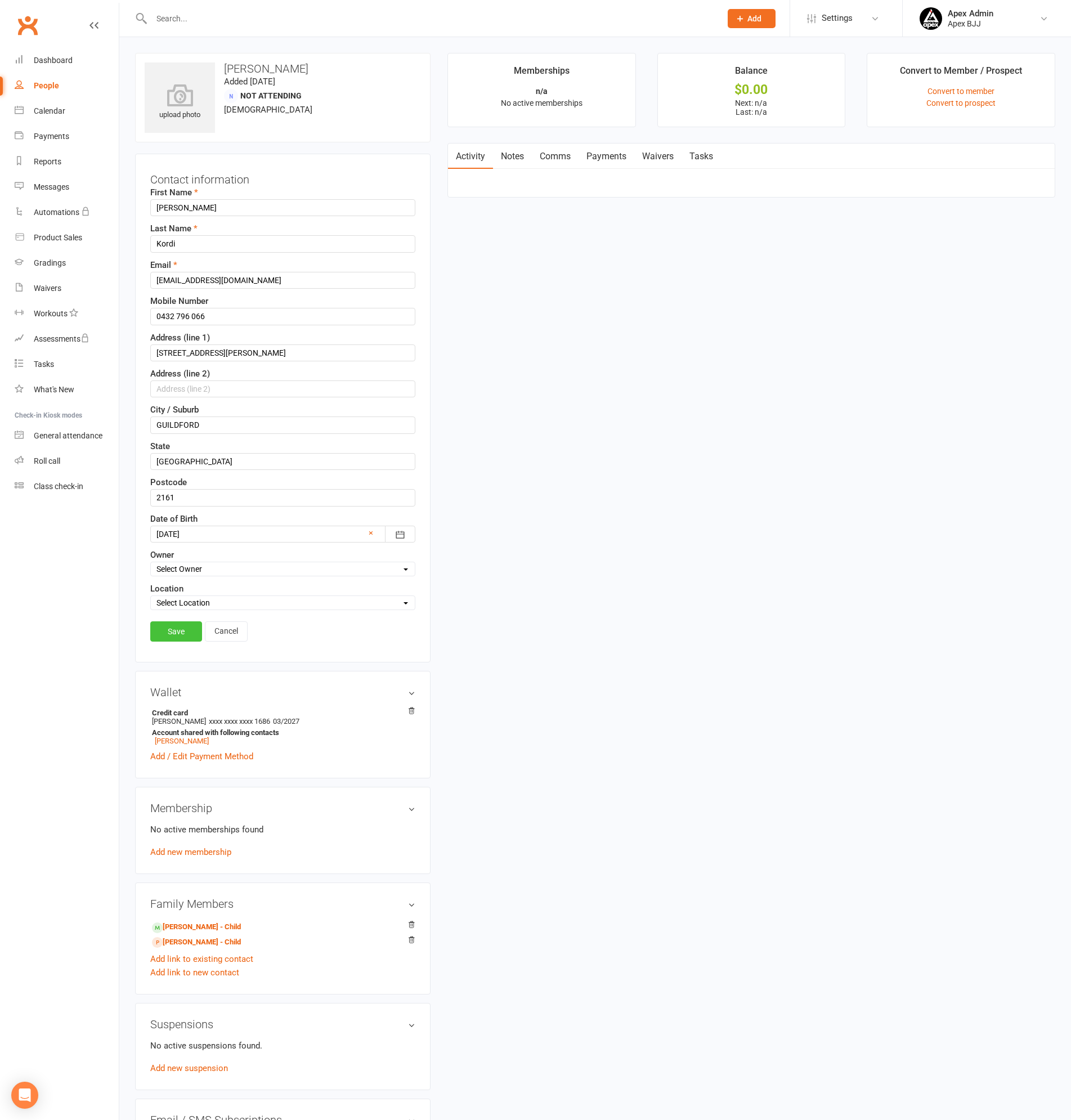
click at [186, 626] on link "Save" at bounding box center [176, 631] width 51 height 20
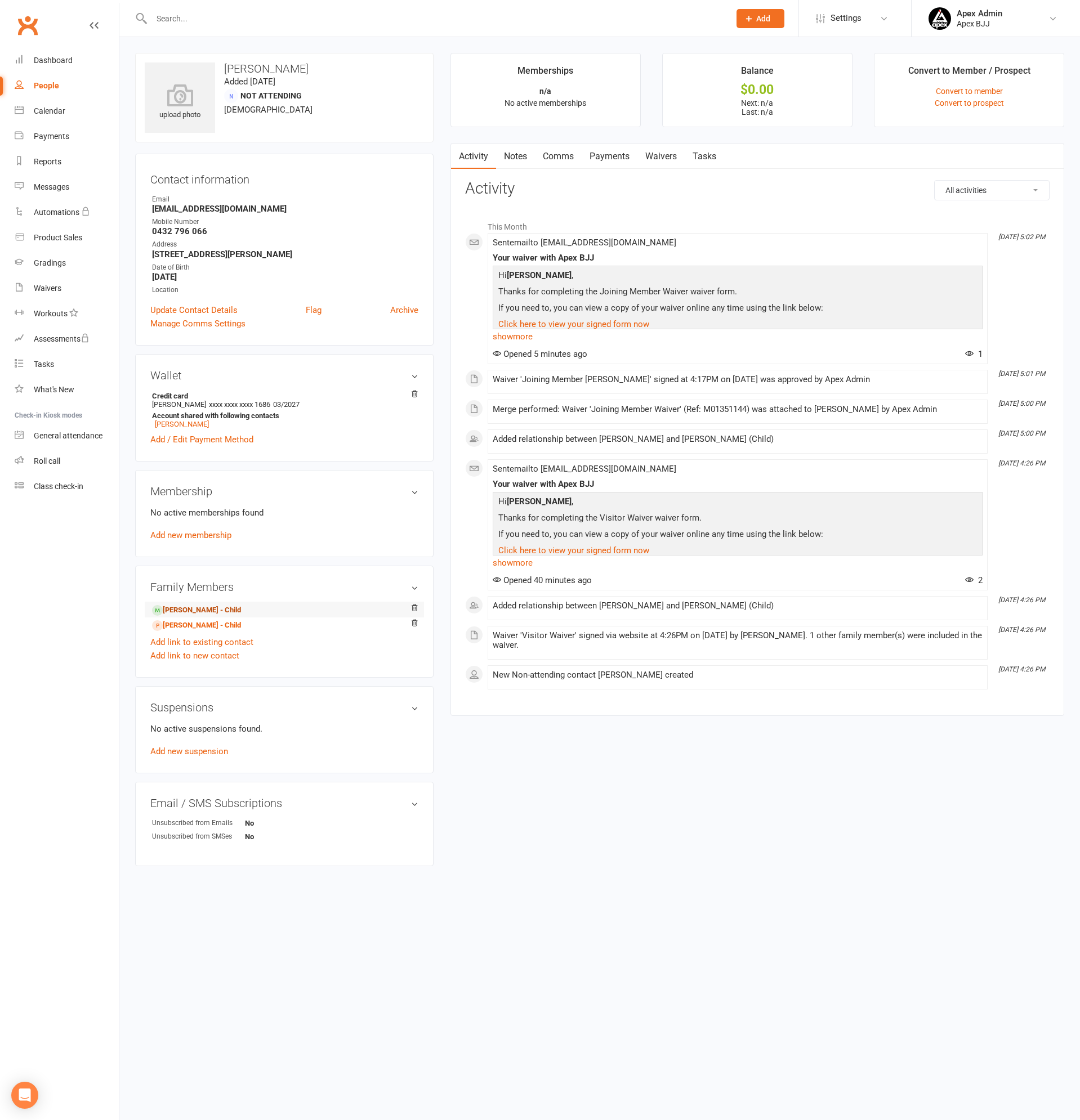
click at [178, 606] on link "[PERSON_NAME] - Child" at bounding box center [197, 610] width 89 height 12
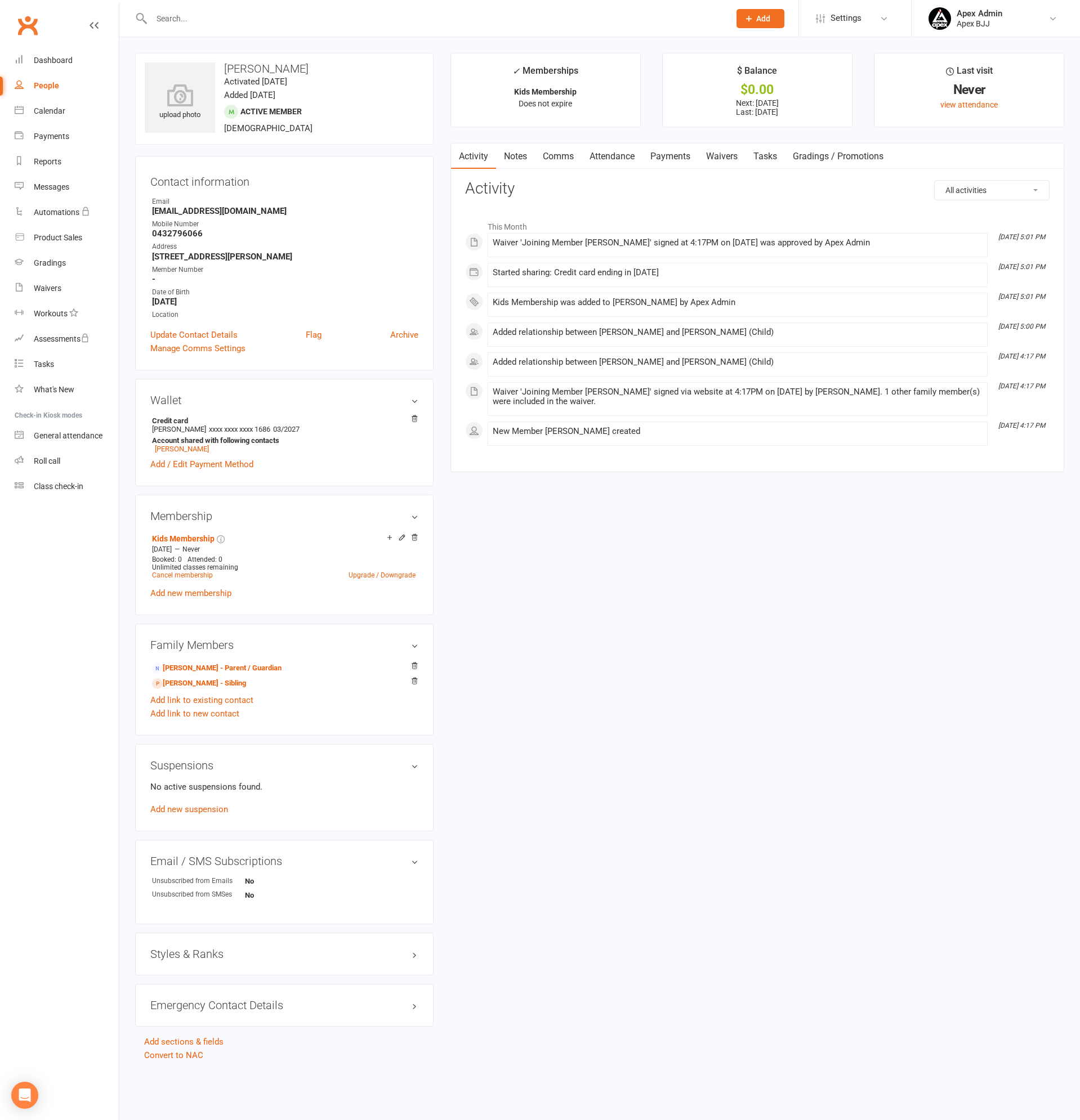
click at [681, 154] on link "Payments" at bounding box center [670, 156] width 56 height 26
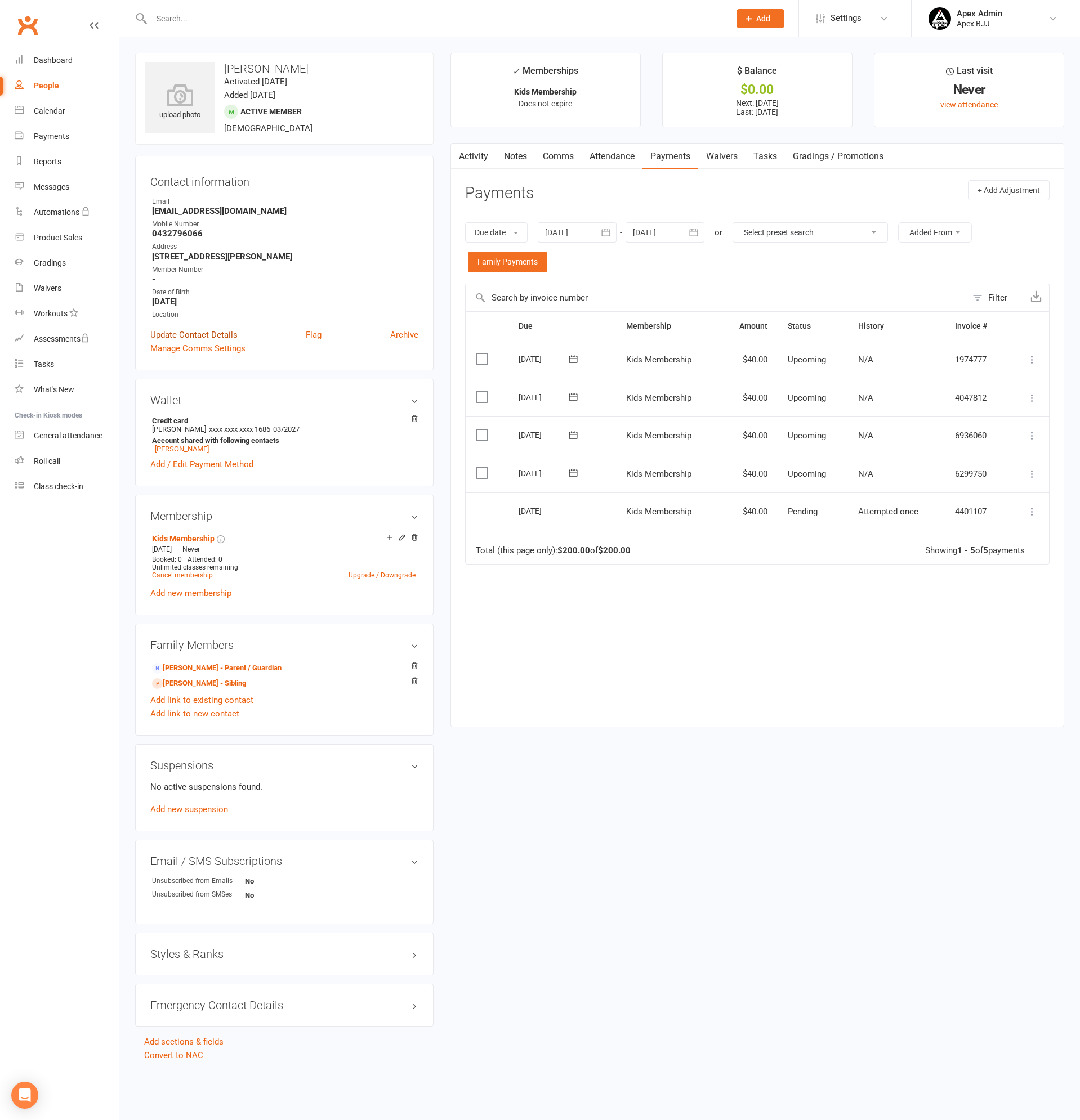
click at [172, 333] on link "Update Contact Details" at bounding box center [194, 334] width 87 height 13
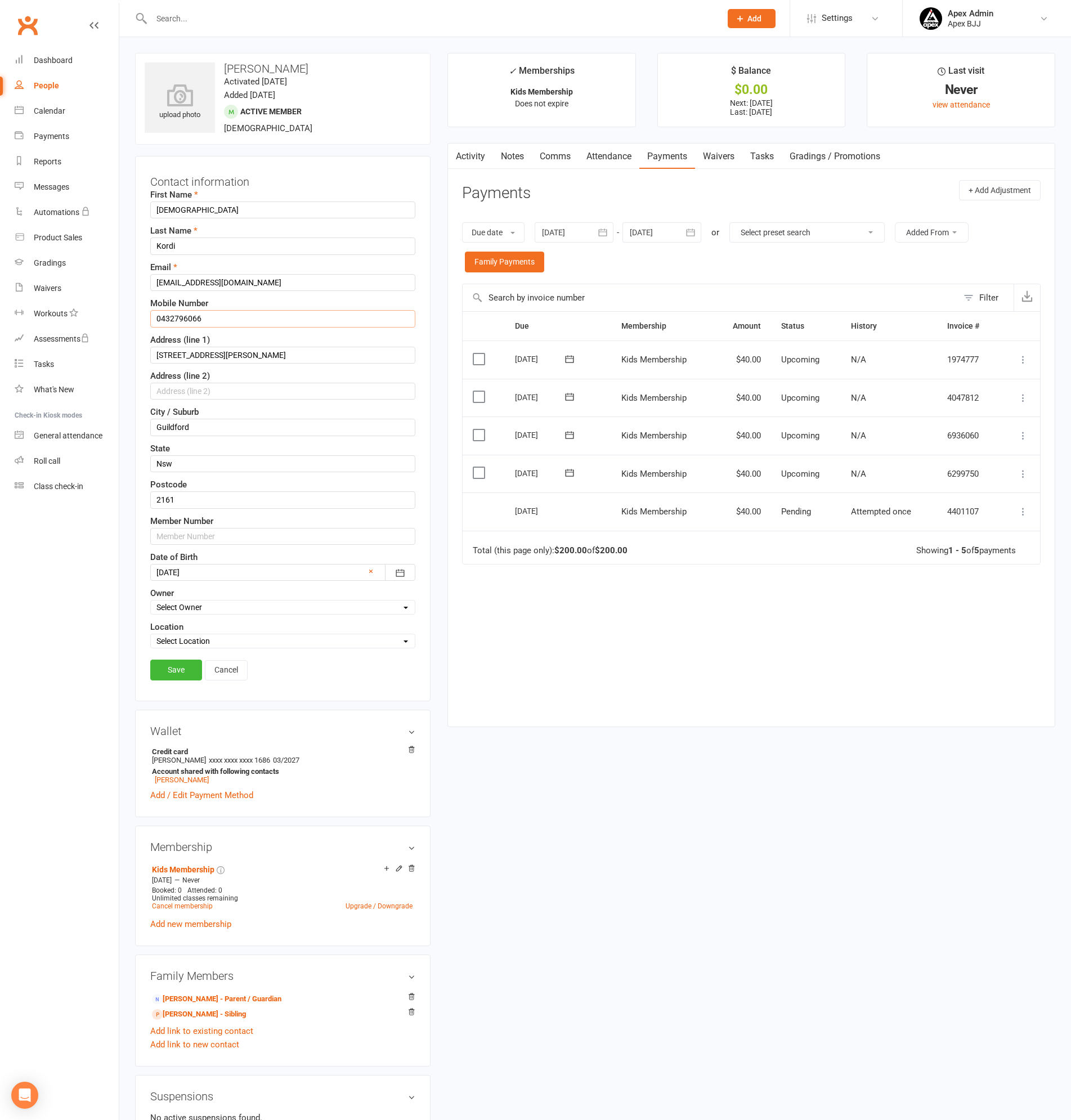
click at [206, 312] on input "0432796066" at bounding box center [283, 318] width 265 height 17
type input "0432 796 066"
click at [175, 353] on input "[STREET_ADDRESS][PERSON_NAME]" at bounding box center [283, 355] width 265 height 17
click at [218, 355] on input "[STREET_ADDRESS][PERSON_NAME]" at bounding box center [283, 355] width 265 height 17
type input "[STREET_ADDRESS][PERSON_NAME]"
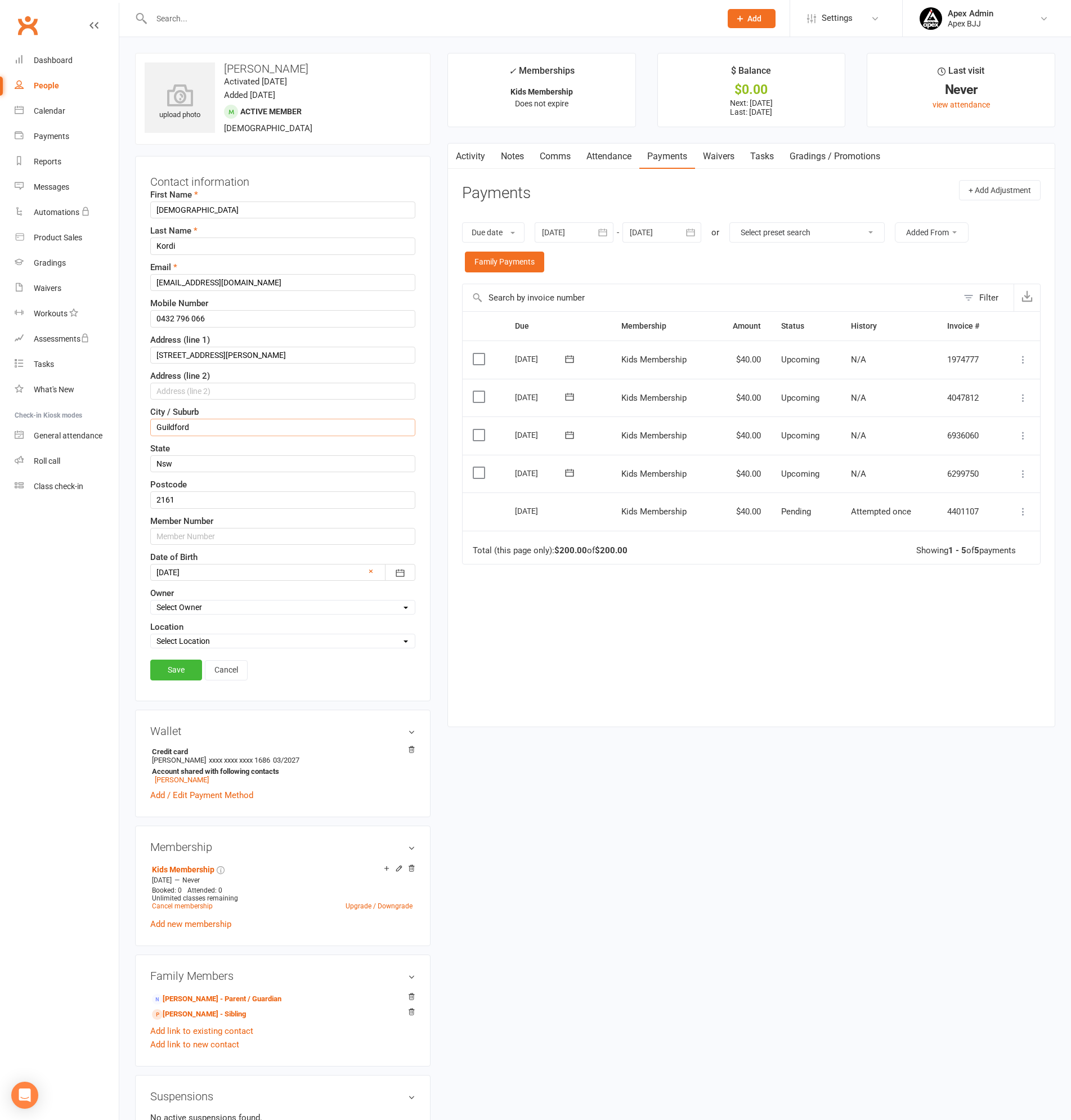
drag, startPoint x: 208, startPoint y: 424, endPoint x: 78, endPoint y: 407, distance: 131.1
click at [78, 407] on ui-view "Prospect Member Non-attending contact Class / event Appointment Grading event T…" at bounding box center [535, 712] width 1071 height 1418
type input "GUILDFORD"
click at [188, 462] on input "Nsw" at bounding box center [283, 463] width 265 height 17
type input "[GEOGRAPHIC_DATA]"
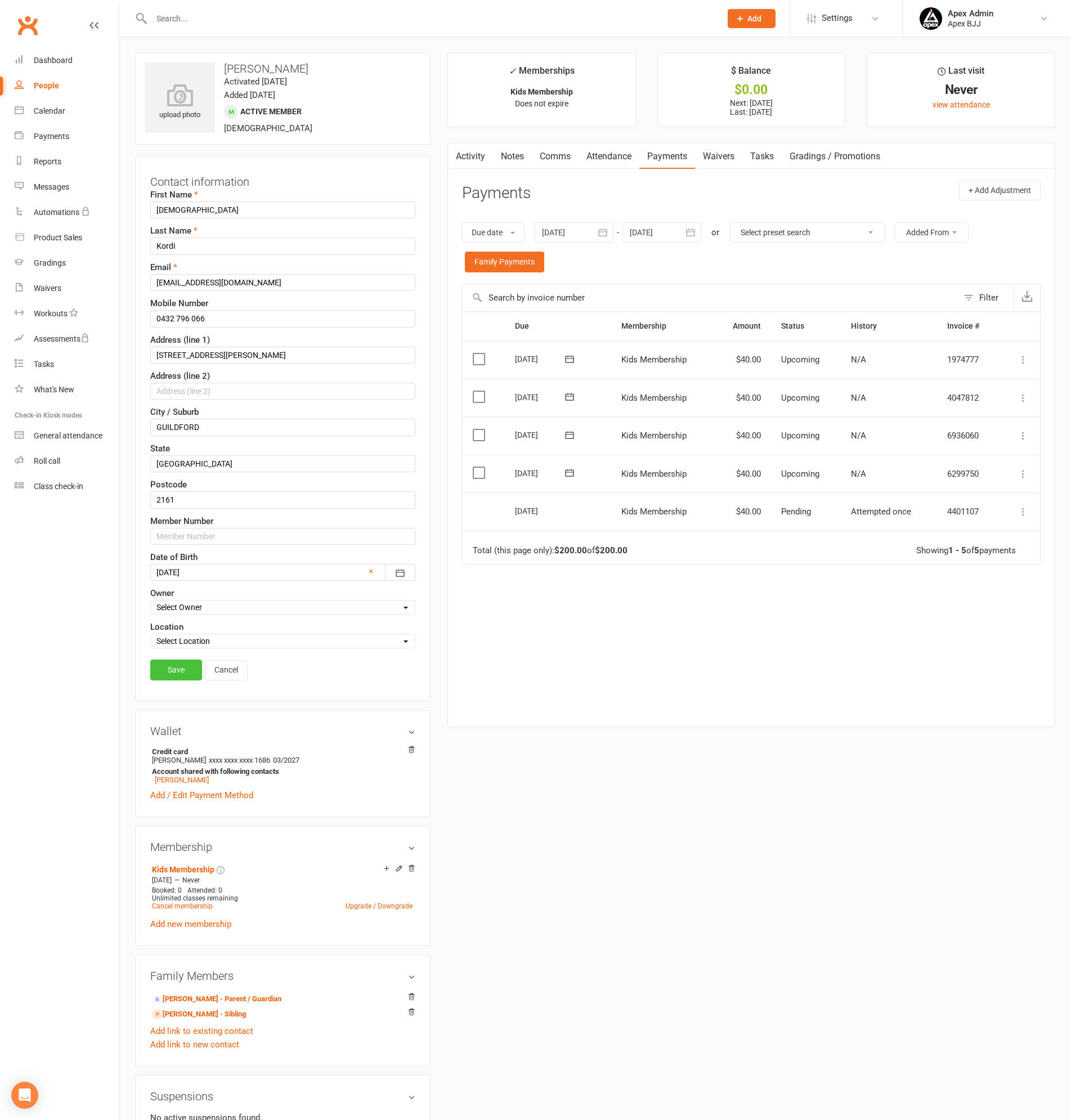
click at [167, 661] on link "Save" at bounding box center [176, 669] width 51 height 20
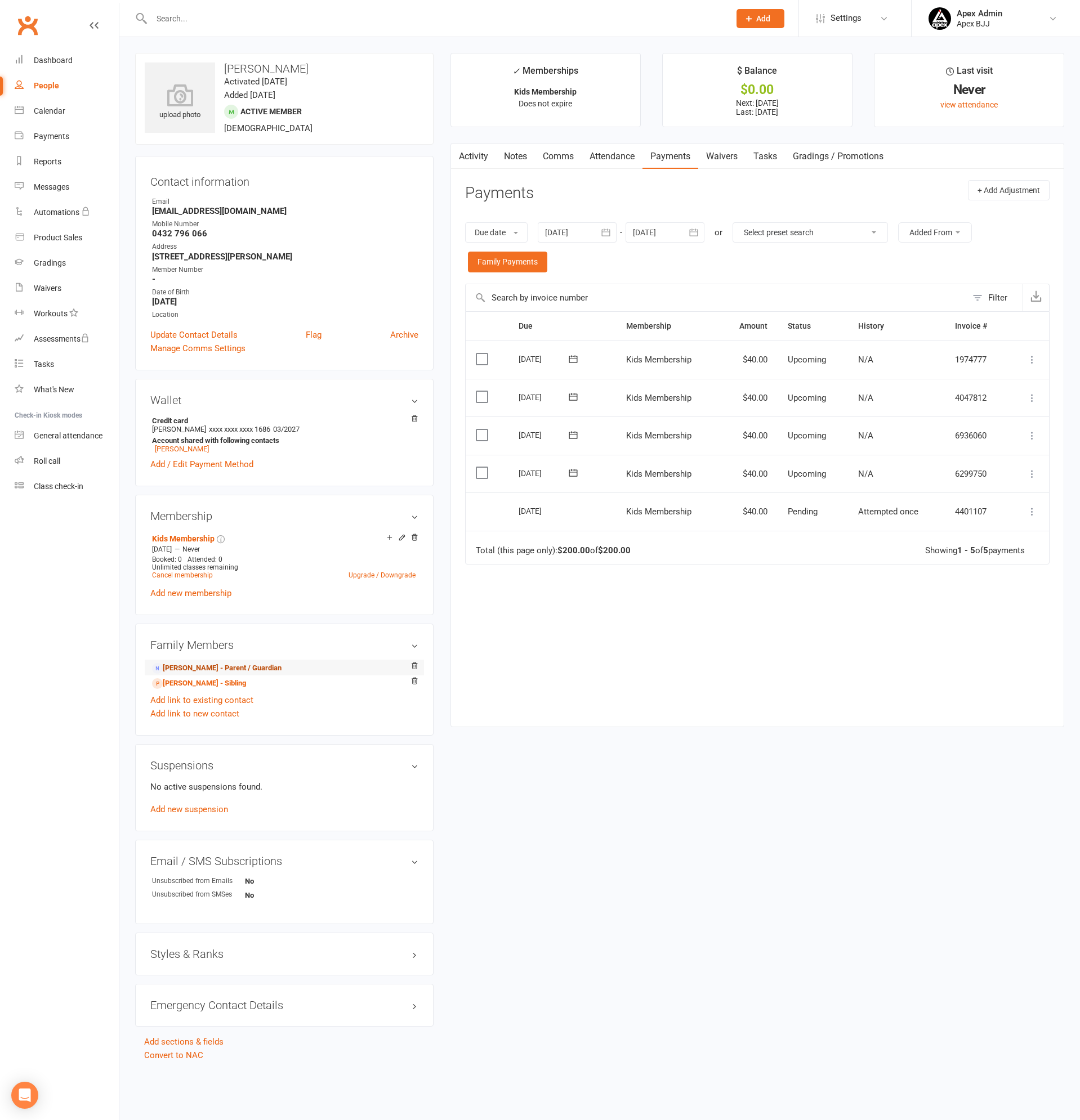
click at [257, 667] on link "[PERSON_NAME] - Parent / Guardian" at bounding box center [217, 668] width 130 height 12
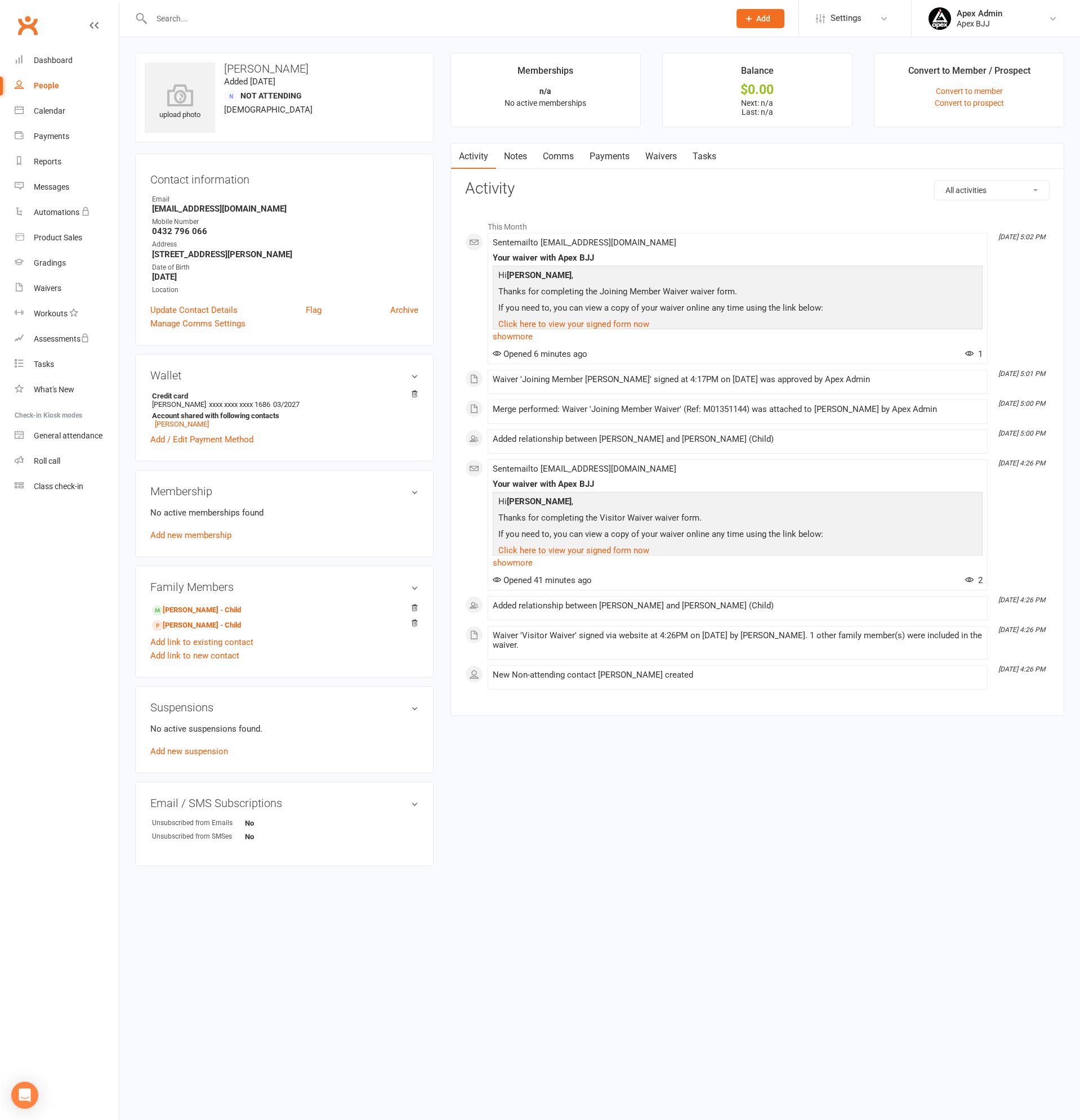
click at [46, 85] on div "People" at bounding box center [46, 86] width 25 height 9
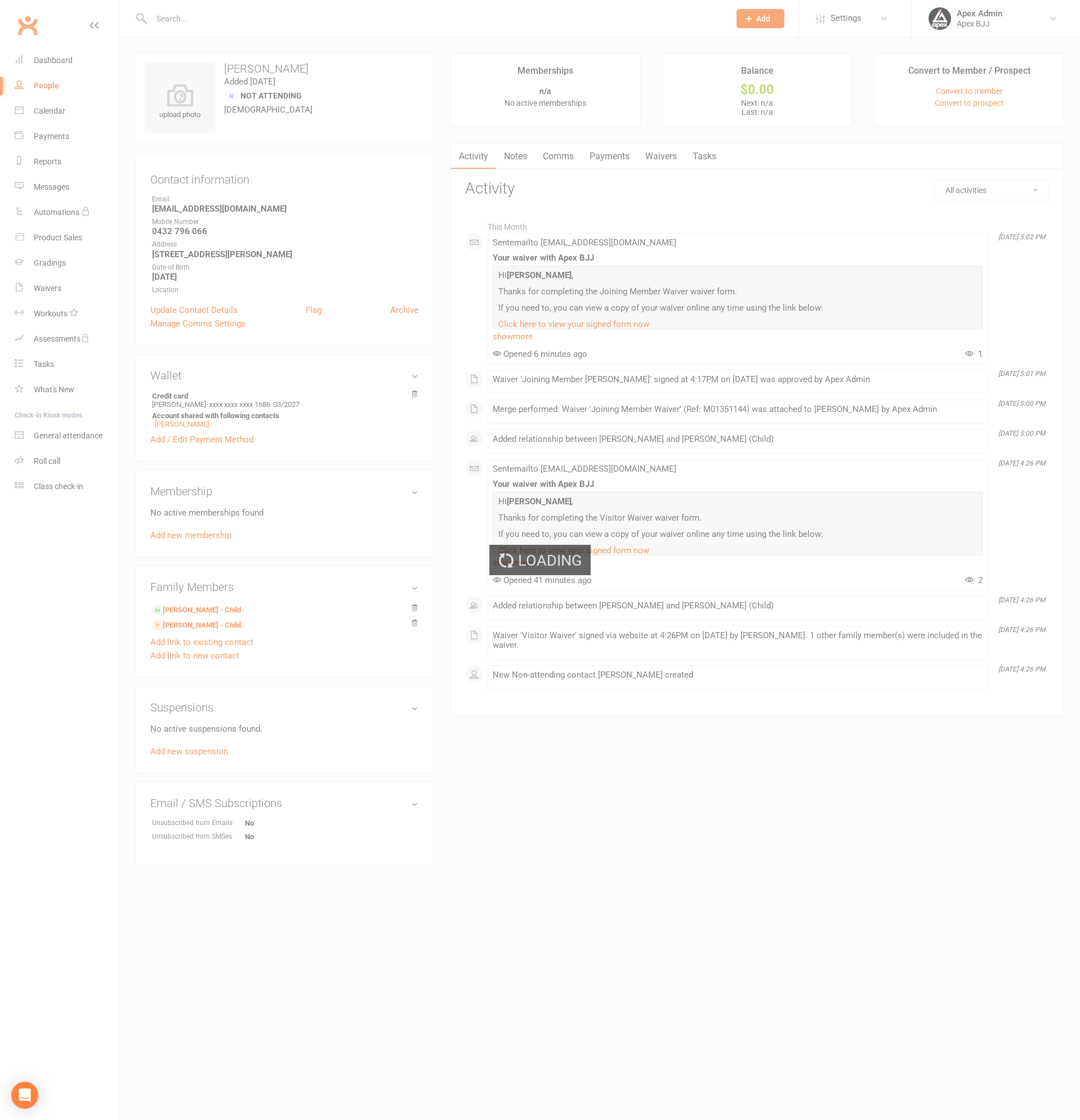
select select "100"
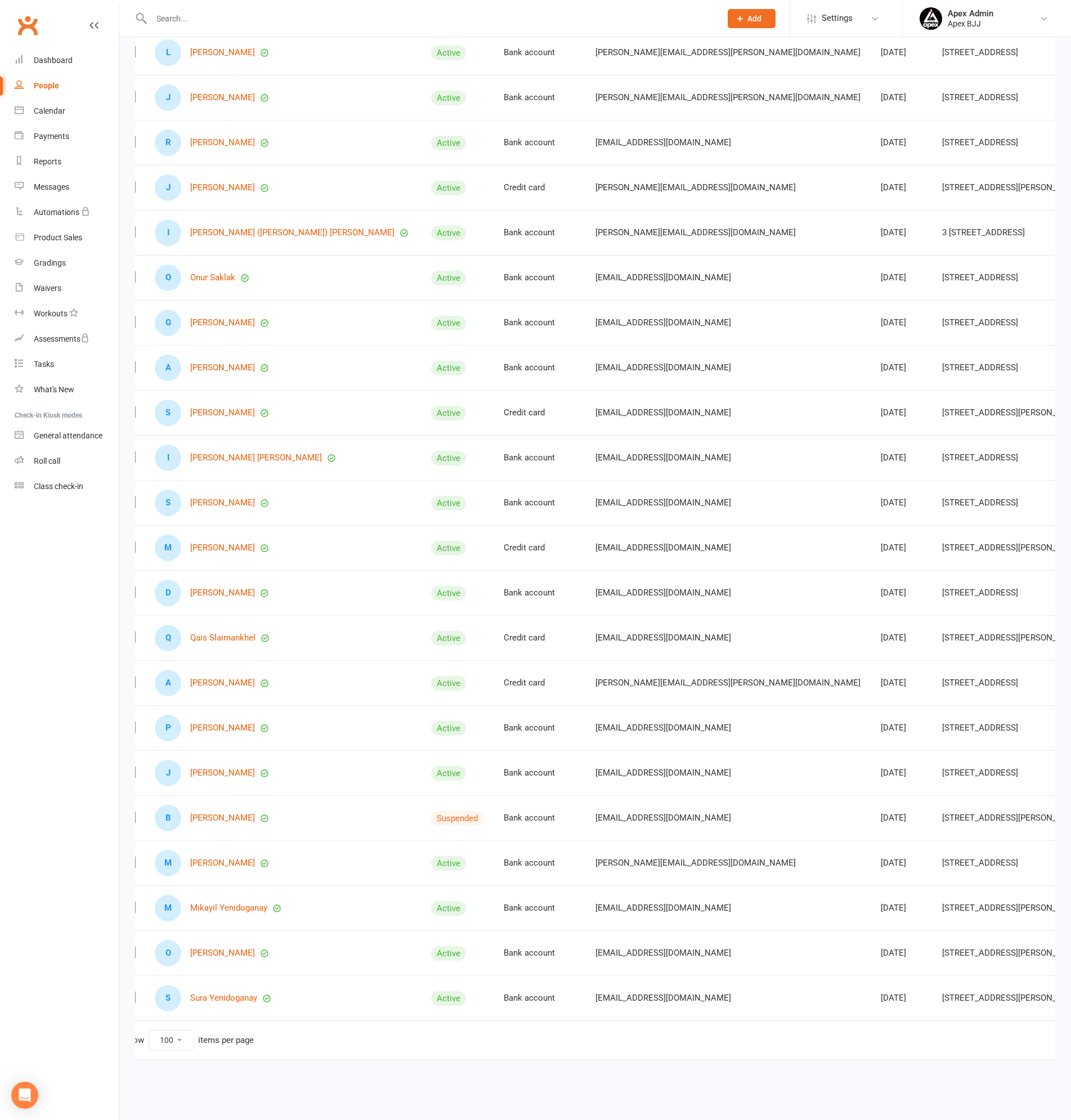
scroll to position [0, 109]
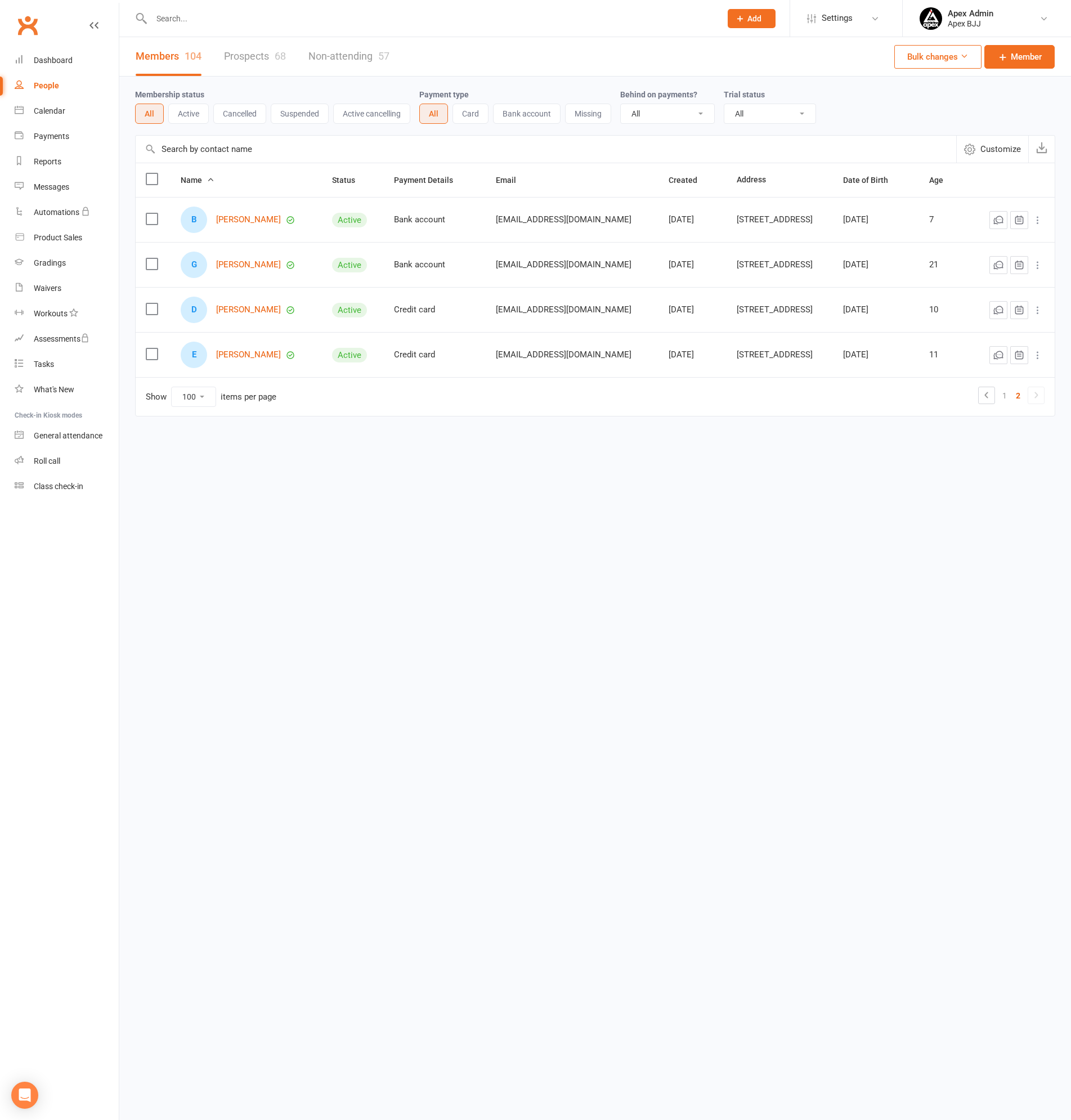
scroll to position [0, 0]
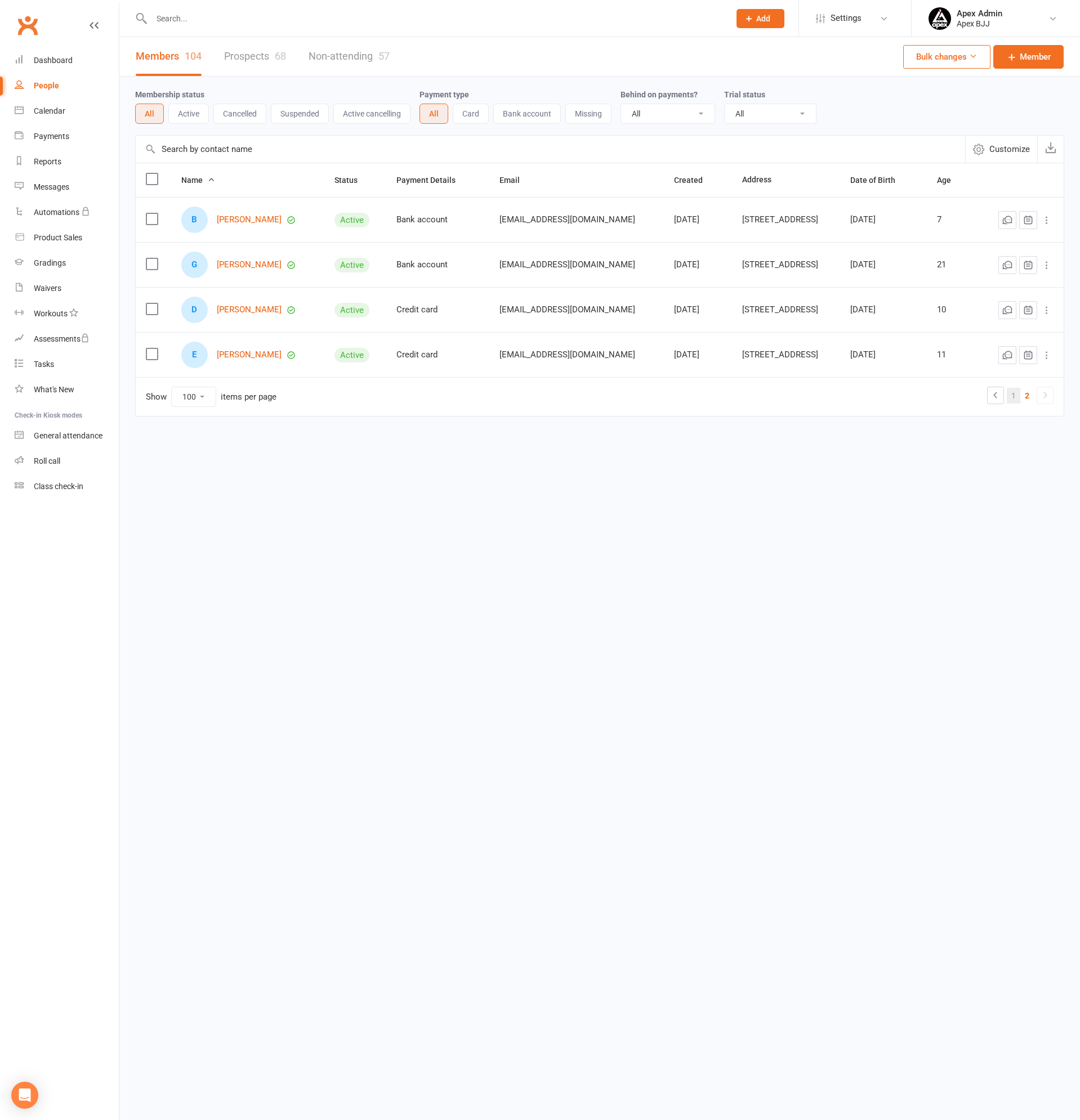
click at [1012, 394] on link "1" at bounding box center [1013, 395] width 13 height 16
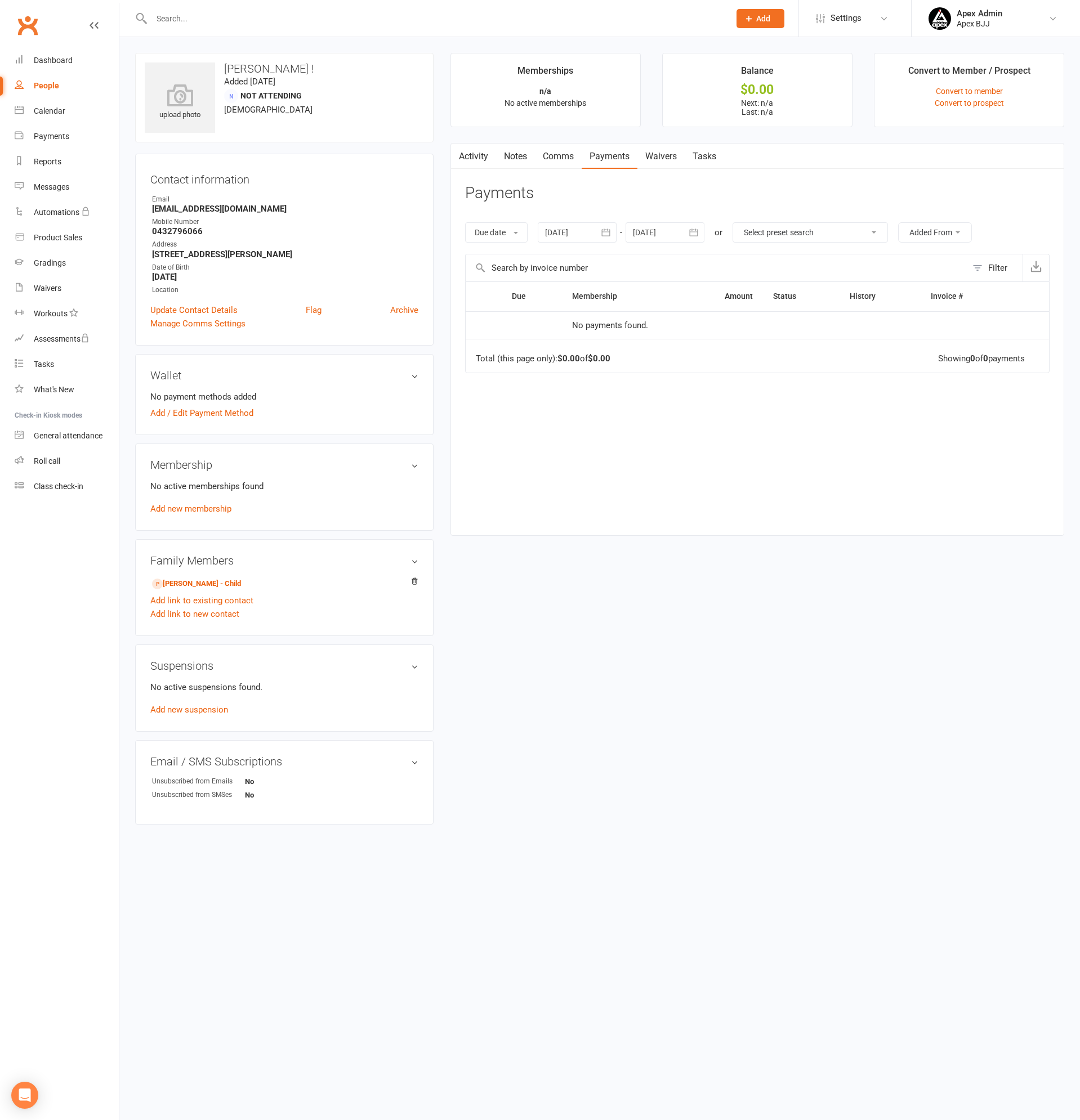
click at [47, 85] on div "People" at bounding box center [46, 86] width 25 height 9
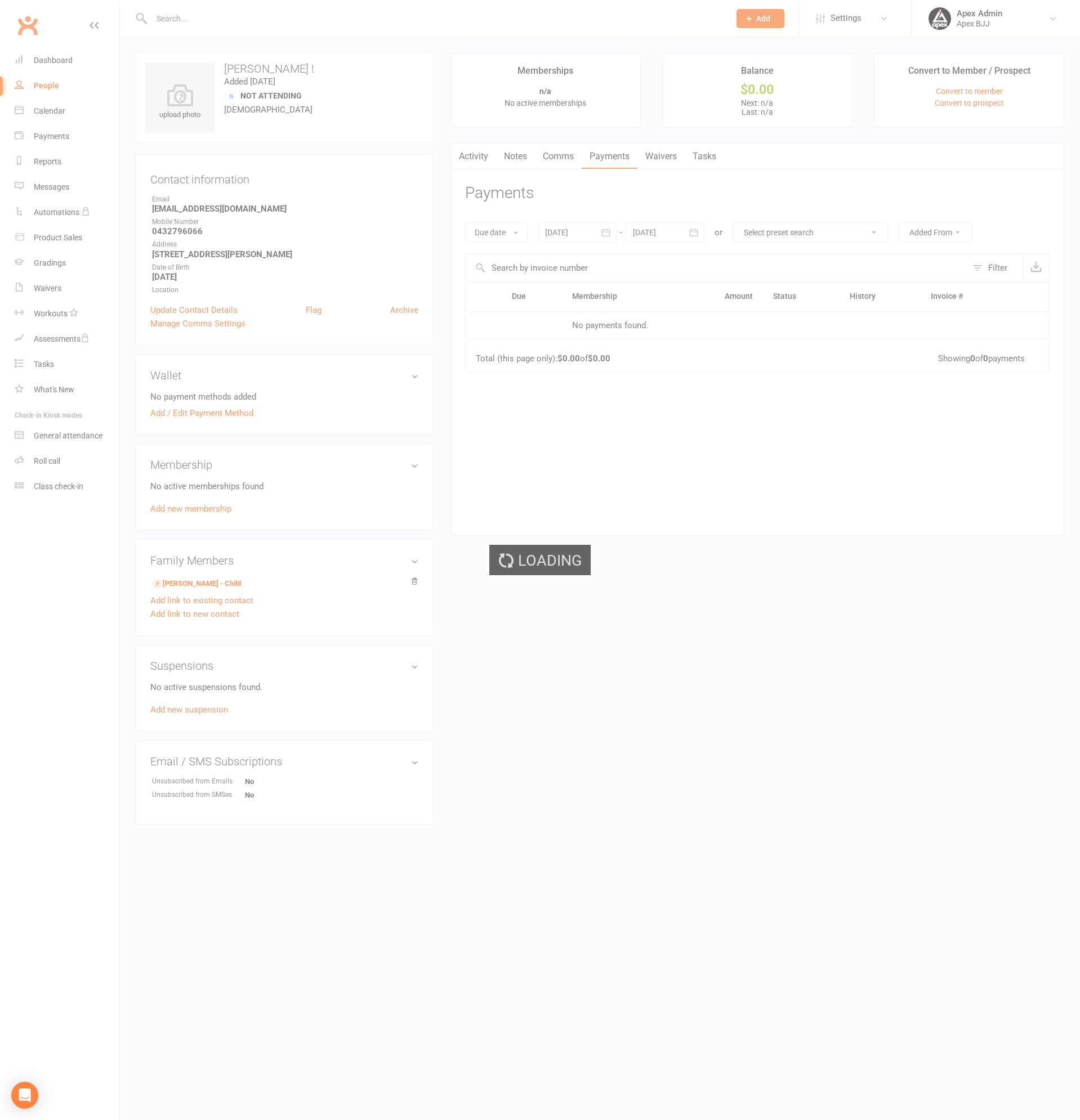
select select "100"
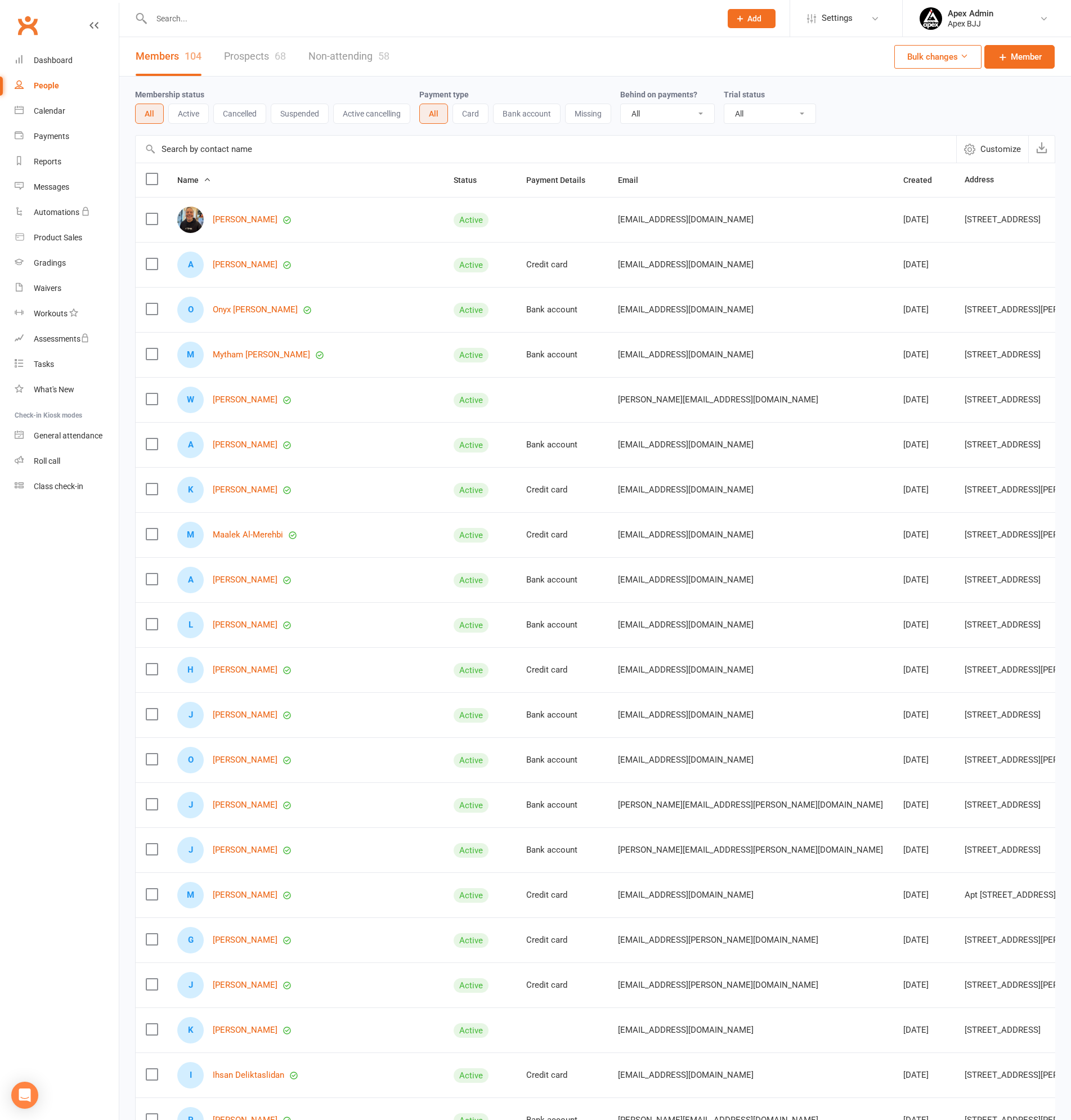
click at [329, 53] on link "Non-attending 58" at bounding box center [349, 56] width 81 height 39
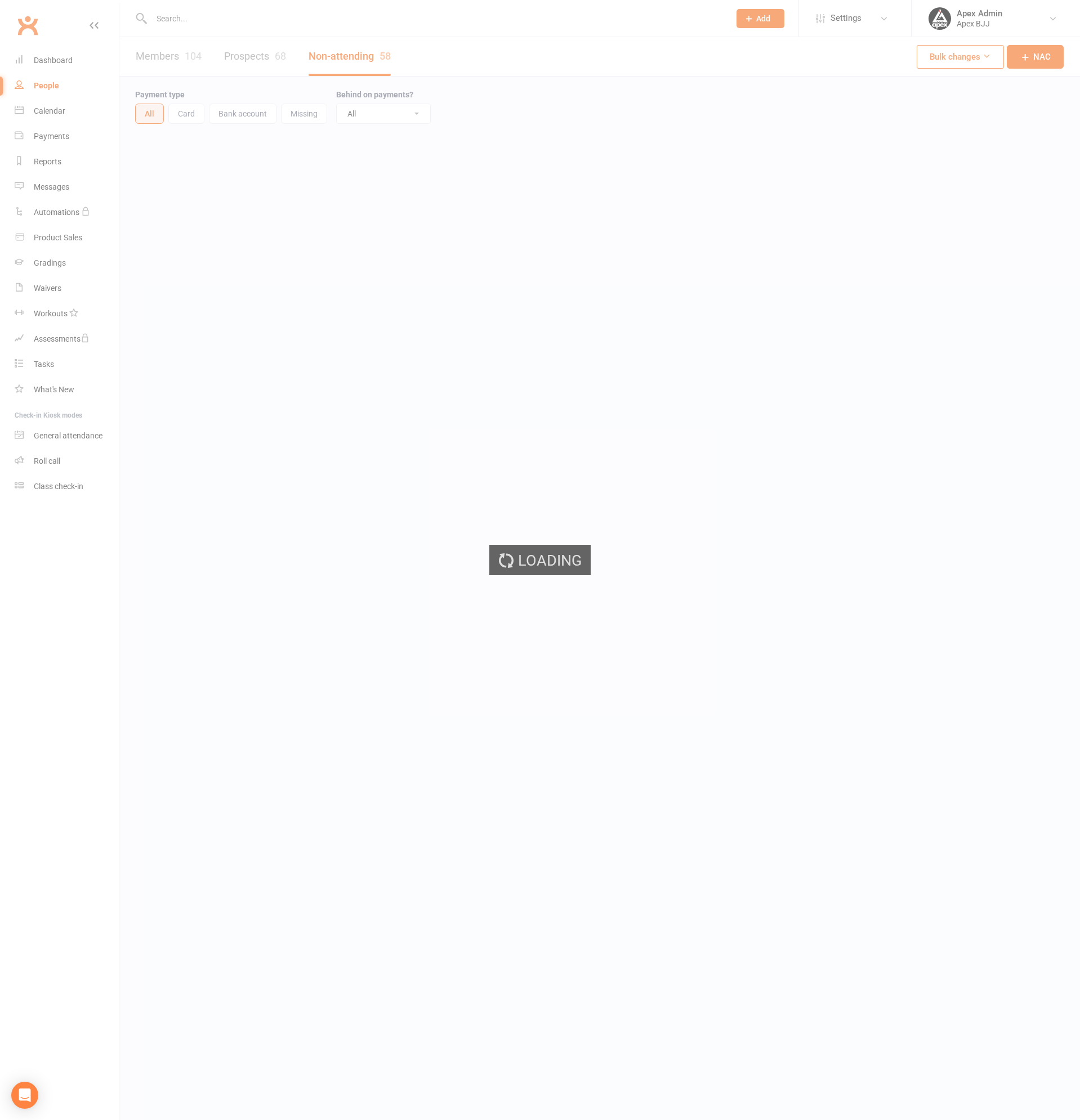
select select "100"
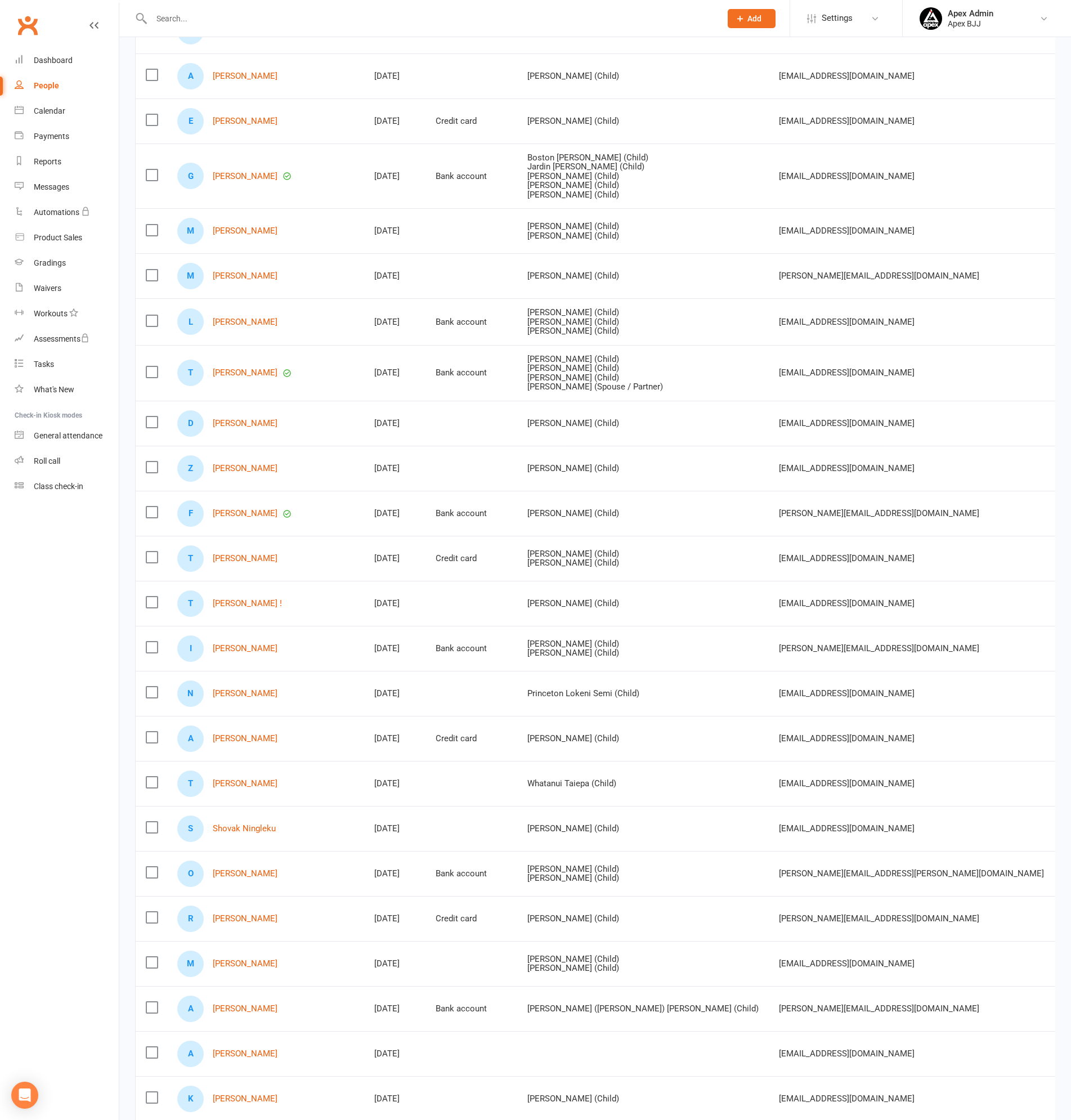
scroll to position [1350, 0]
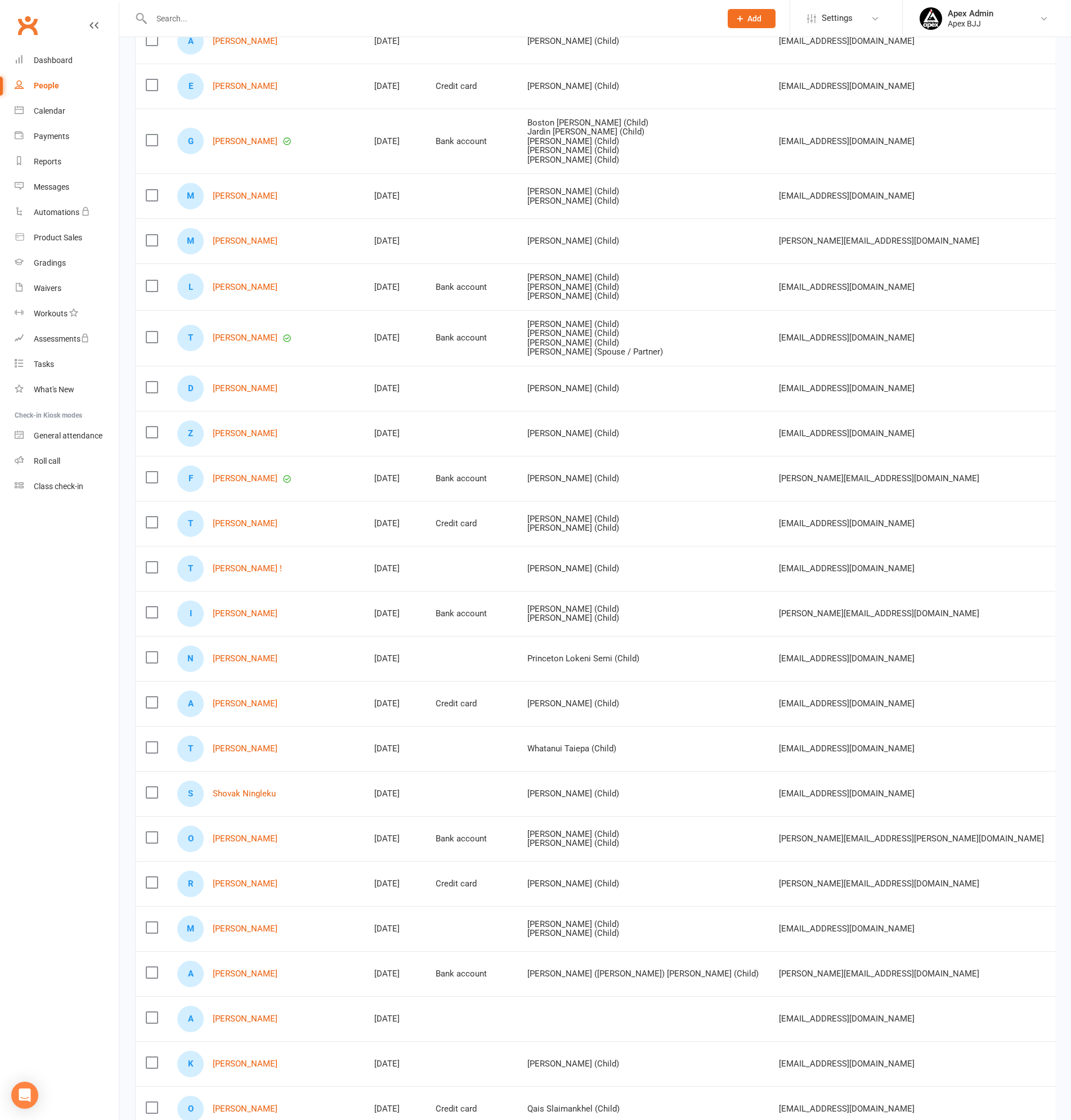
click at [153, 571] on label at bounding box center [151, 567] width 11 height 11
click at [153, 562] on input "checkbox" at bounding box center [151, 562] width 11 height 0
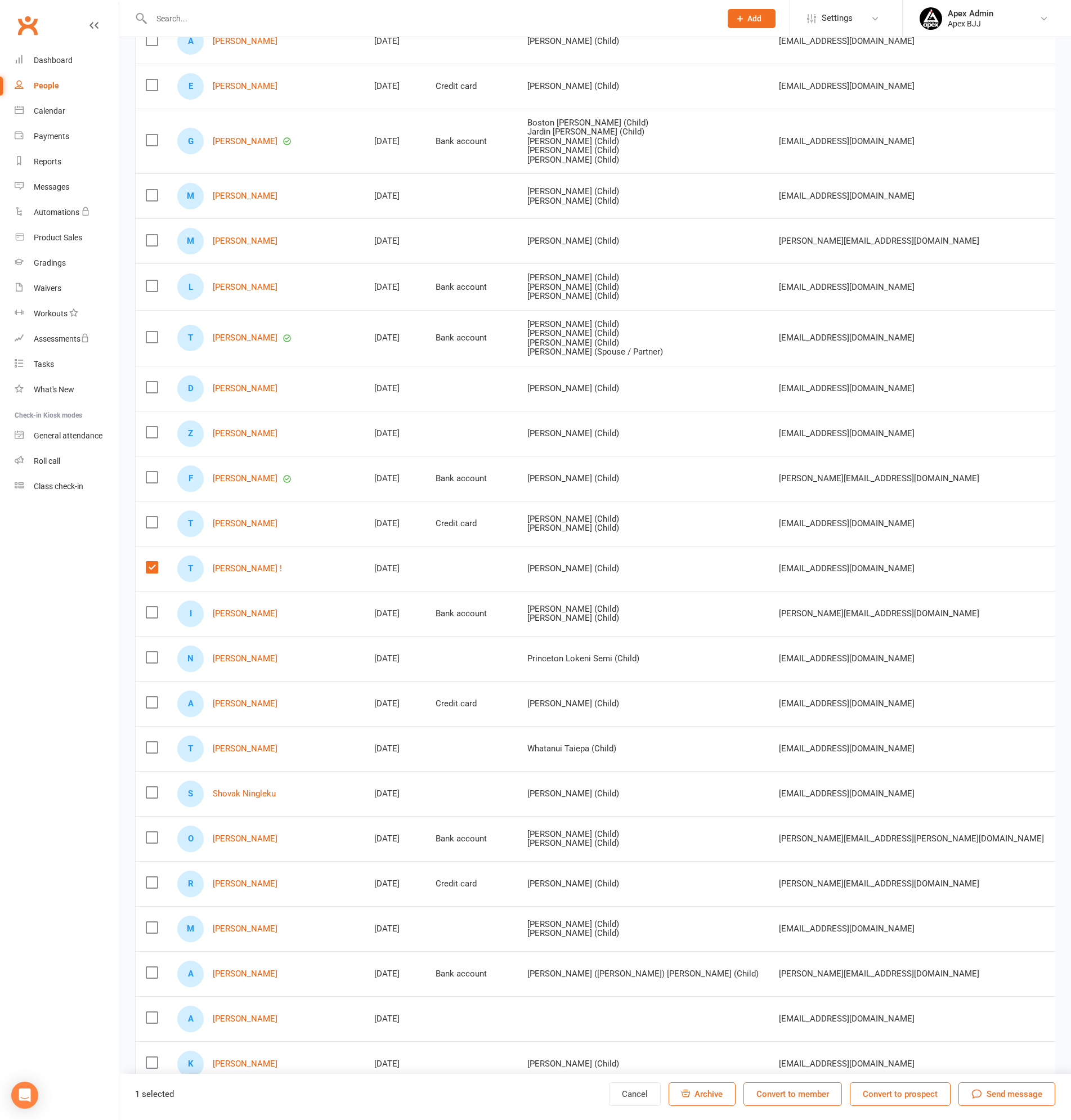
click at [713, 1092] on span "Archive" at bounding box center [708, 1094] width 28 height 10
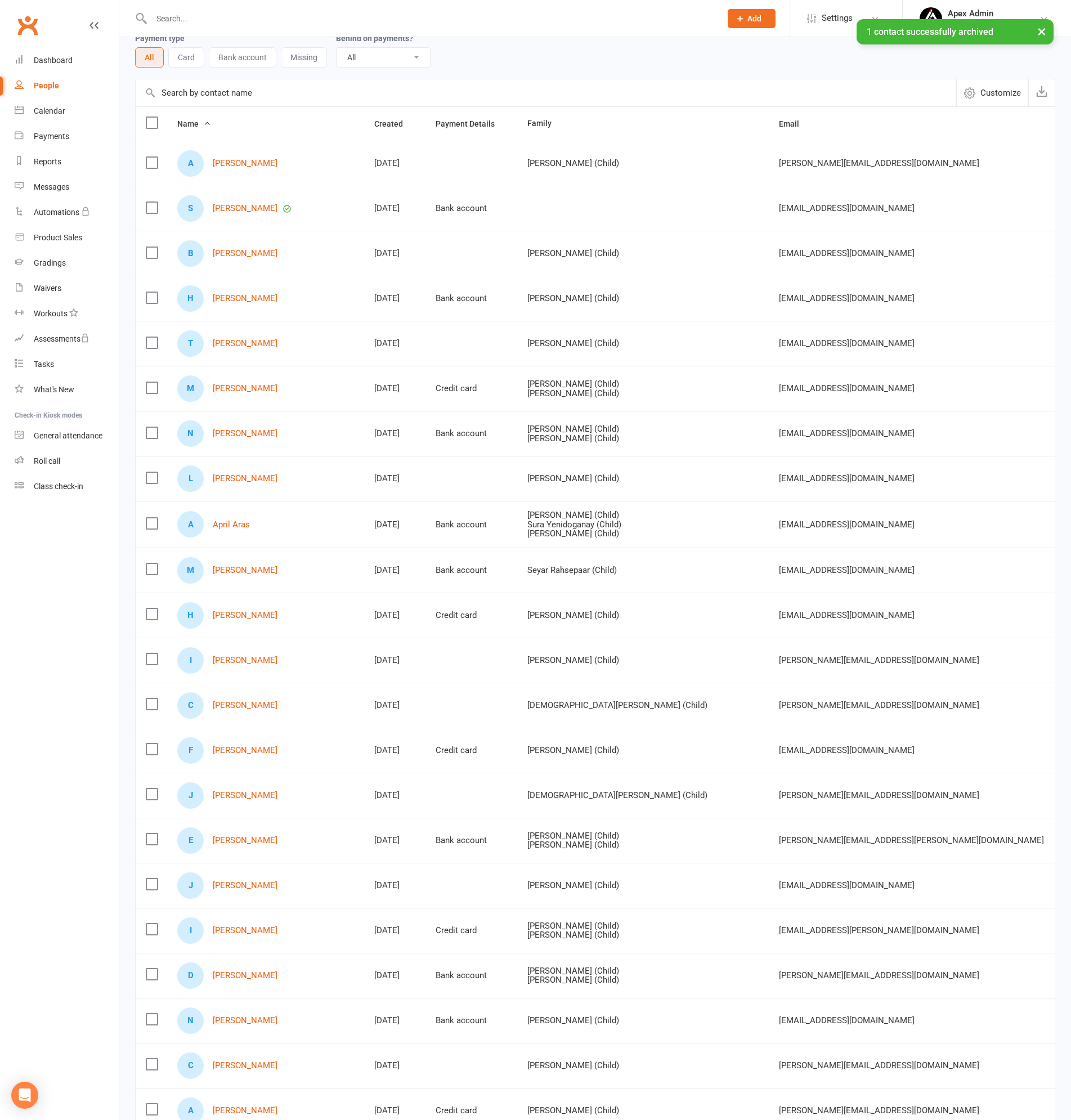
scroll to position [0, 0]
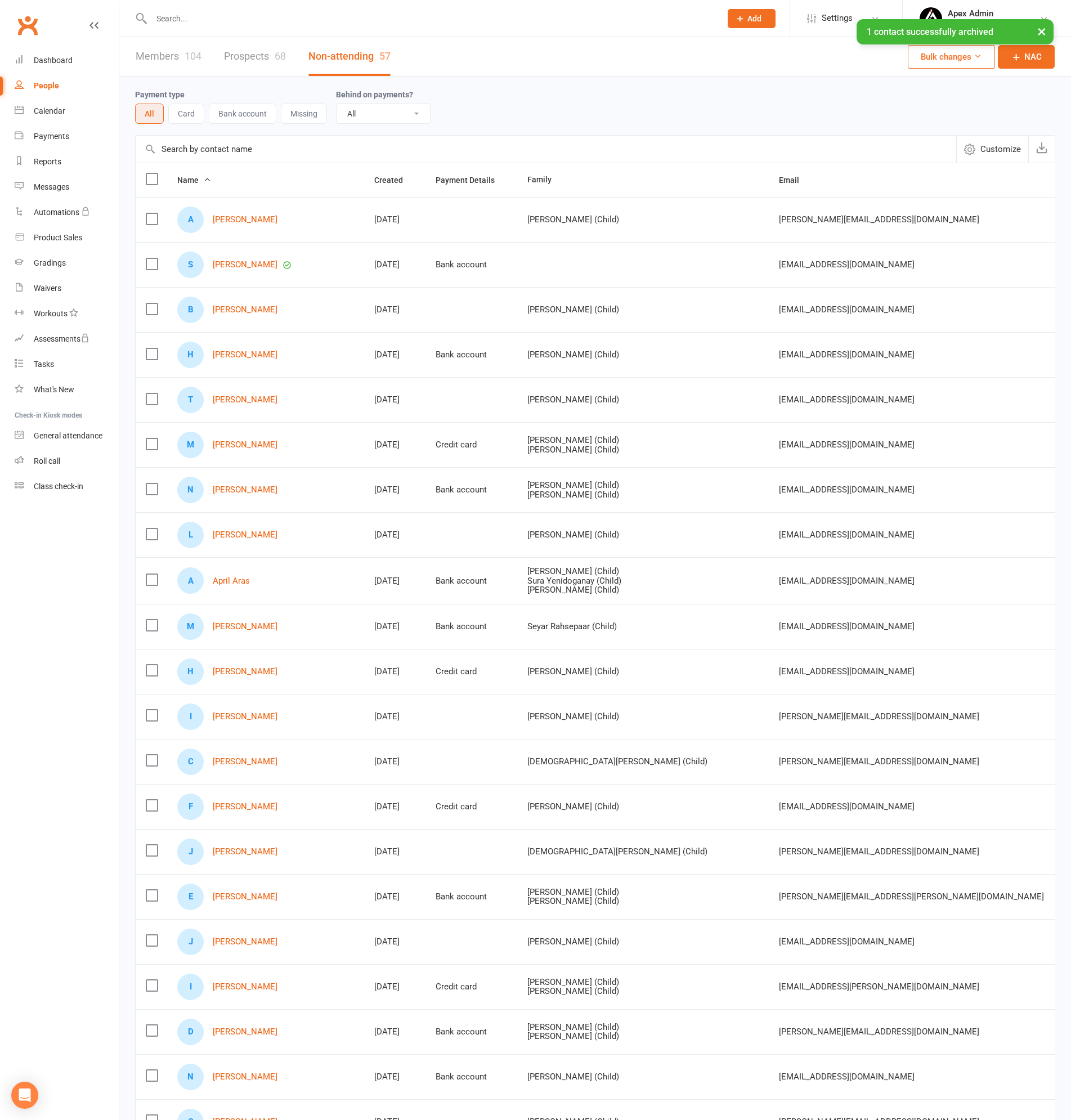
click at [155, 55] on link "Members 104" at bounding box center [168, 56] width 66 height 39
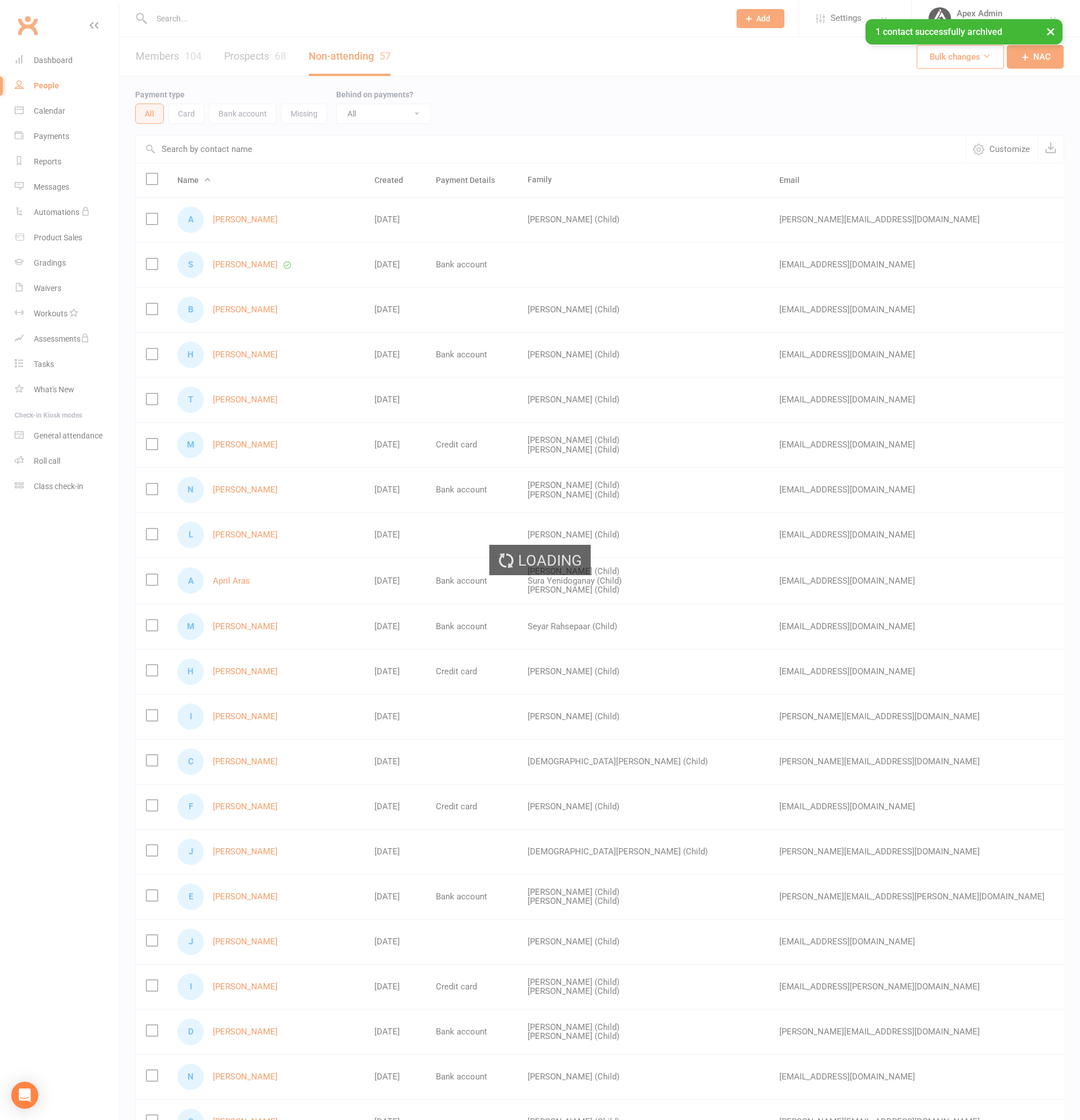
select select "100"
